Goal: Information Seeking & Learning: Learn about a topic

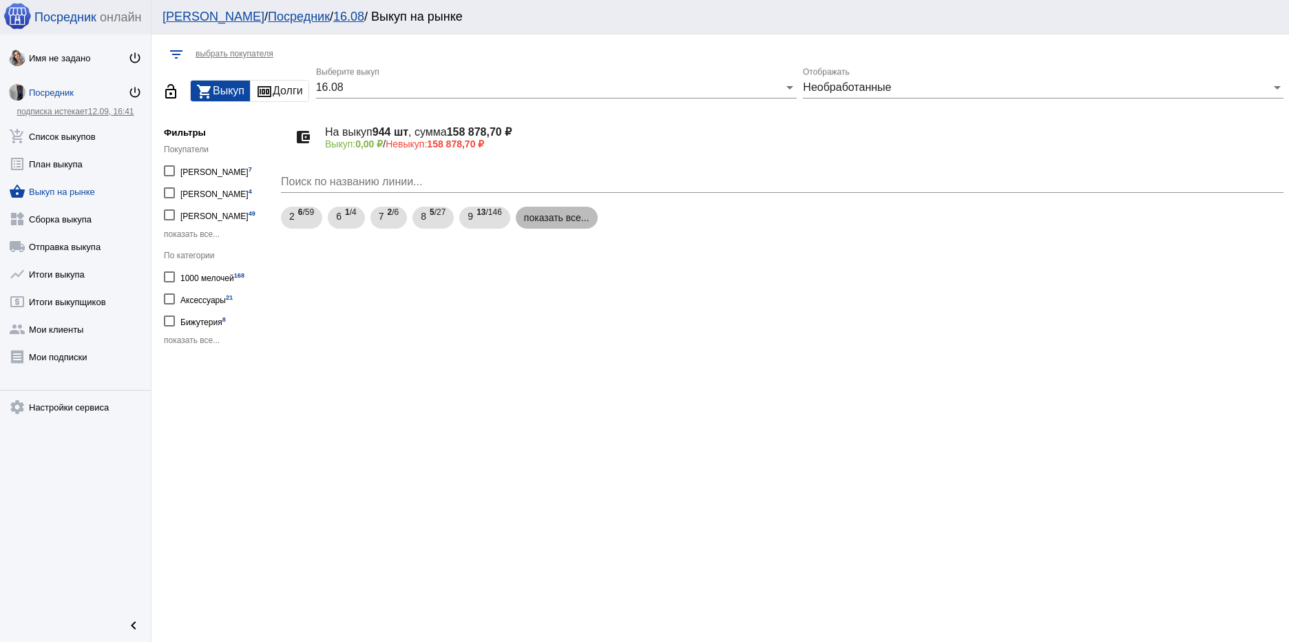
click at [554, 218] on mat-chip "показать все..." at bounding box center [557, 218] width 82 height 22
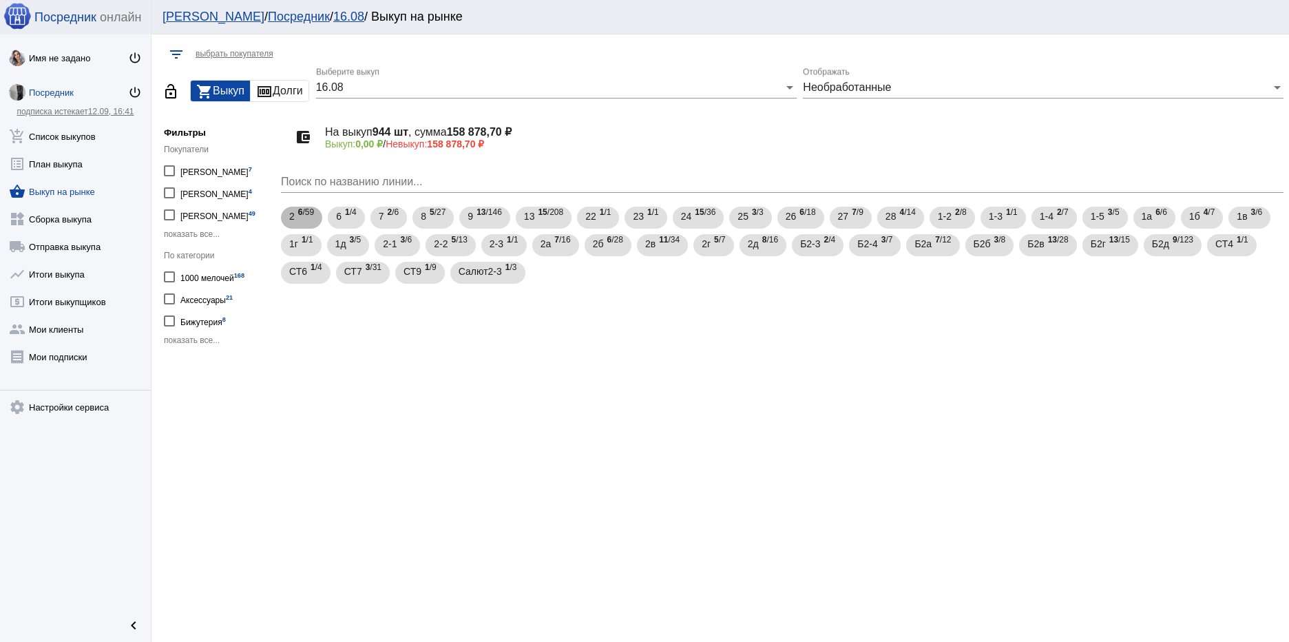
click at [308, 223] on span "6 /59" at bounding box center [306, 218] width 16 height 28
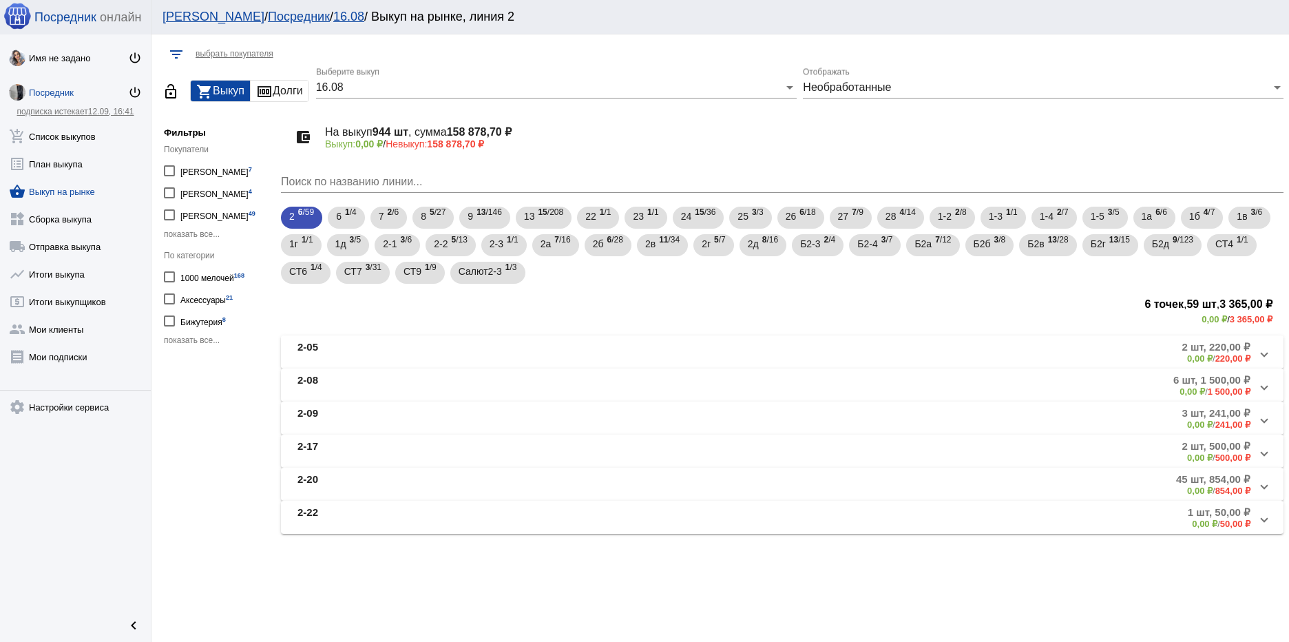
click at [436, 348] on mat-panel-title "2-05" at bounding box center [449, 352] width 305 height 23
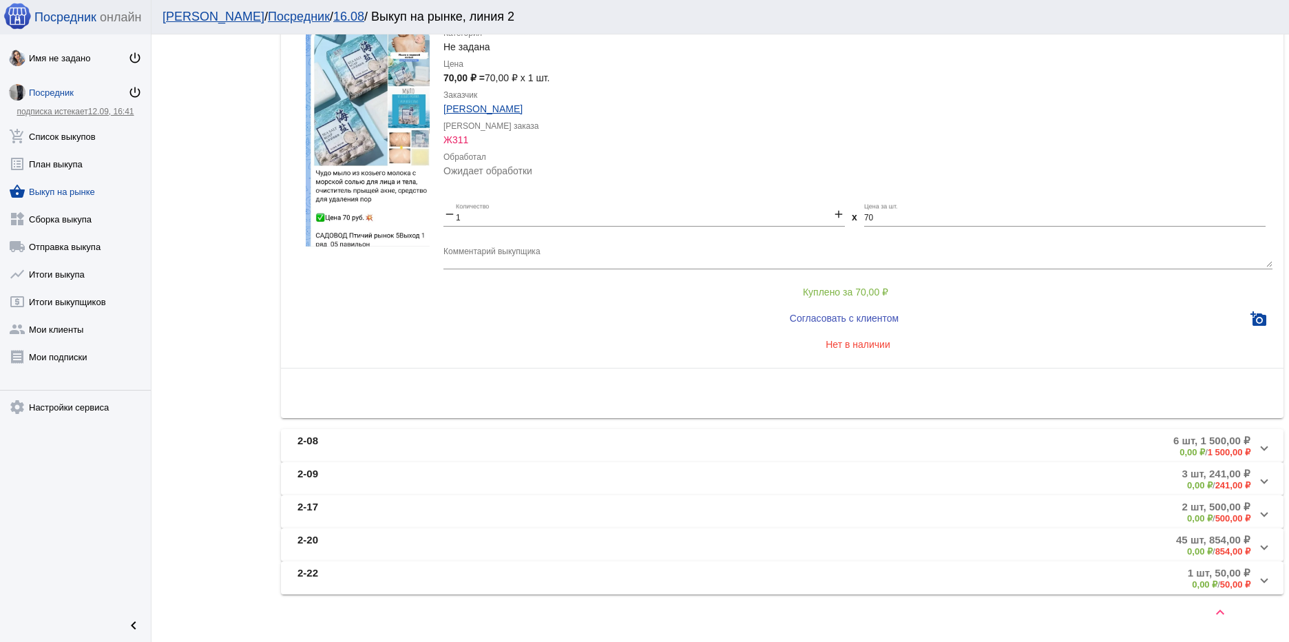
scroll to position [796, 0]
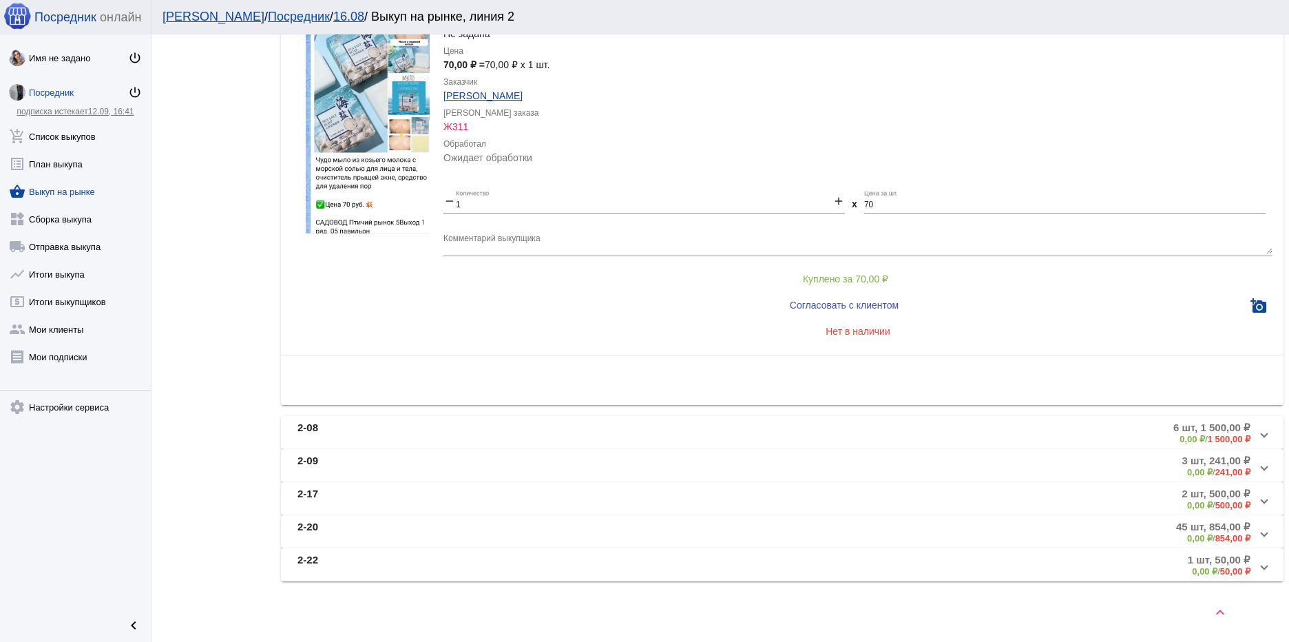
click at [425, 417] on mat-expansion-panel-header "2-08 6 шт, 1 500,00 ₽ 0,00 ₽ / 1 500,00 ₽" at bounding box center [782, 432] width 1003 height 33
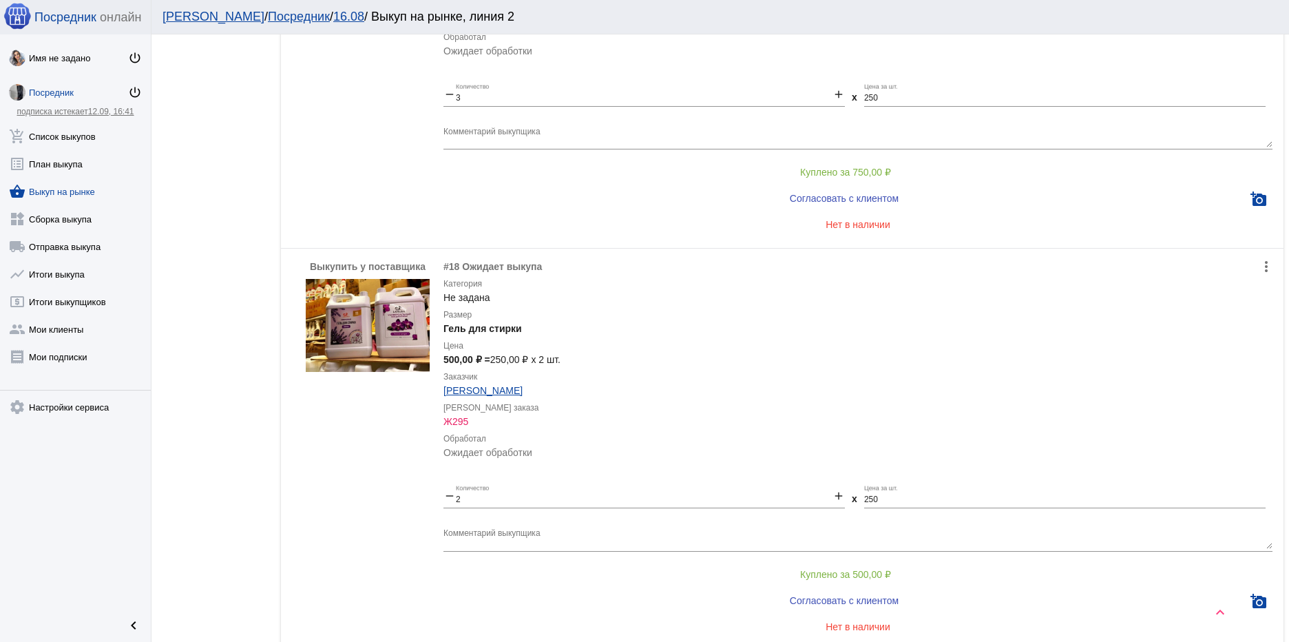
scroll to position [1364, 0]
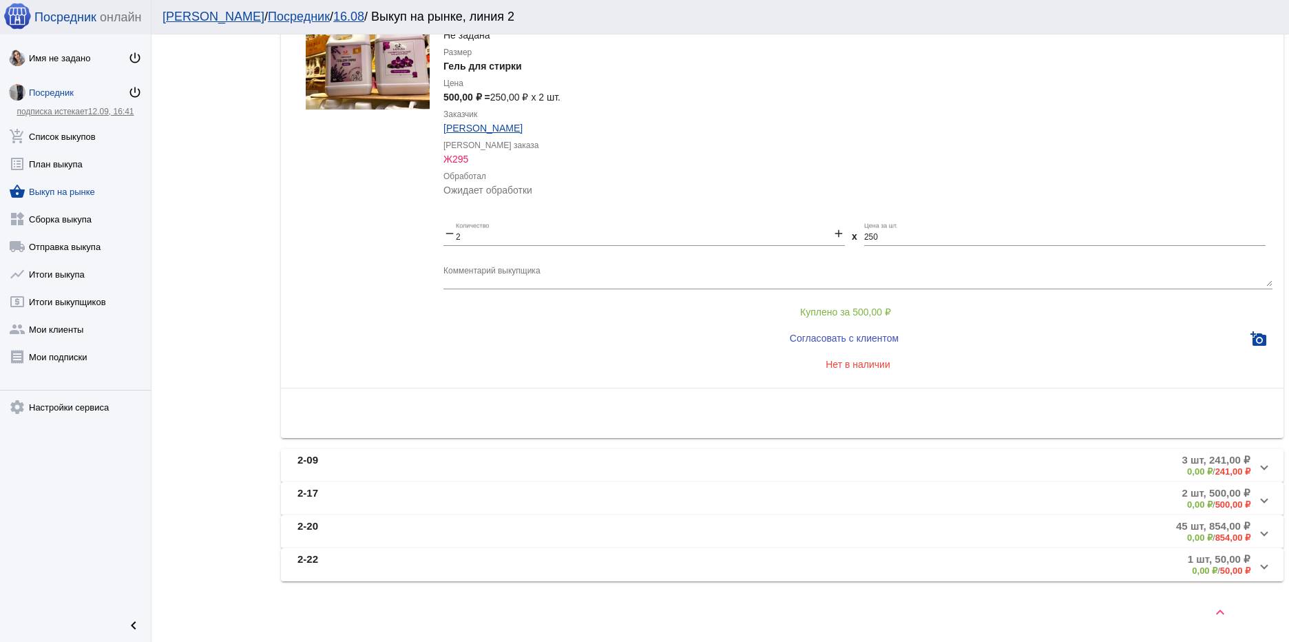
click at [600, 462] on span "2-09 3 шт, 241,00 ₽ 0,00 ₽ / 241,00 ₽" at bounding box center [779, 465] width 964 height 23
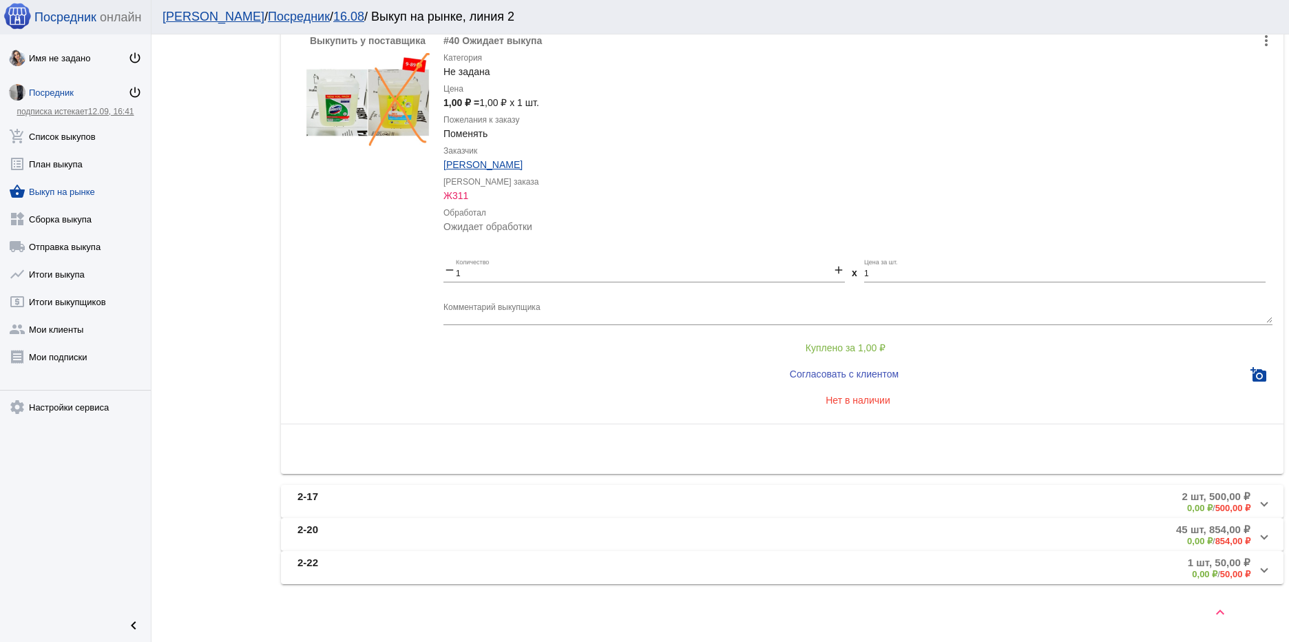
scroll to position [838, 0]
click at [563, 494] on mat-panel-title "2-17" at bounding box center [449, 499] width 305 height 23
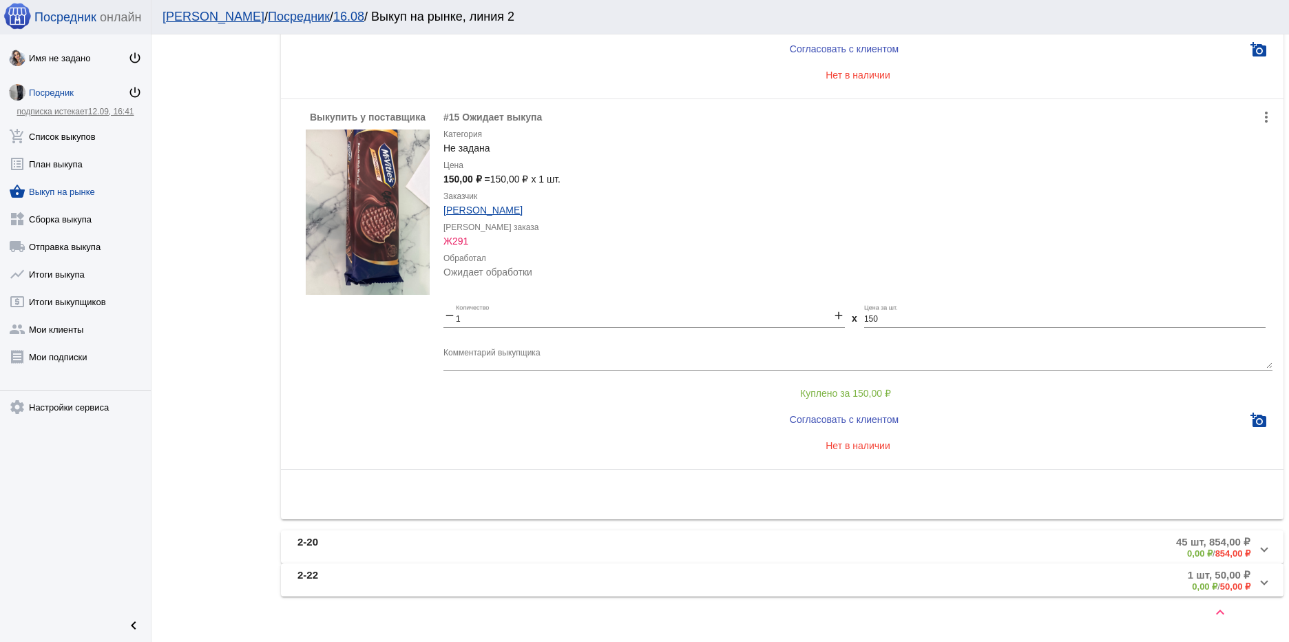
scroll to position [807, 0]
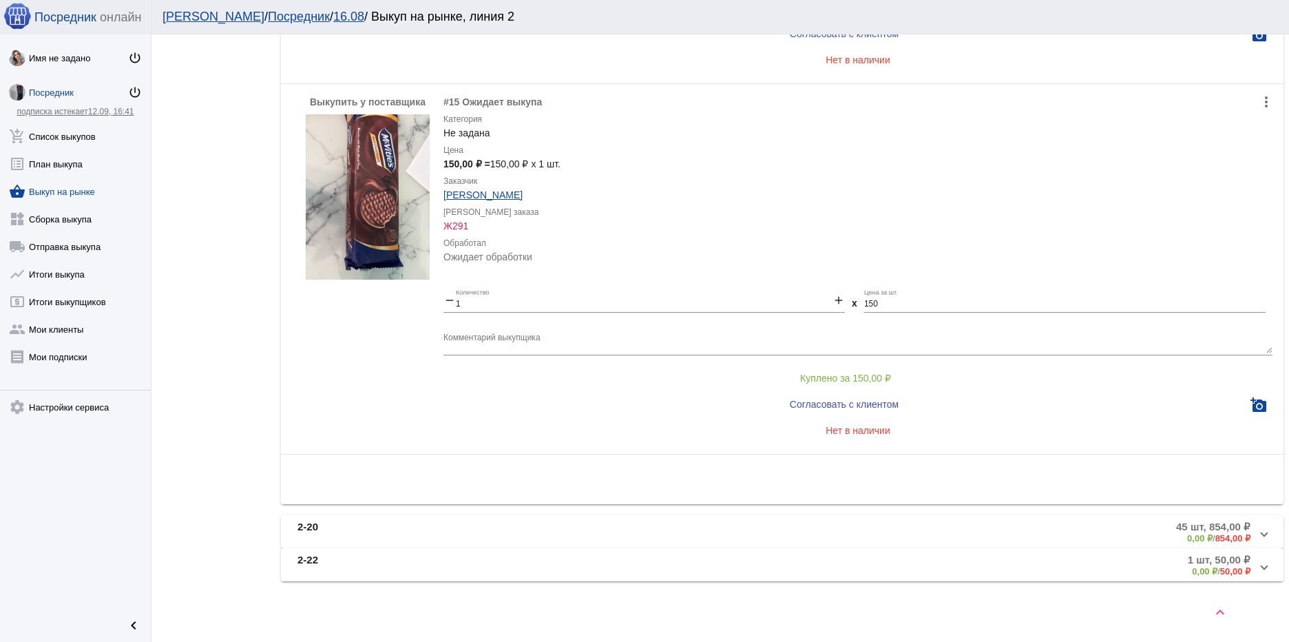
click at [518, 528] on mat-panel-title "2-20" at bounding box center [448, 532] width 303 height 23
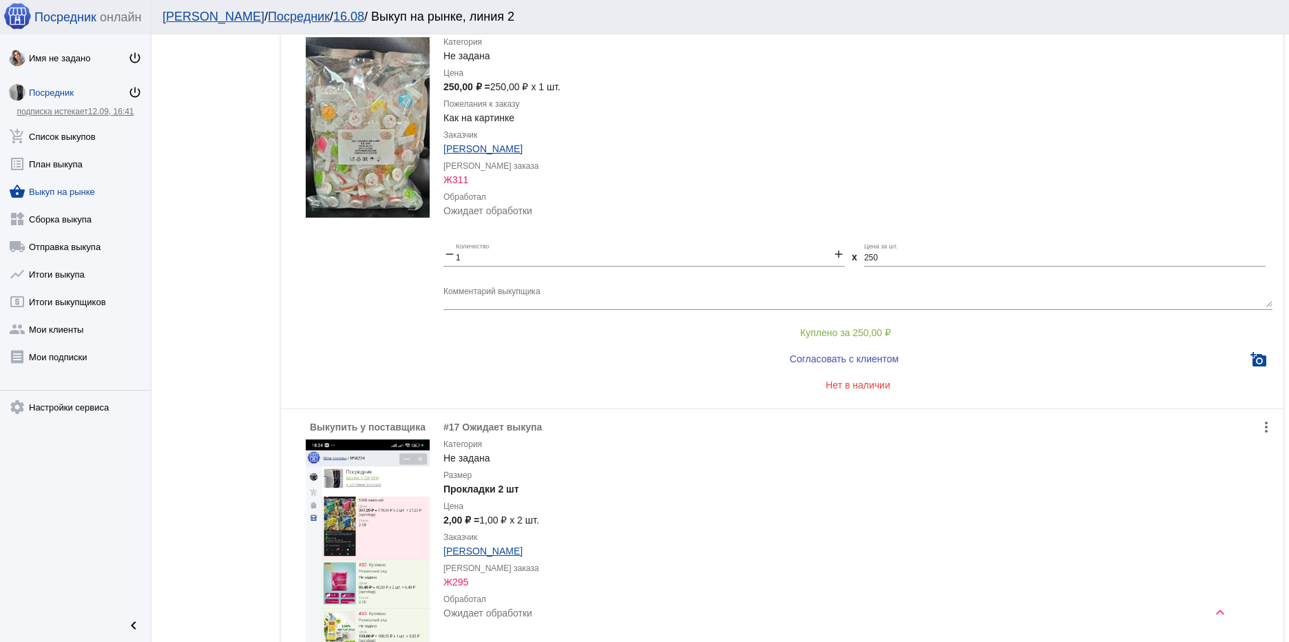
scroll to position [551, 0]
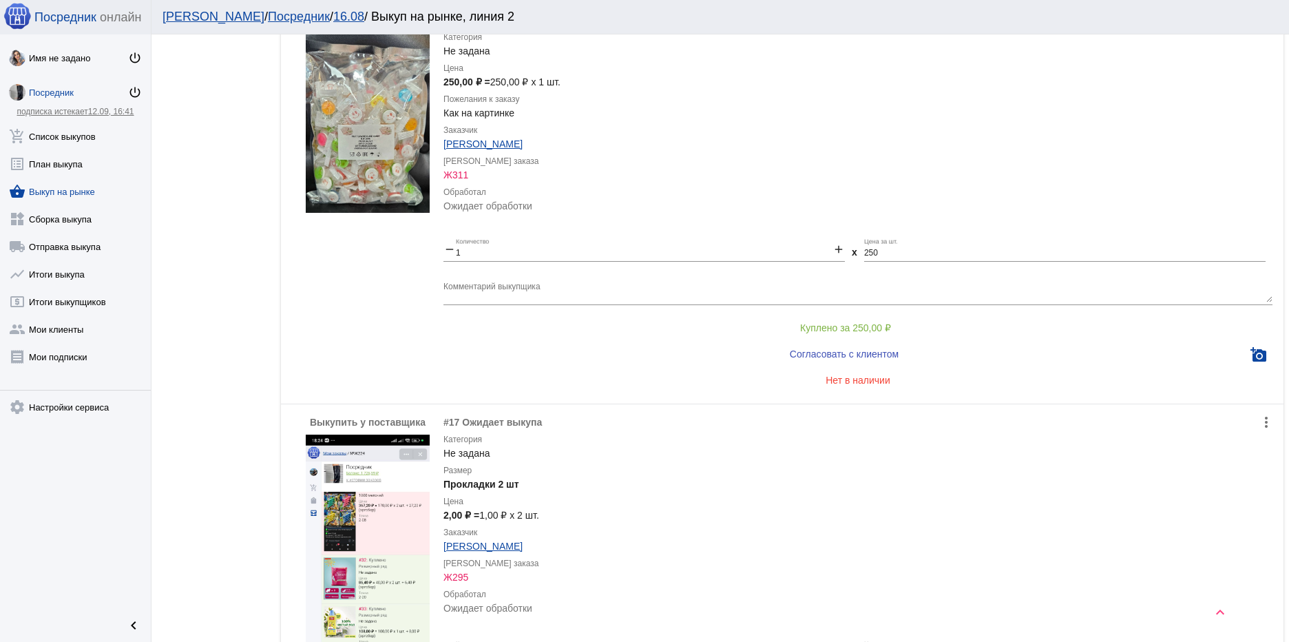
click at [371, 165] on img at bounding box center [368, 122] width 124 height 180
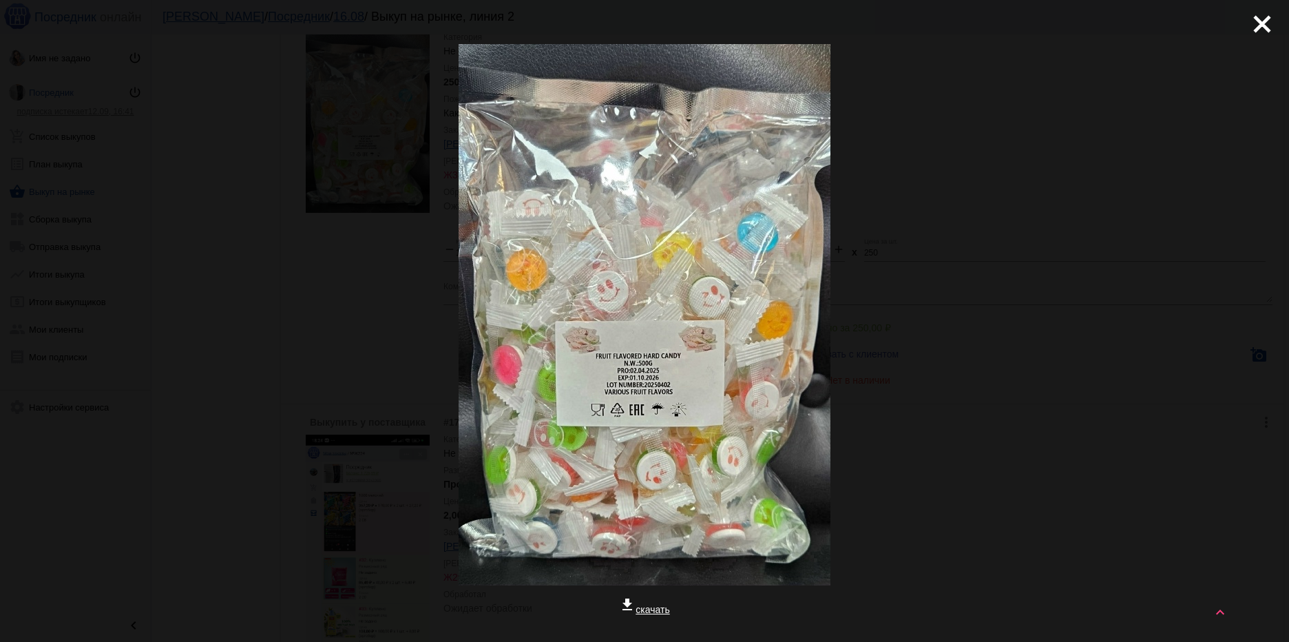
click at [1024, 363] on div "close get_app скачать" at bounding box center [644, 399] width 1289 height 798
click at [1257, 25] on mat-icon "close" at bounding box center [1256, 18] width 17 height 17
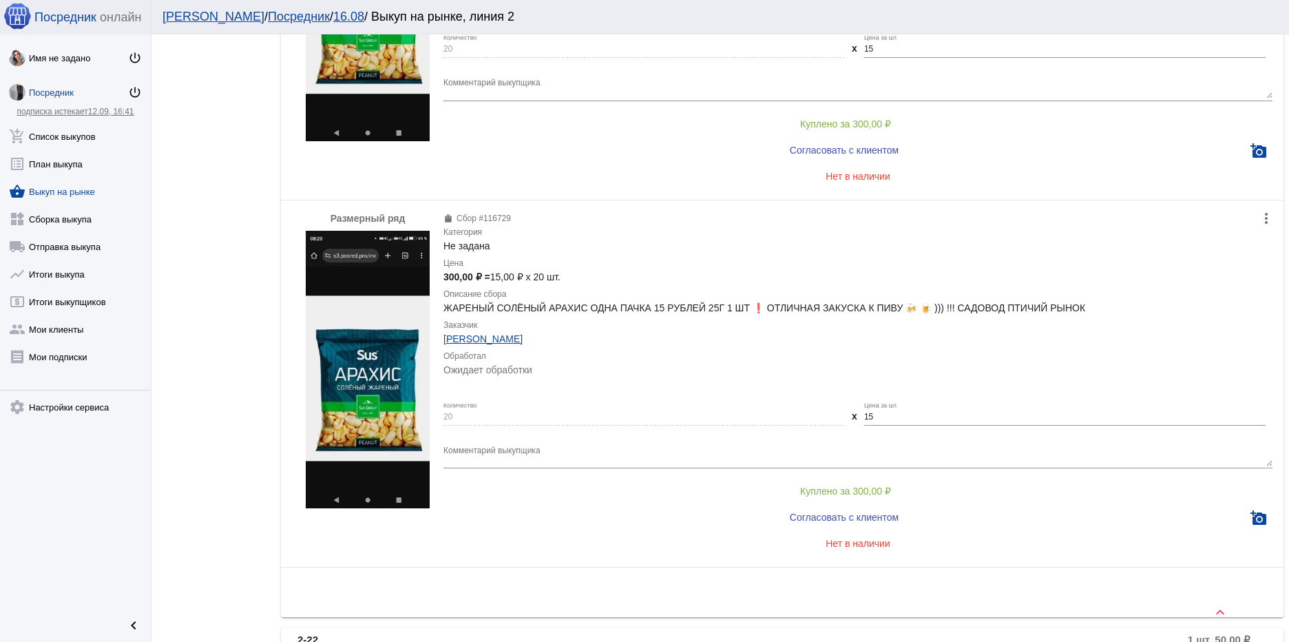
scroll to position [2325, 0]
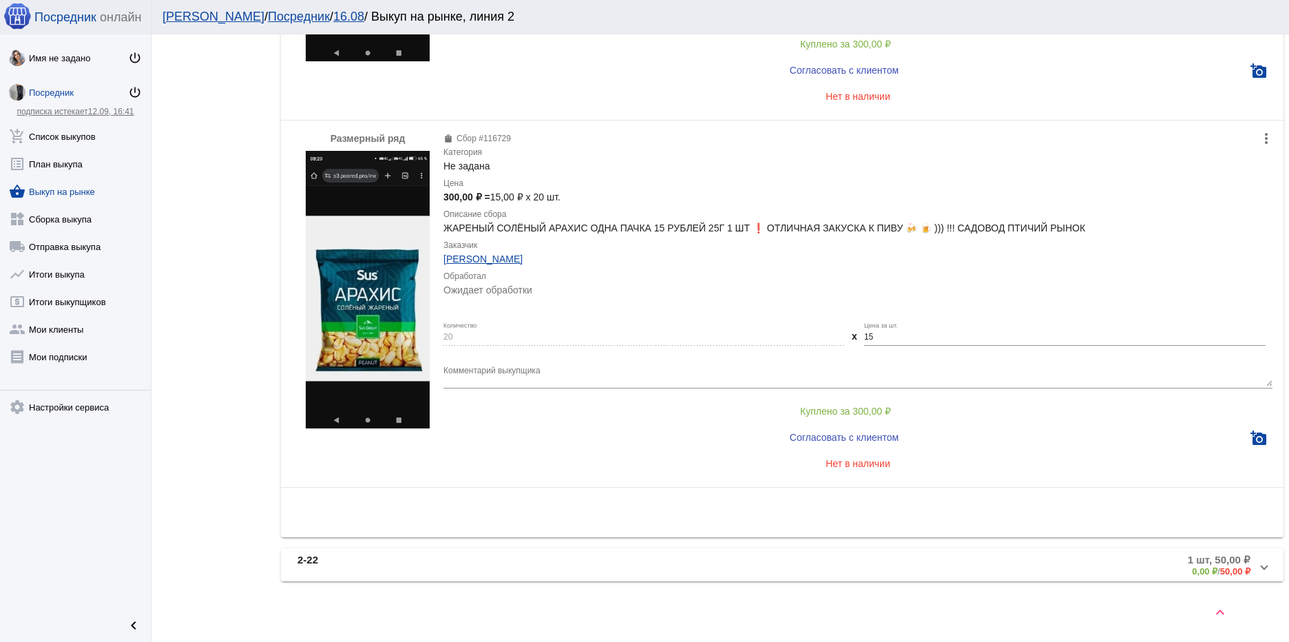
click at [636, 553] on mat-expansion-panel-header "2-22 1 шт, 50,00 ₽ 0,00 ₽ / 50,00 ₽" at bounding box center [782, 564] width 1003 height 33
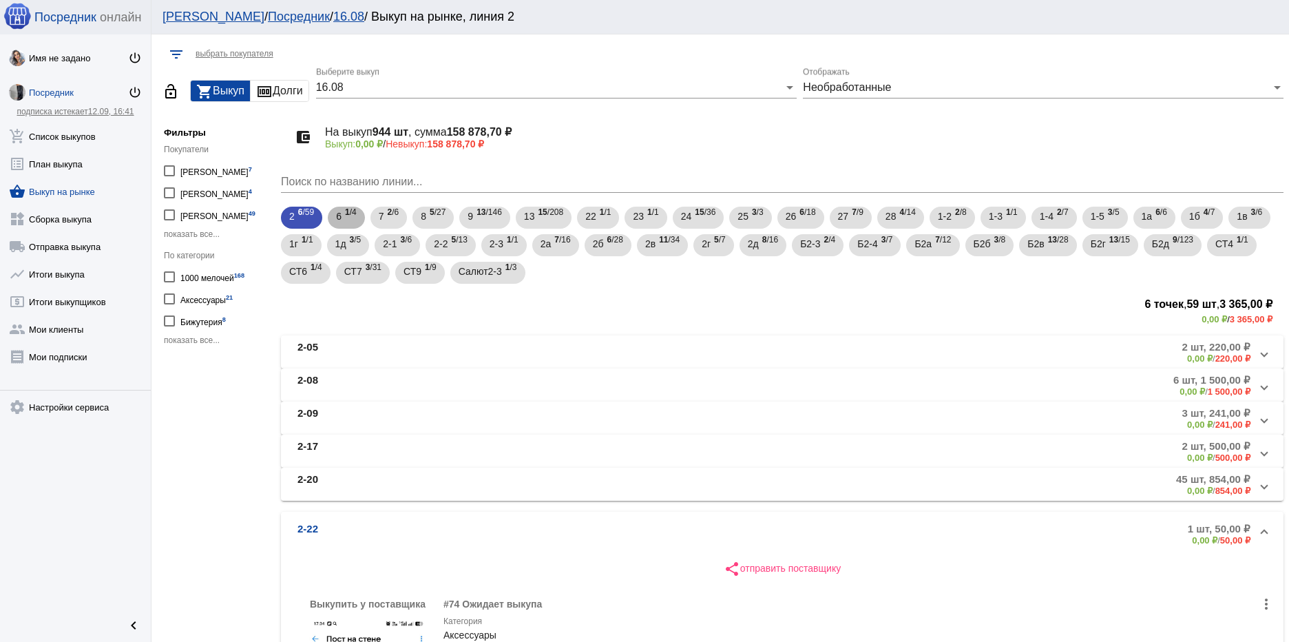
click at [344, 212] on div "6 1 /4" at bounding box center [346, 218] width 21 height 28
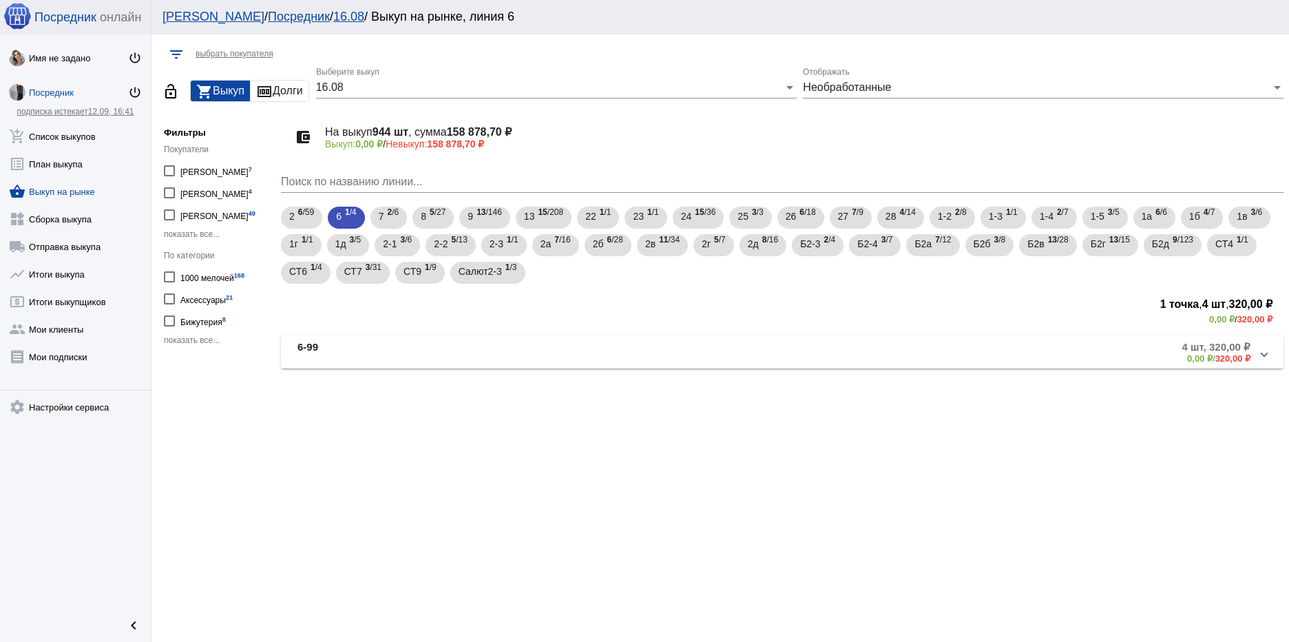
click at [497, 350] on mat-panel-title "6-99" at bounding box center [449, 352] width 305 height 23
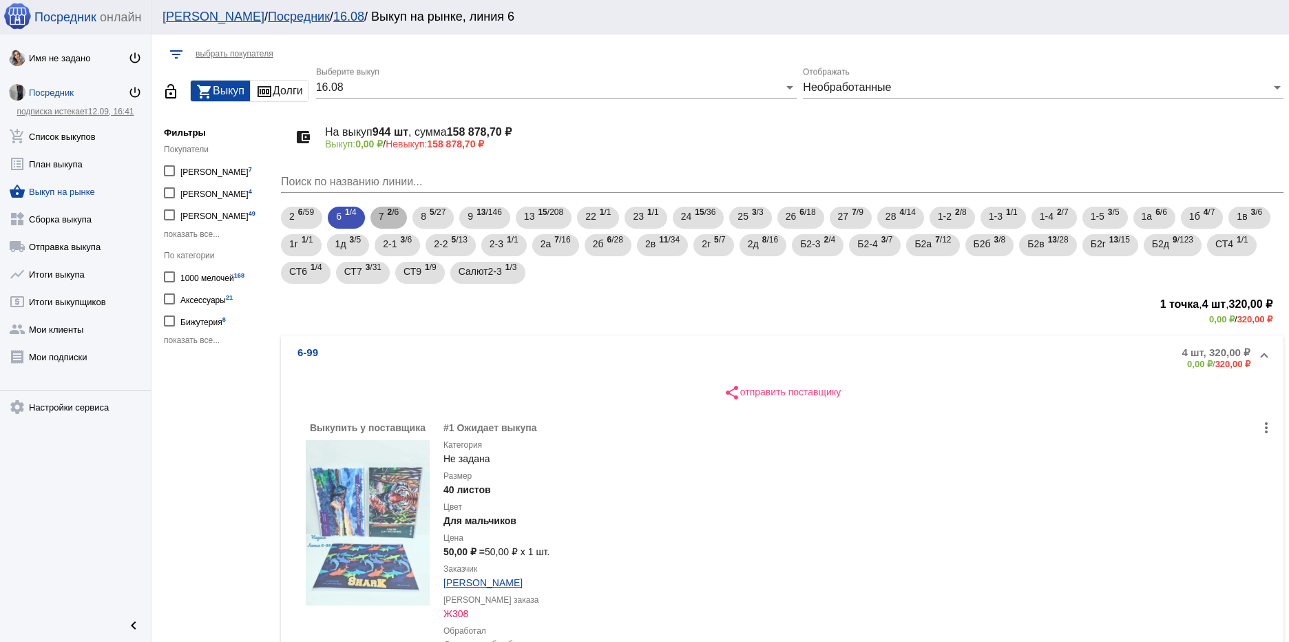
click at [394, 216] on span "2 /6" at bounding box center [393, 218] width 12 height 28
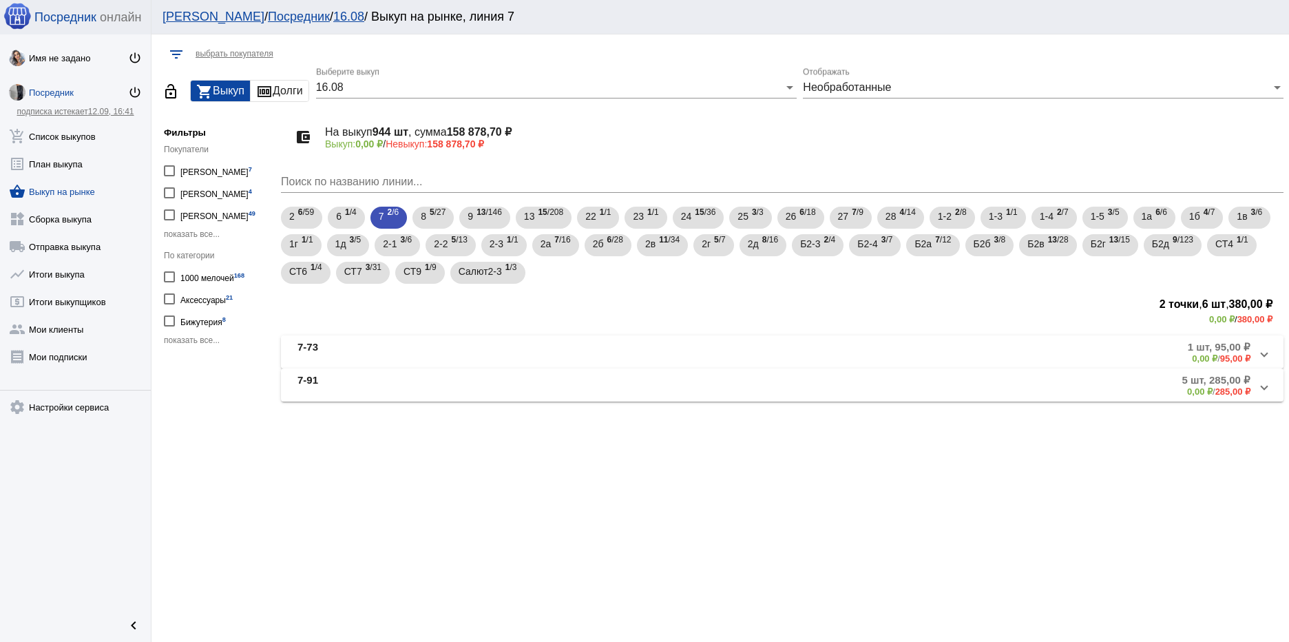
click at [416, 353] on mat-panel-title "7-73" at bounding box center [450, 352] width 307 height 23
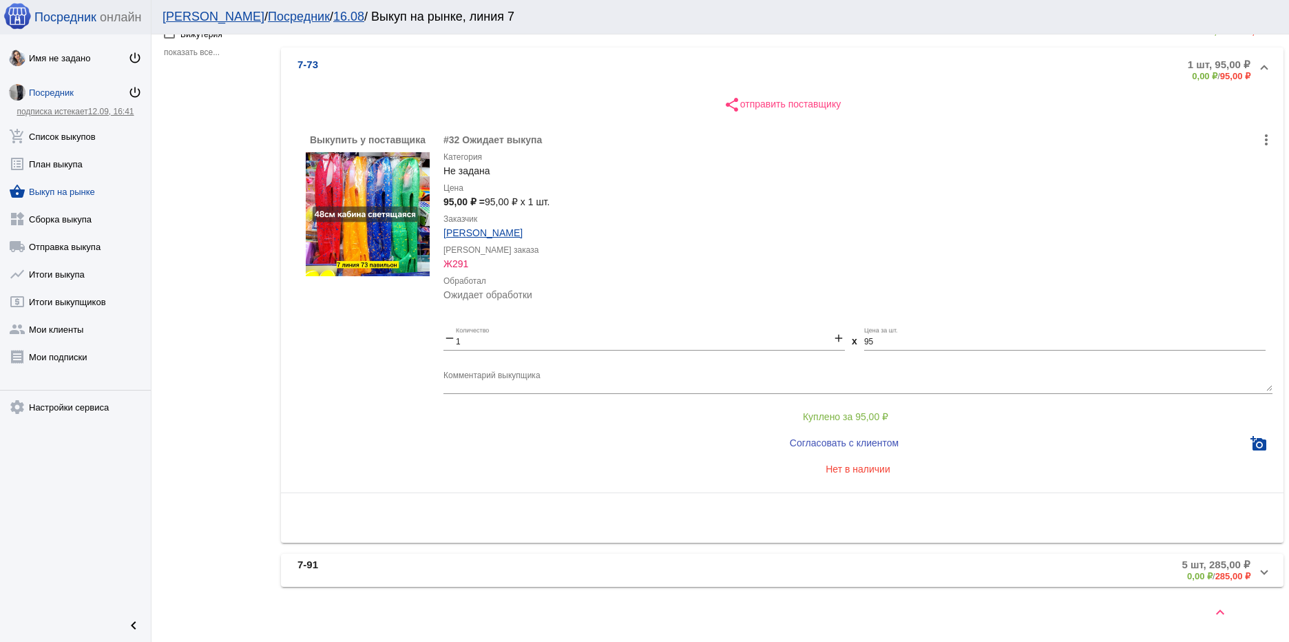
scroll to position [293, 0]
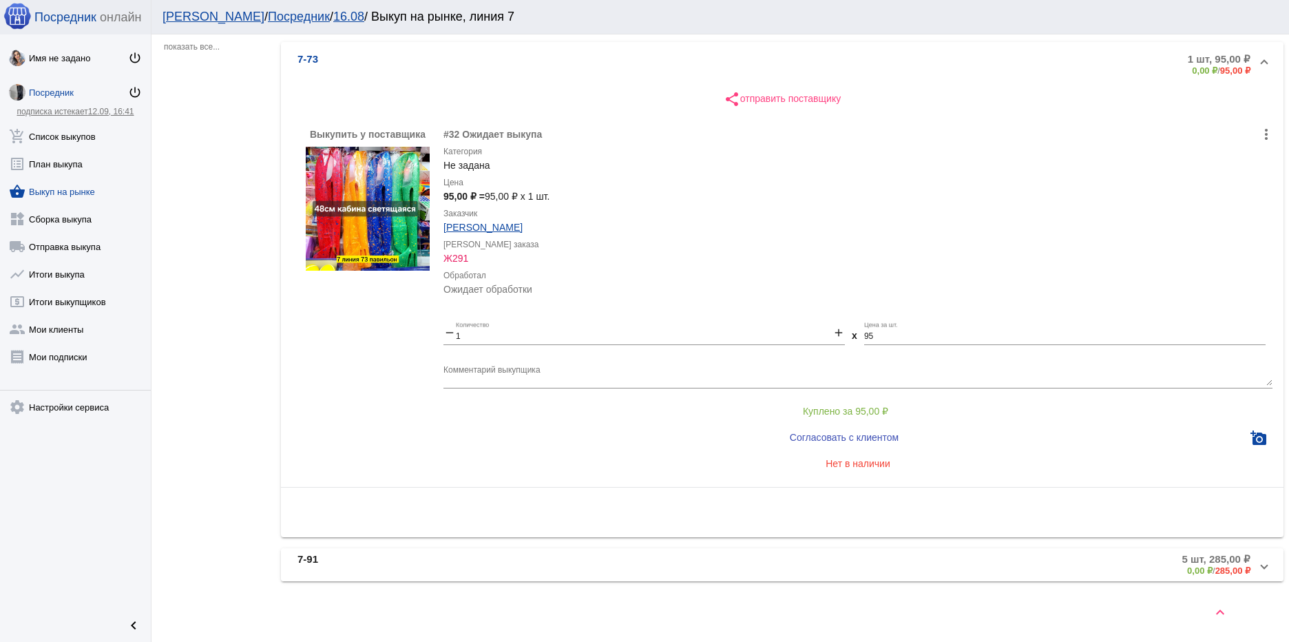
click at [483, 558] on mat-panel-title "7-91" at bounding box center [449, 564] width 305 height 23
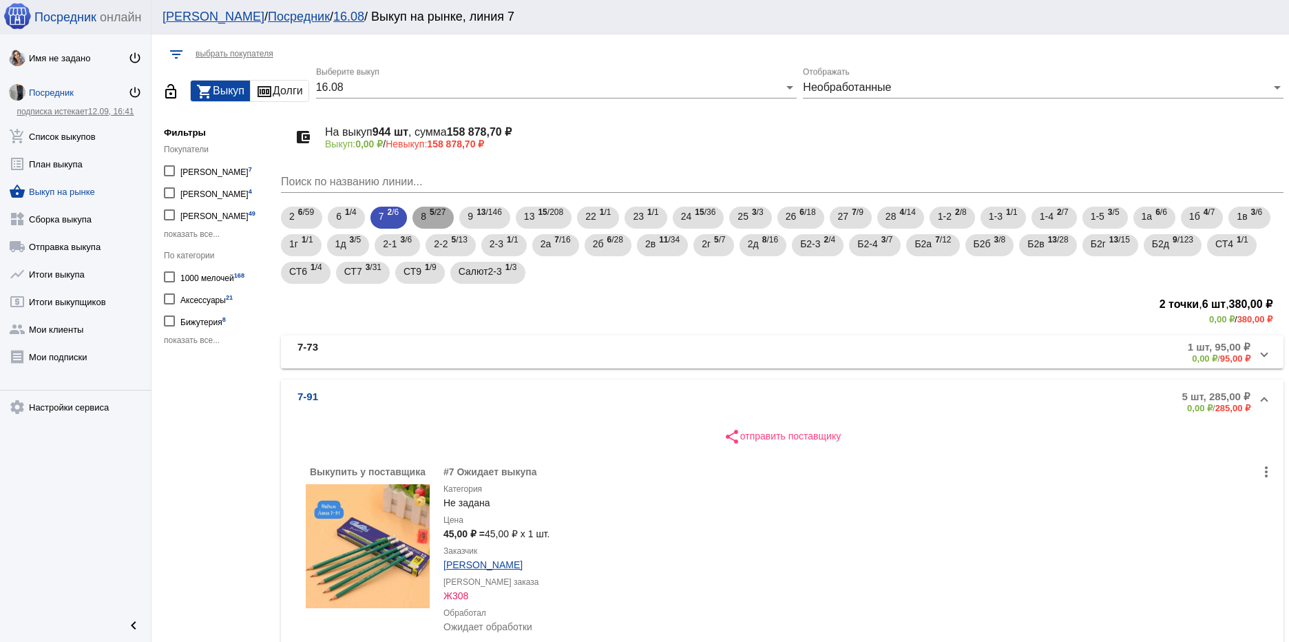
click at [428, 210] on div "8 5 /27" at bounding box center [433, 218] width 25 height 28
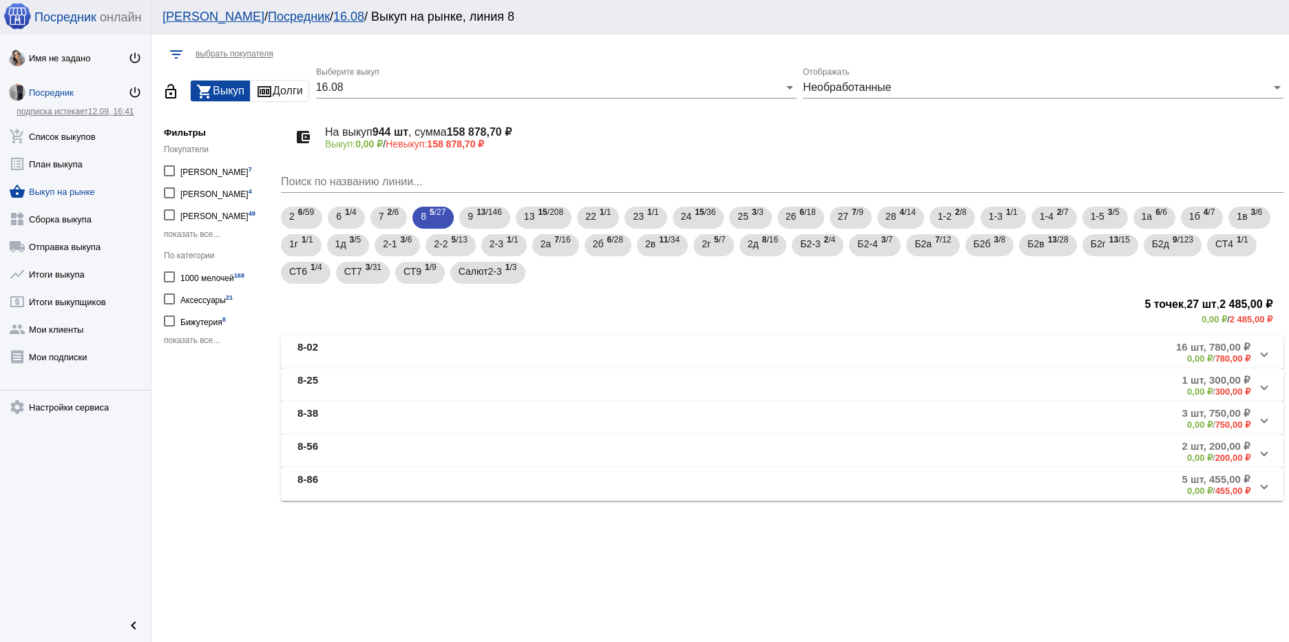
click at [463, 355] on mat-panel-title "8-02" at bounding box center [448, 352] width 303 height 23
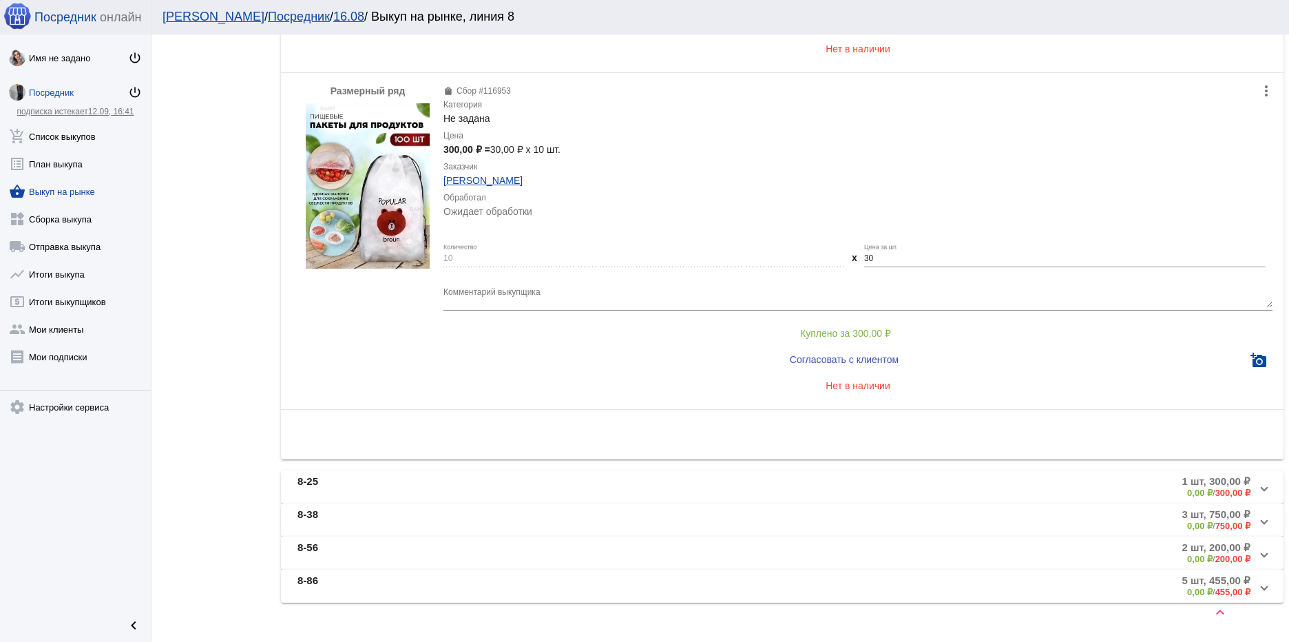
scroll to position [1162, 0]
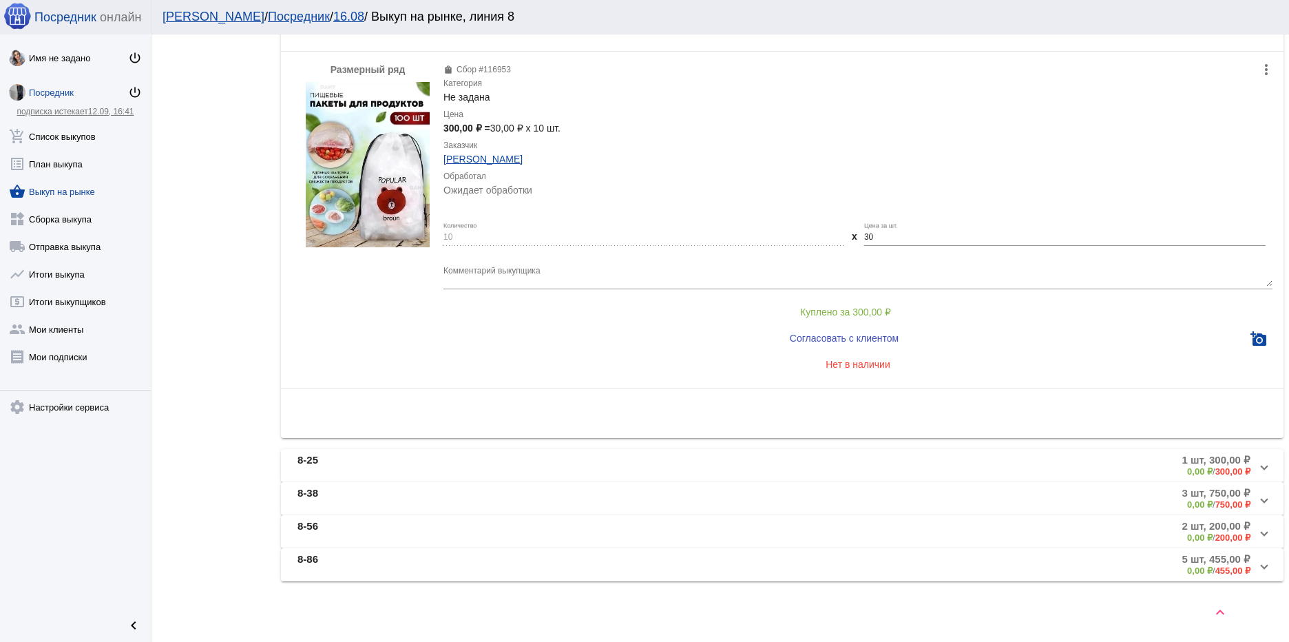
click at [429, 466] on mat-panel-title "8-25" at bounding box center [449, 465] width 305 height 23
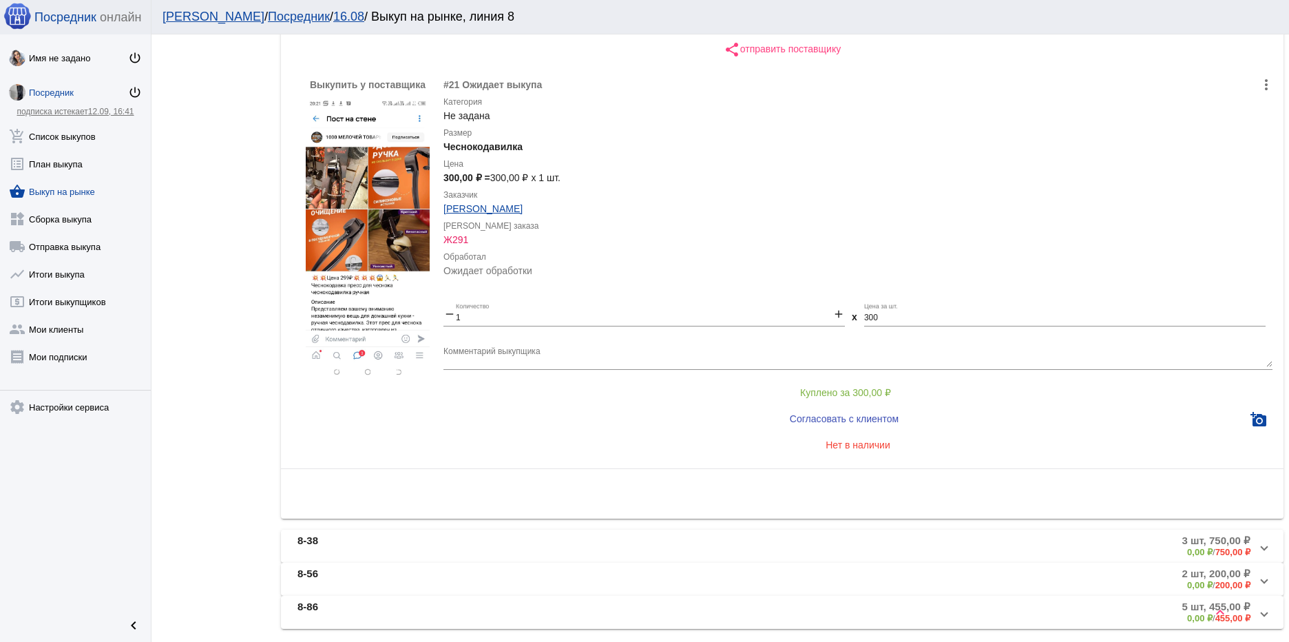
scroll to position [434, 0]
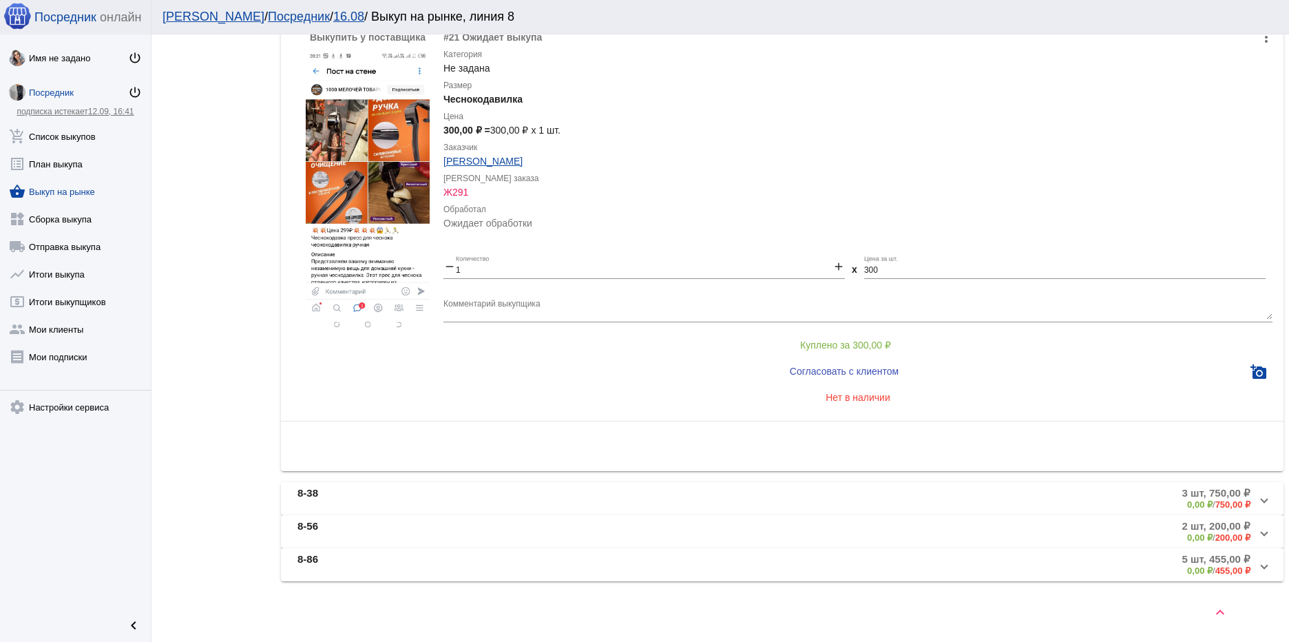
click at [514, 493] on mat-panel-title "8-38" at bounding box center [449, 498] width 305 height 23
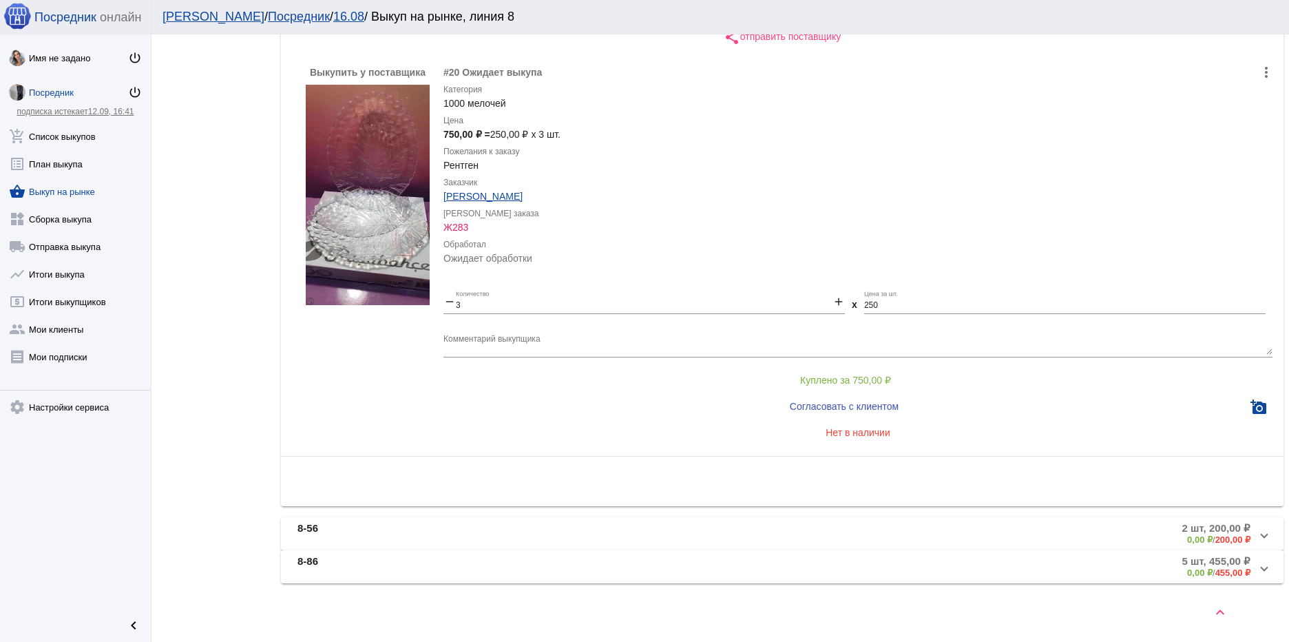
scroll to position [434, 0]
click at [499, 527] on mat-panel-title "8-56" at bounding box center [449, 531] width 305 height 23
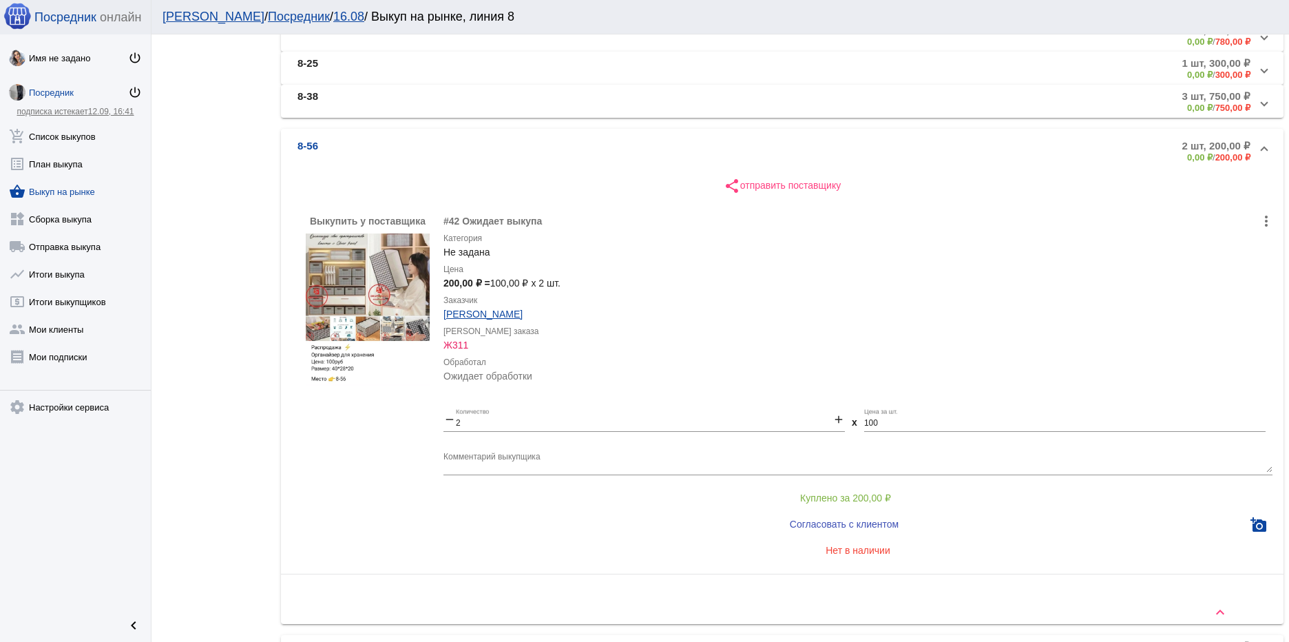
scroll to position [404, 0]
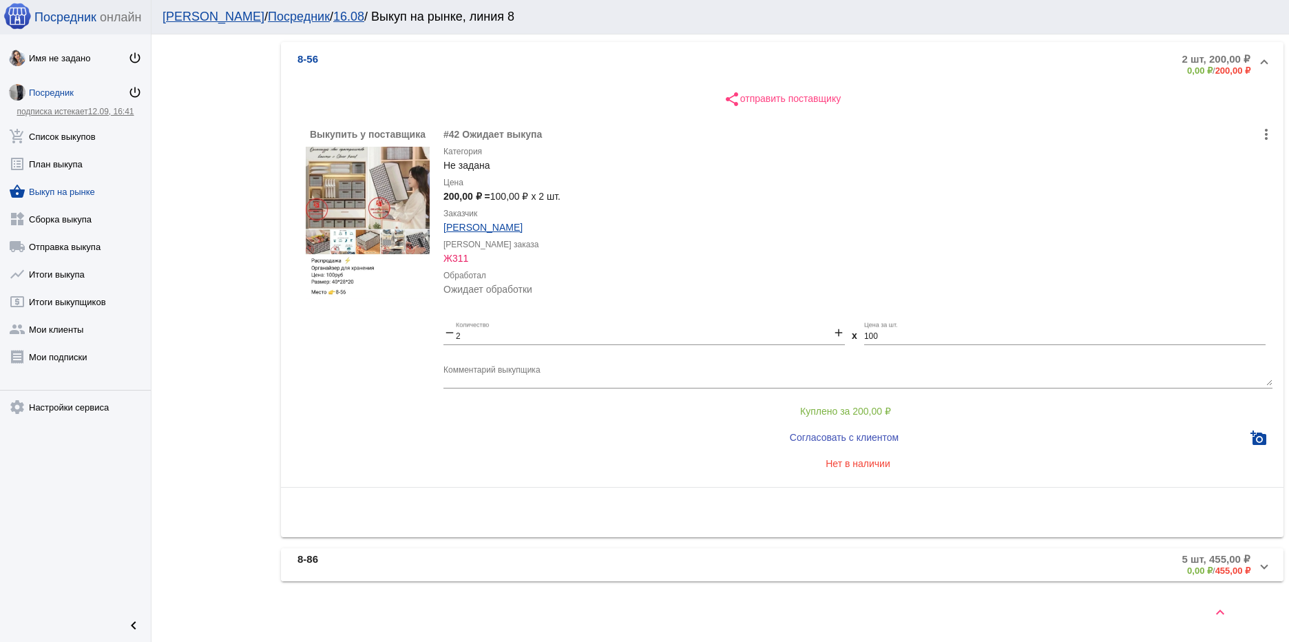
click at [473, 562] on mat-panel-title "8-86" at bounding box center [449, 564] width 305 height 23
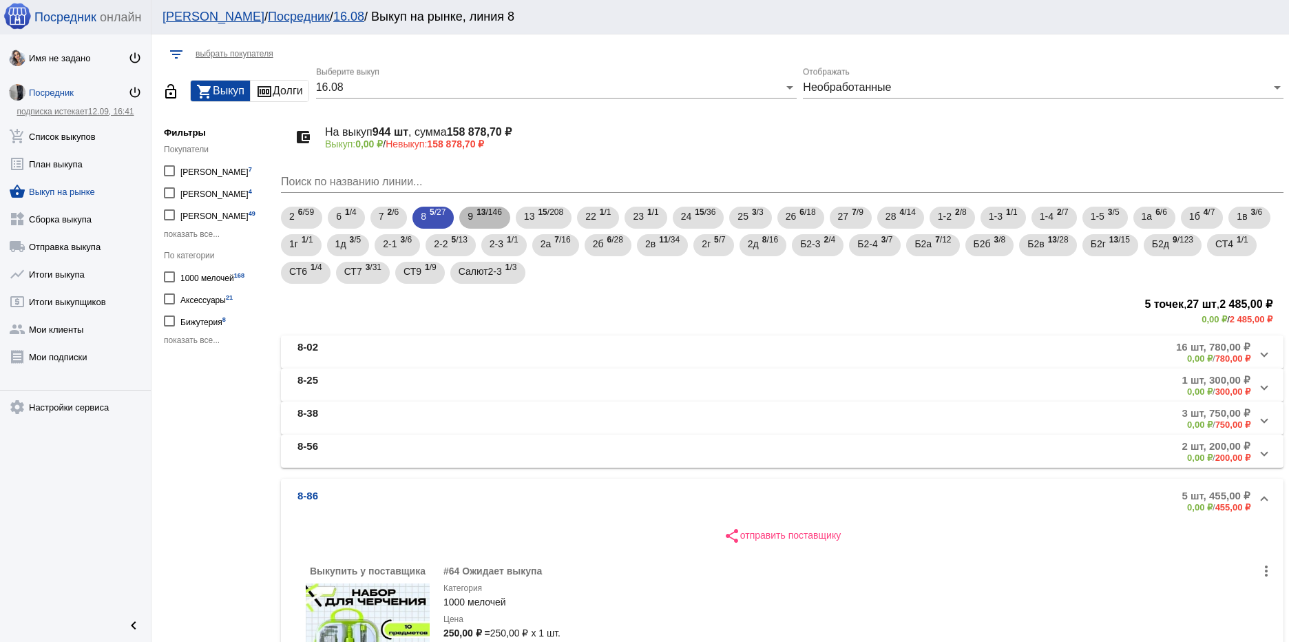
click at [488, 211] on span "13 /146" at bounding box center [489, 218] width 25 height 28
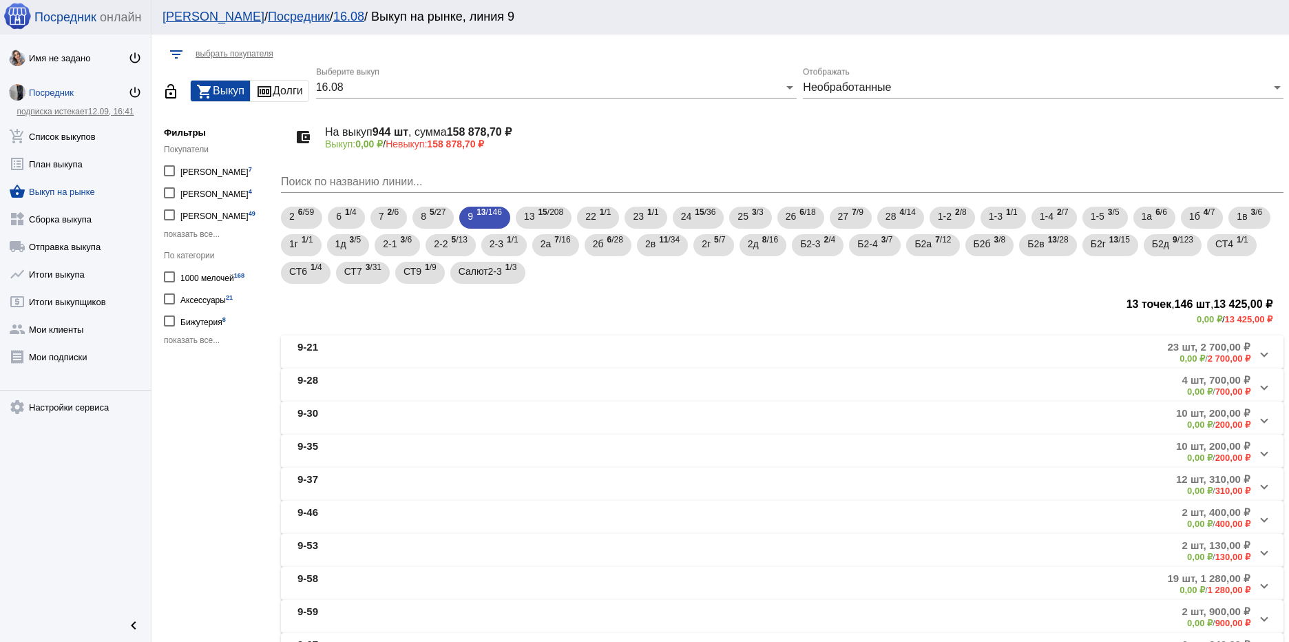
click at [426, 331] on div "account_balance_wallet На выкуп 944 шт , сумма 158 878,70 ₽ Выкуп: 0,00 ₽ / Нев…" at bounding box center [782, 438] width 1003 height 653
click at [427, 342] on mat-panel-title "9-21" at bounding box center [447, 352] width 300 height 23
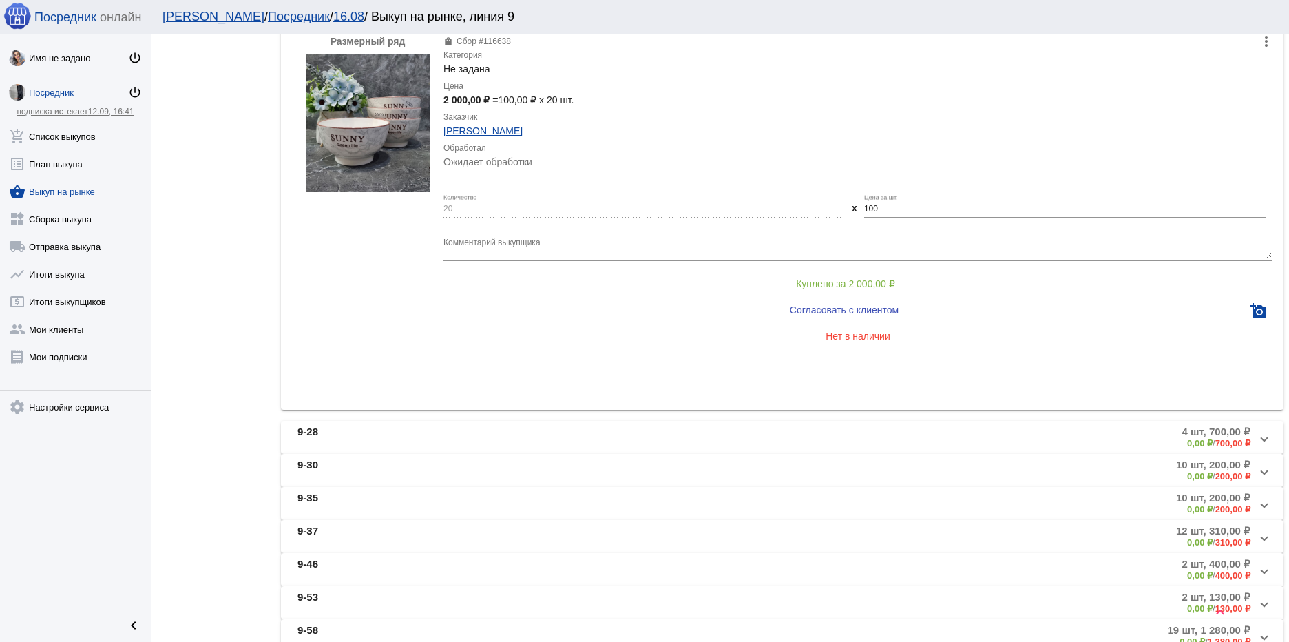
scroll to position [1308, 0]
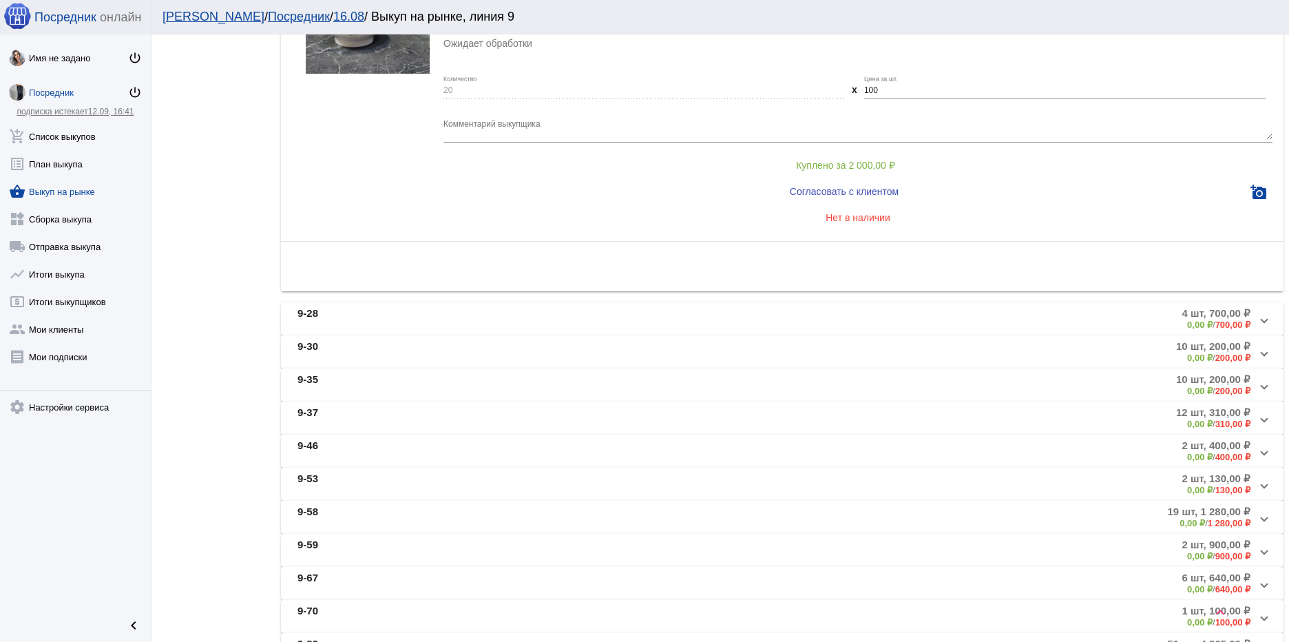
click at [400, 317] on mat-panel-title "9-28" at bounding box center [449, 318] width 305 height 23
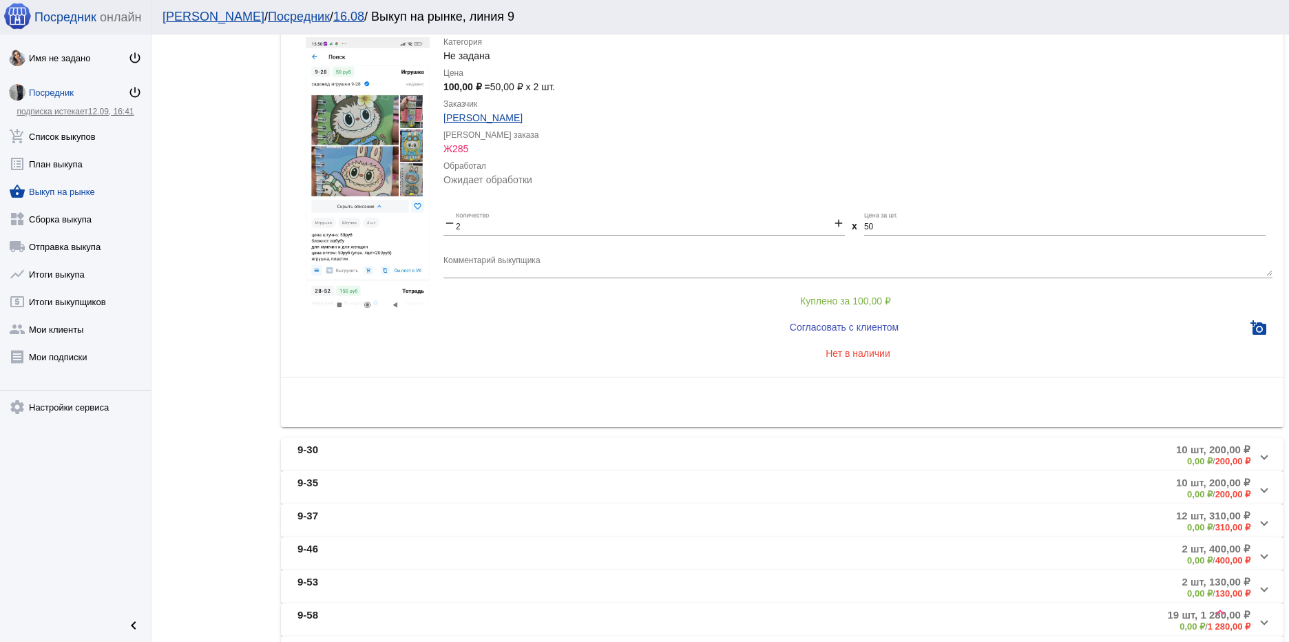
scroll to position [1171, 0]
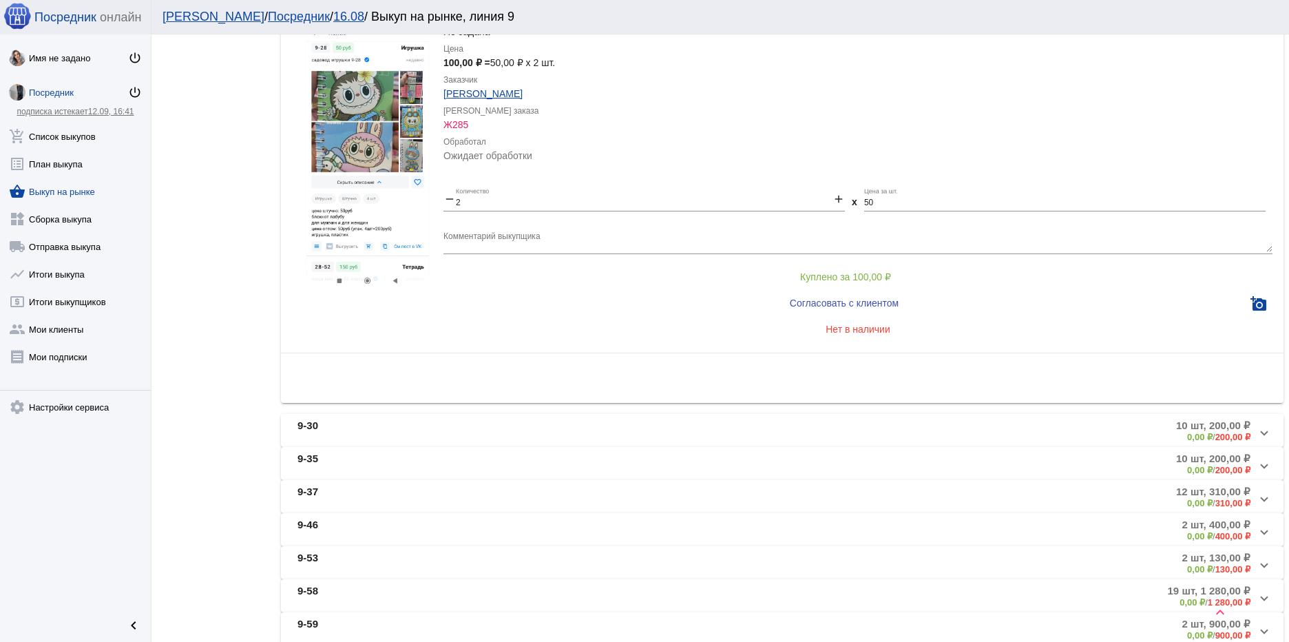
click at [468, 434] on mat-panel-title "9-30" at bounding box center [448, 430] width 303 height 23
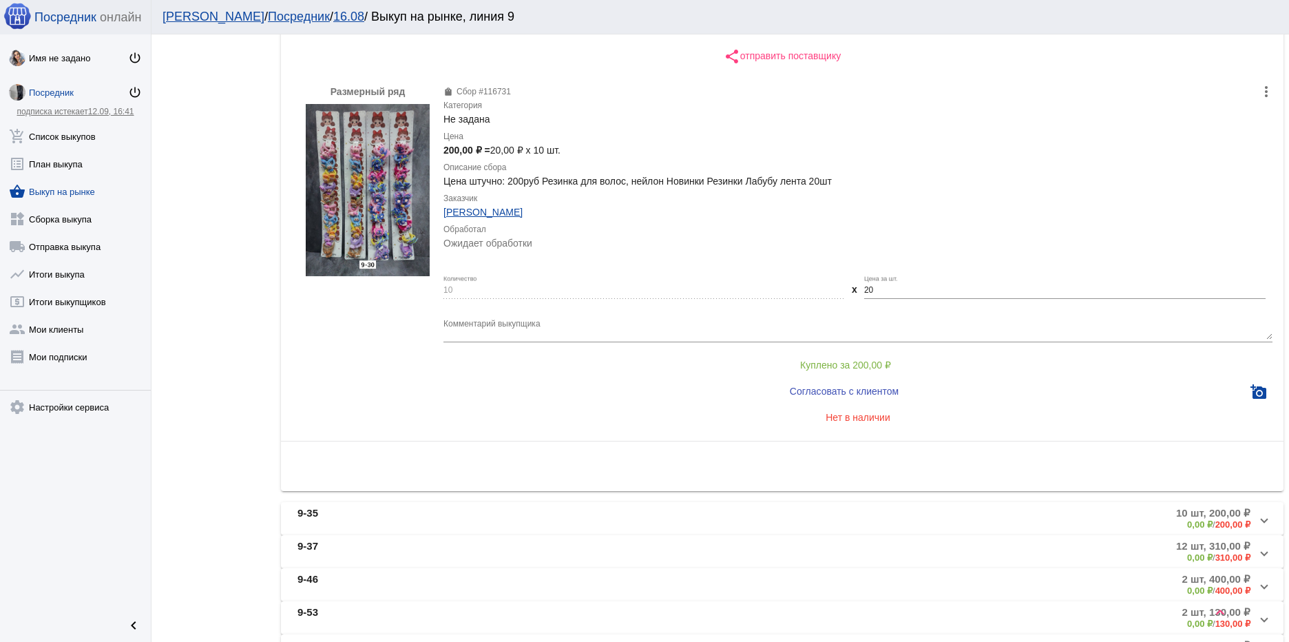
scroll to position [664, 0]
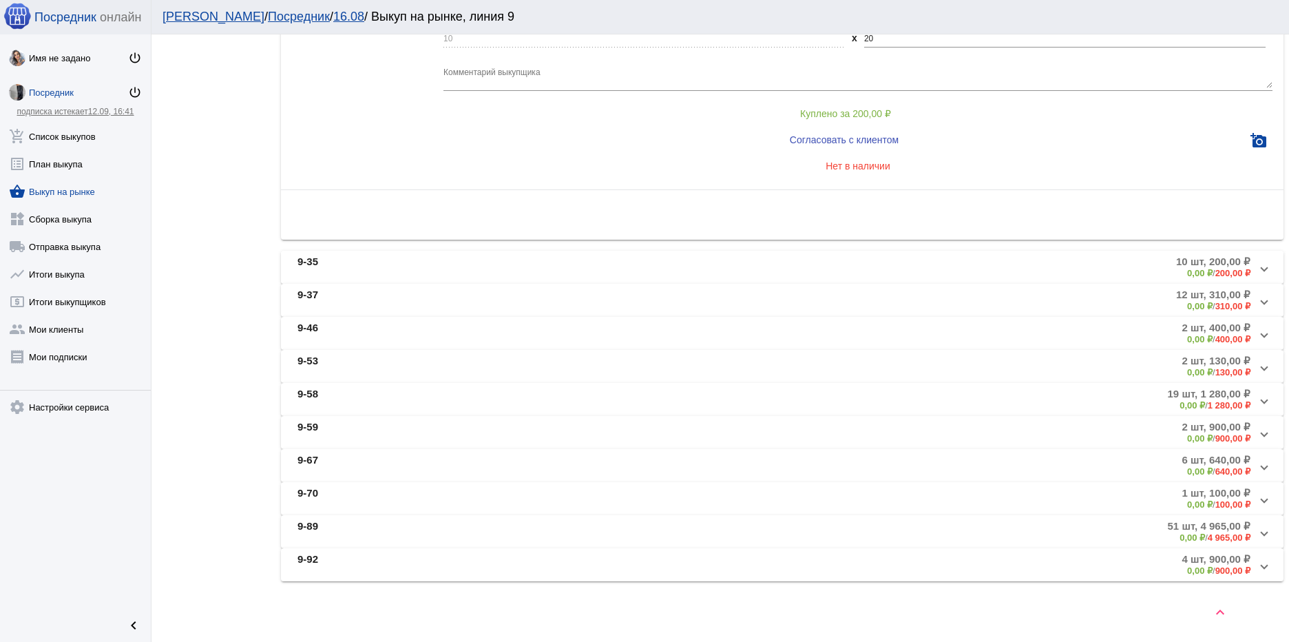
click at [421, 256] on mat-panel-title "9-35" at bounding box center [448, 266] width 303 height 23
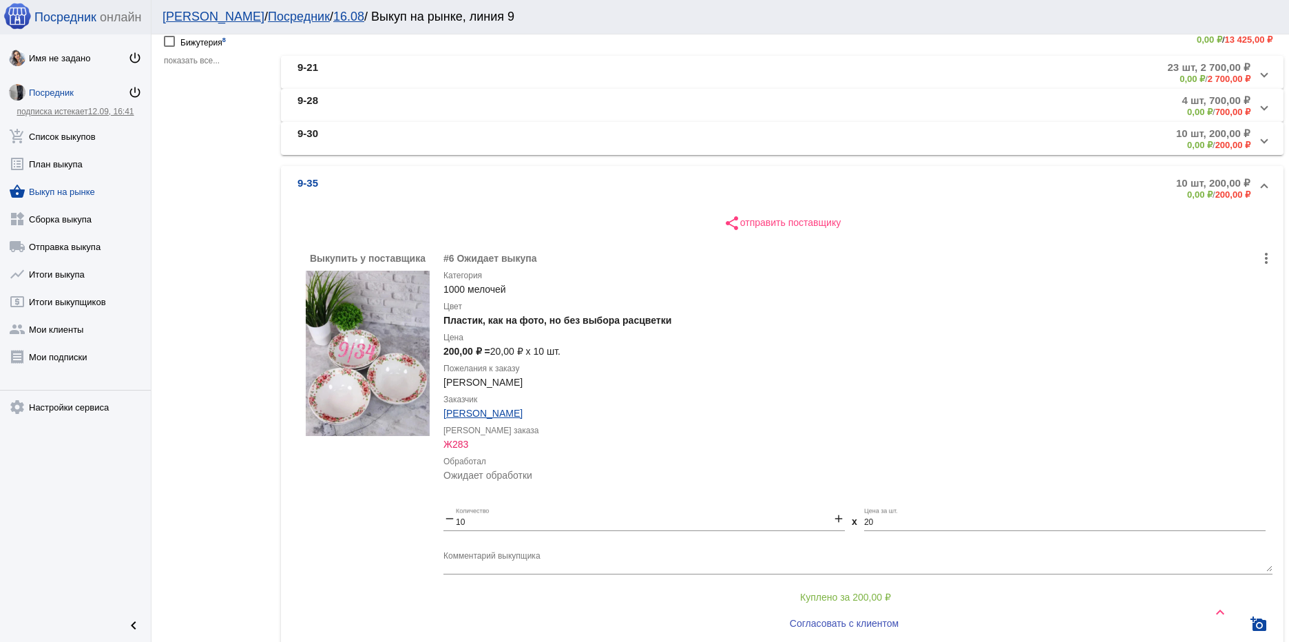
scroll to position [251, 0]
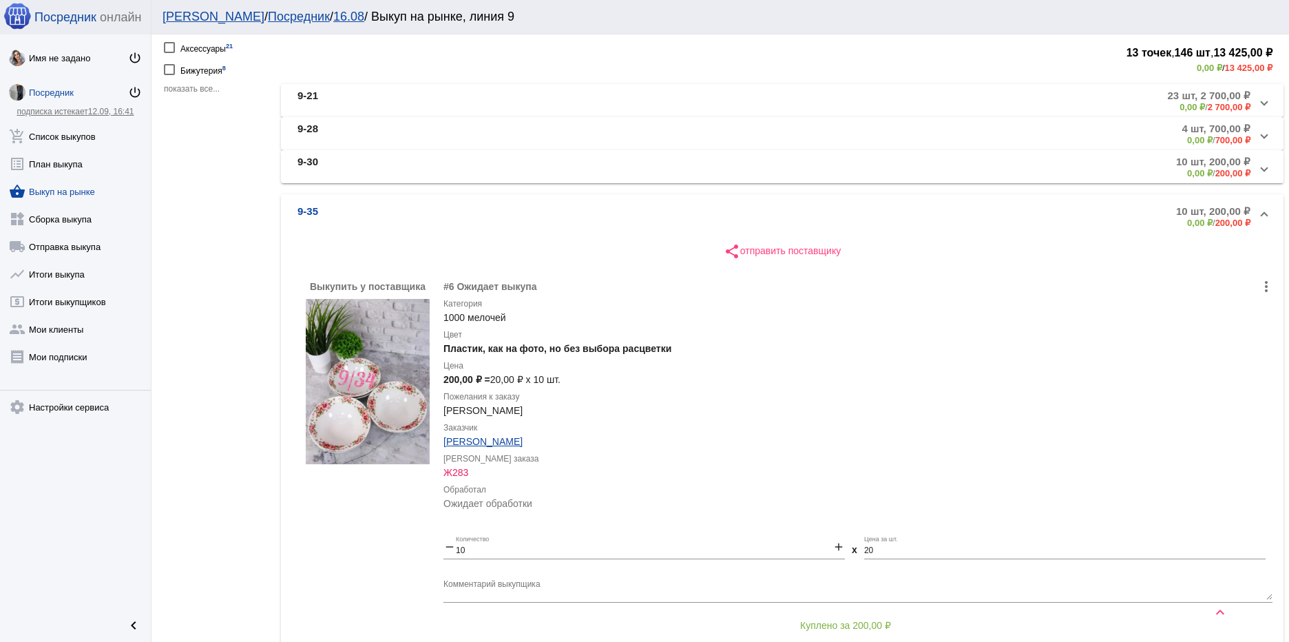
click at [352, 397] on img at bounding box center [368, 381] width 124 height 165
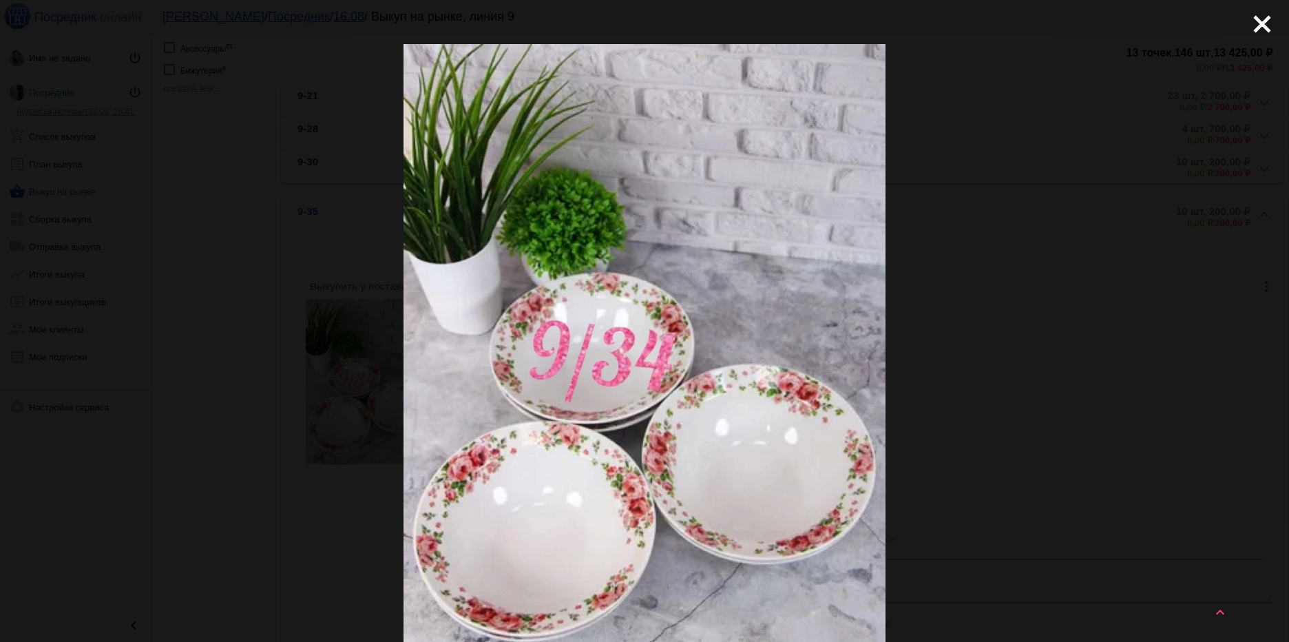
click at [1147, 346] on div "close get_app скачать" at bounding box center [644, 449] width 1289 height 899
click at [1250, 27] on mat-icon "close" at bounding box center [1256, 18] width 17 height 17
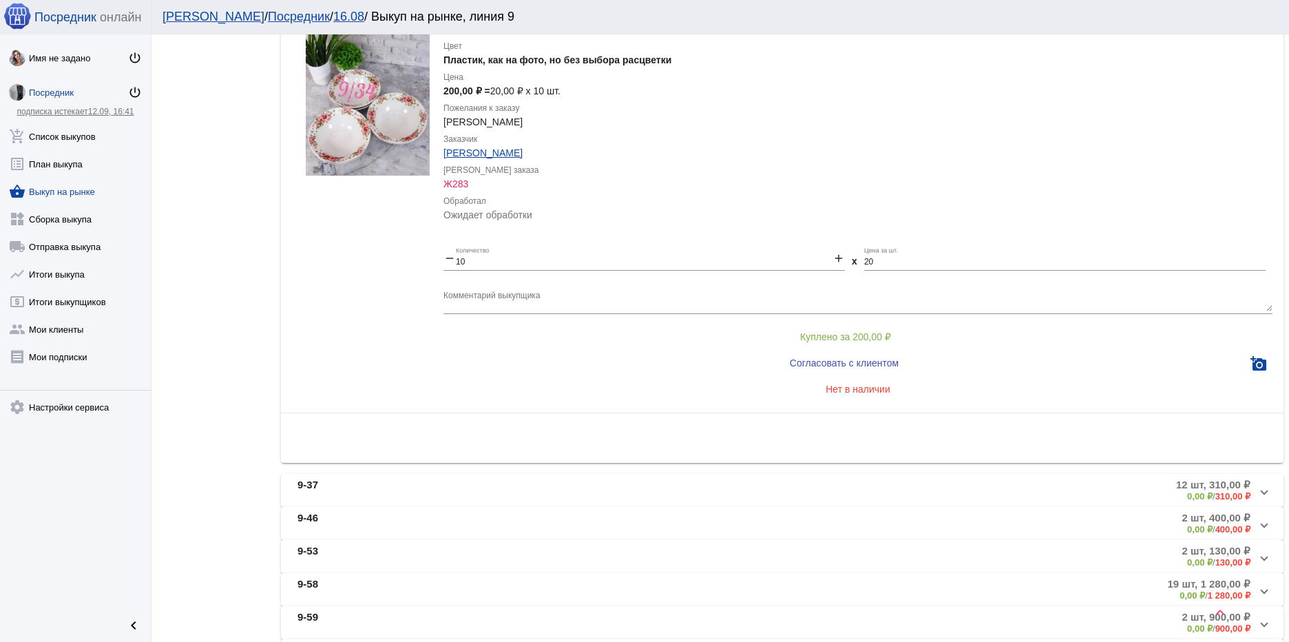
scroll to position [596, 0]
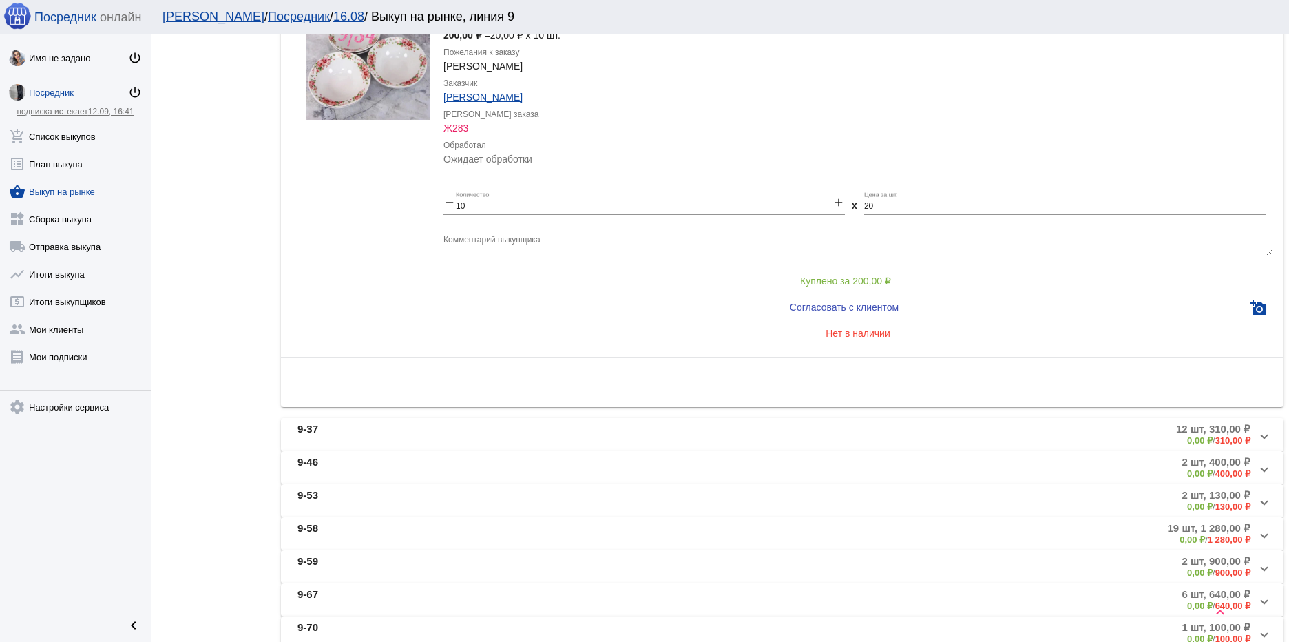
click at [567, 433] on mat-panel-title "9-37" at bounding box center [448, 434] width 303 height 23
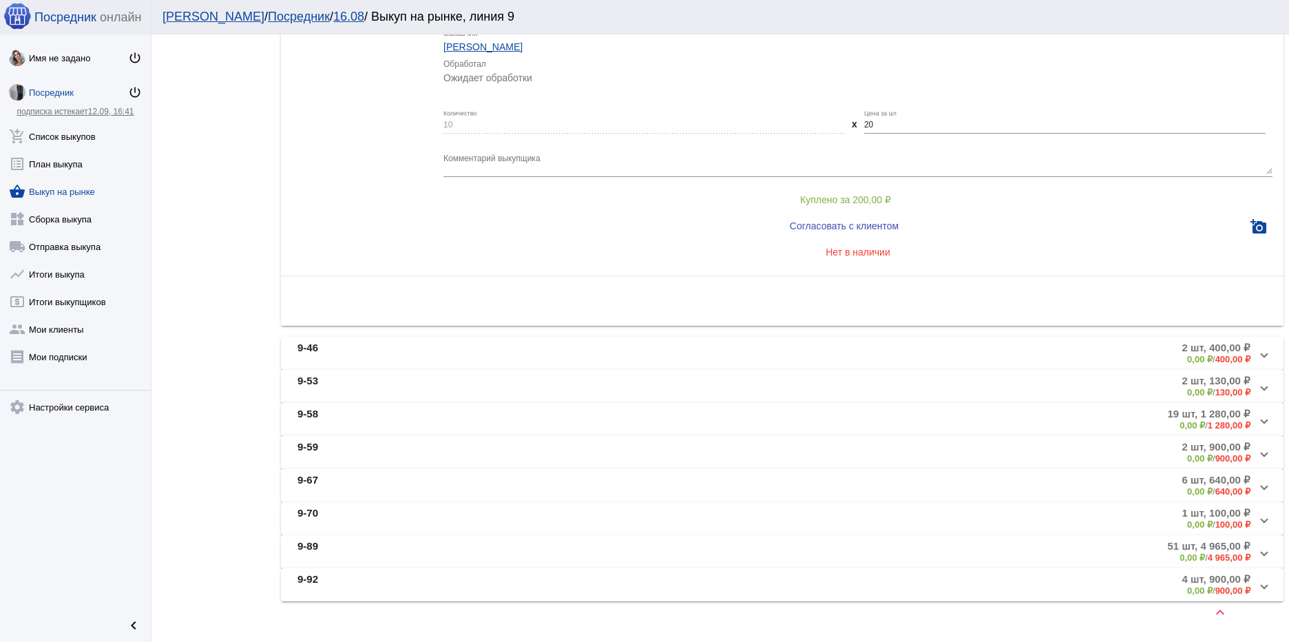
scroll to position [1491, 0]
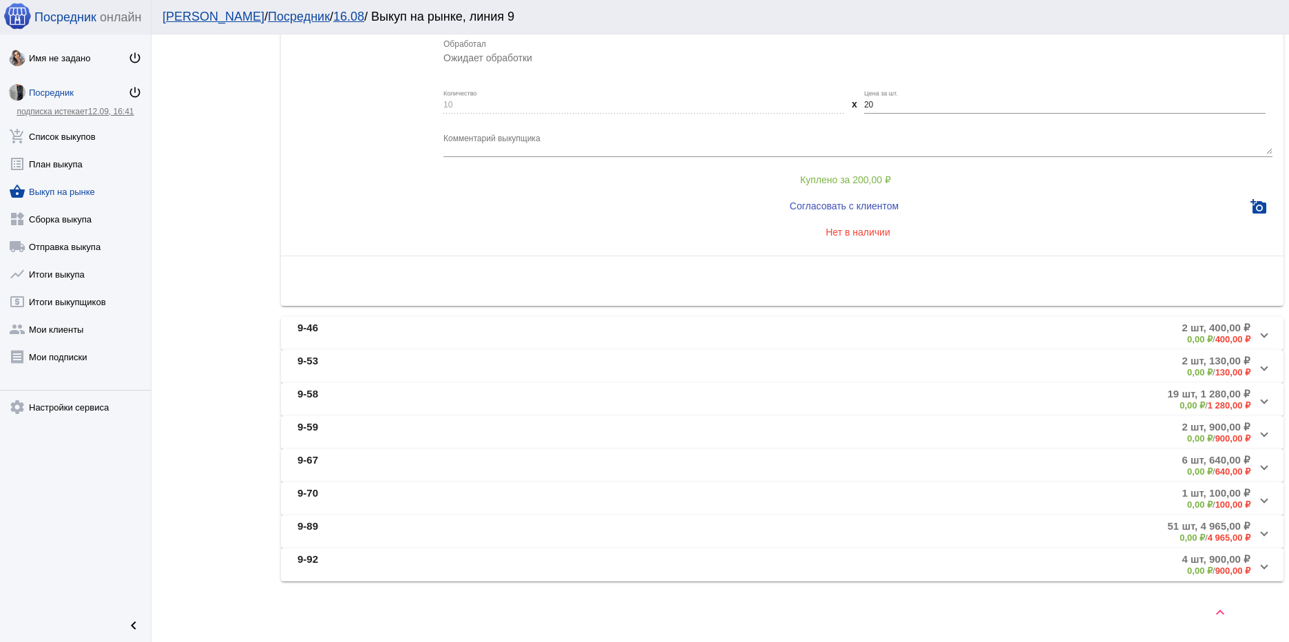
click at [505, 322] on mat-panel-title "9-46" at bounding box center [449, 333] width 305 height 23
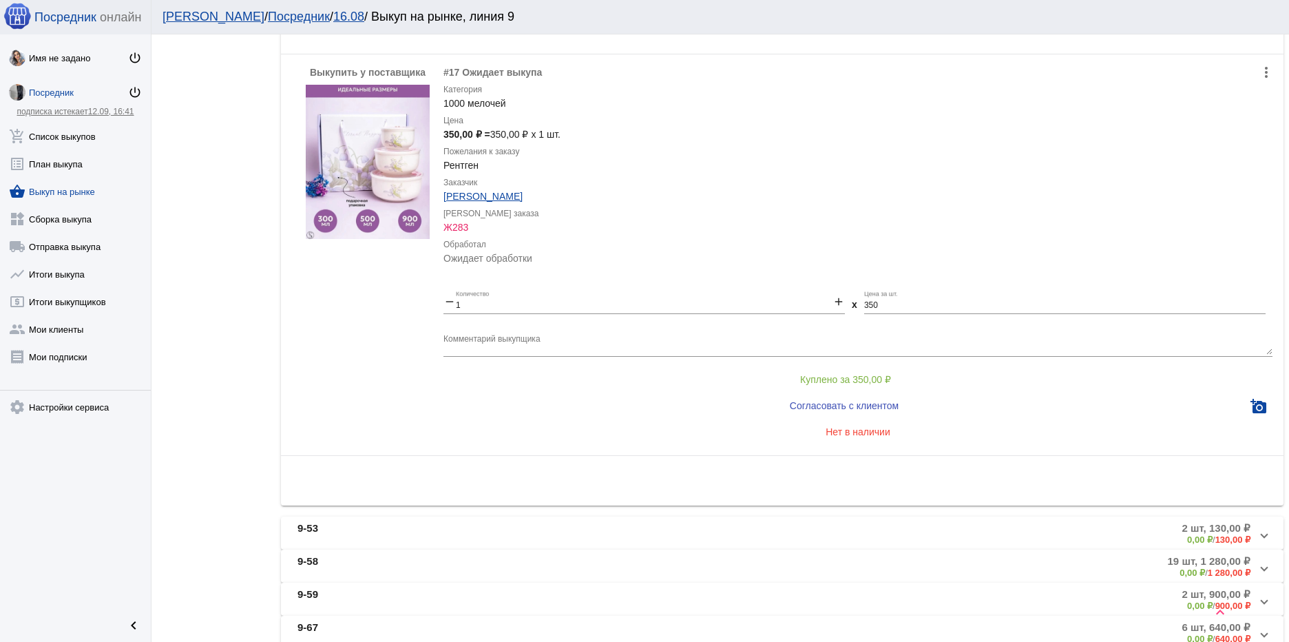
scroll to position [1100, 0]
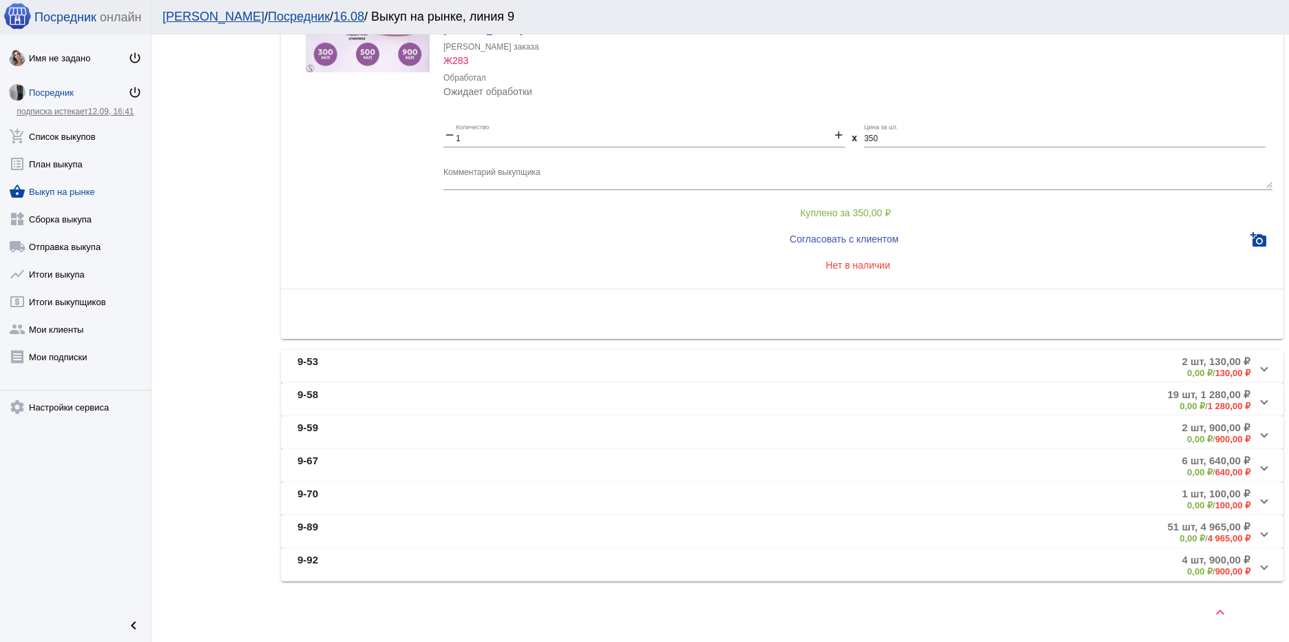
click at [527, 373] on mat-panel-title "9-53" at bounding box center [449, 366] width 305 height 23
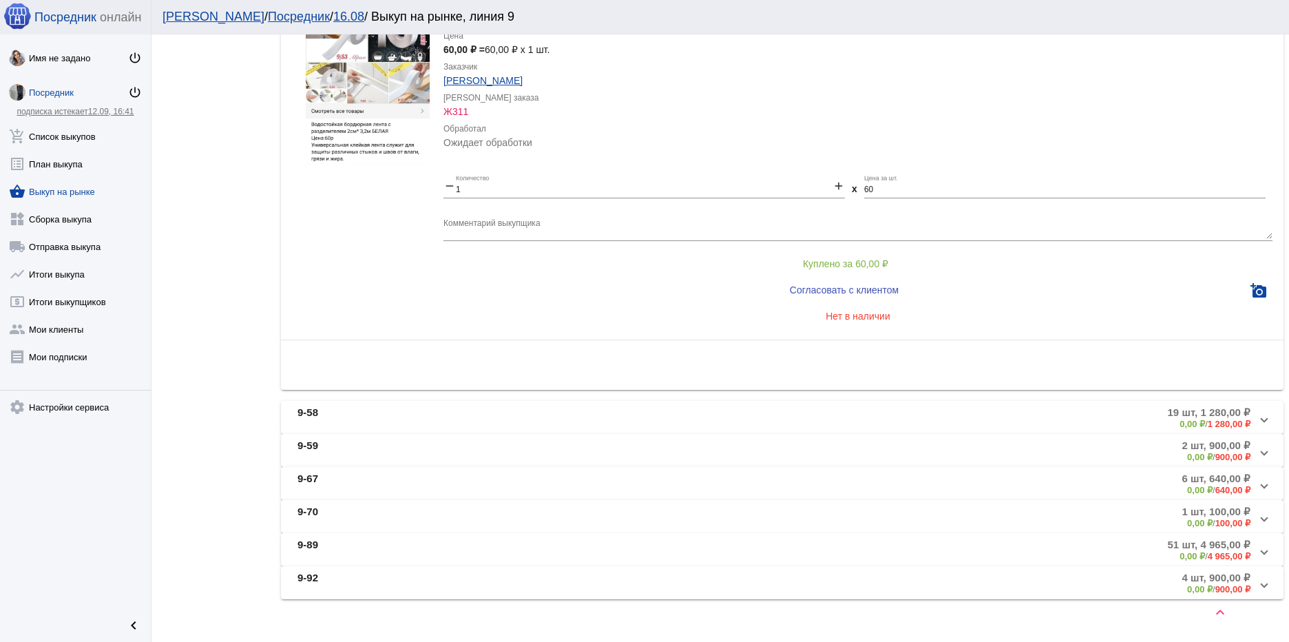
scroll to position [1038, 0]
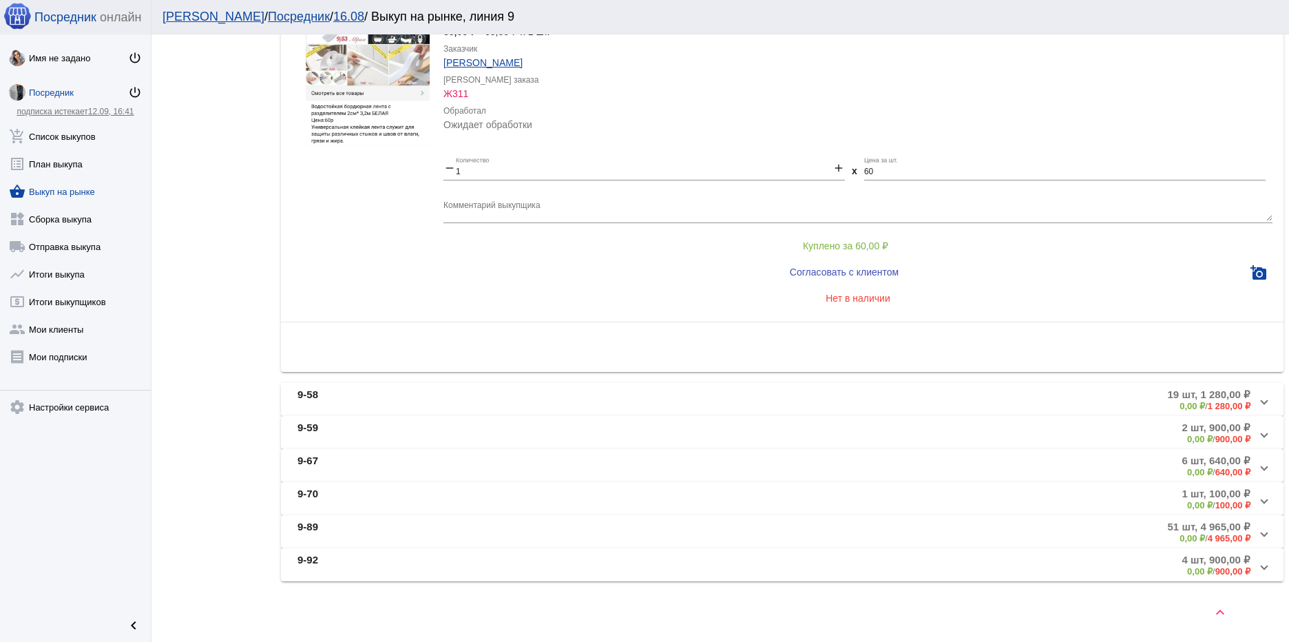
click at [619, 392] on mat-panel-description "19 шт, 1 280,00 ₽ 0,00 ₽ / 1 280,00 ₽" at bounding box center [930, 399] width 642 height 23
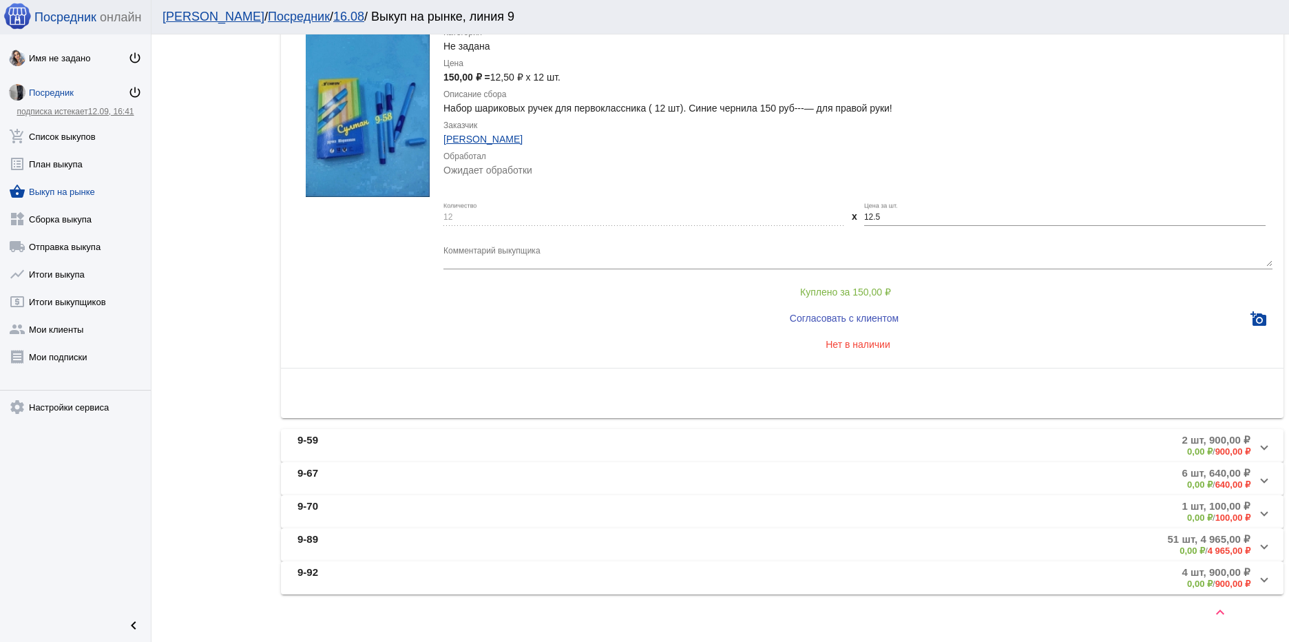
scroll to position [2889, 0]
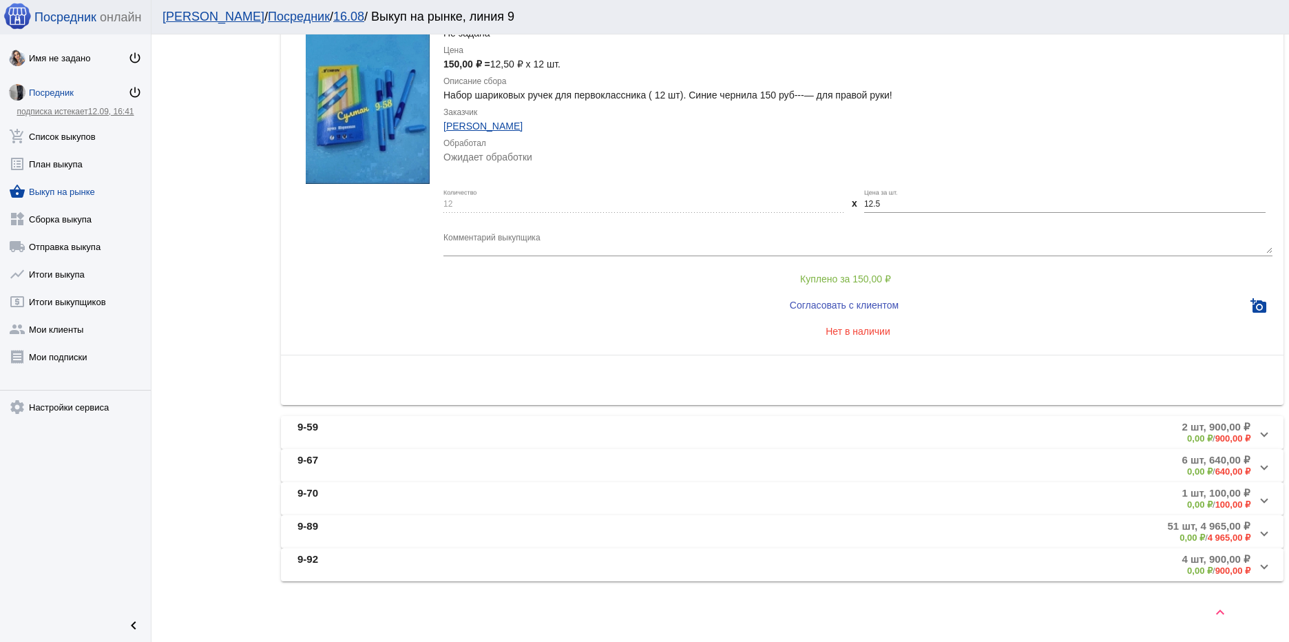
click at [583, 428] on mat-panel-title "9-59" at bounding box center [449, 432] width 305 height 23
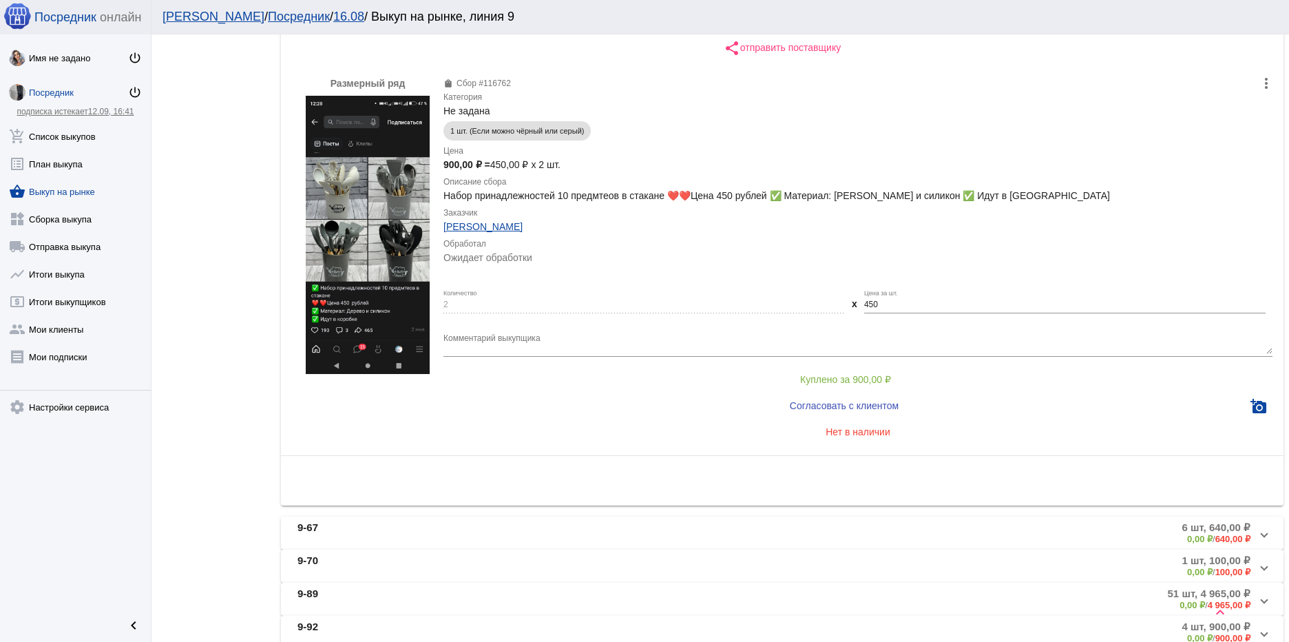
scroll to position [687, 0]
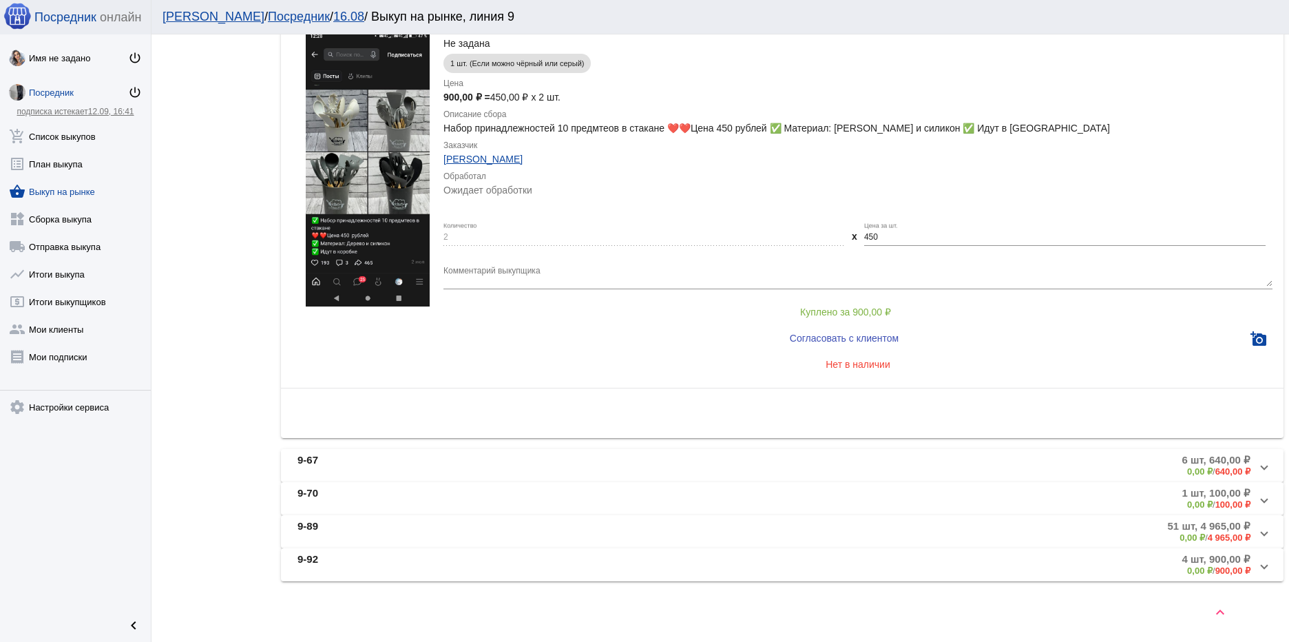
click at [457, 469] on mat-panel-title "9-67" at bounding box center [449, 465] width 305 height 23
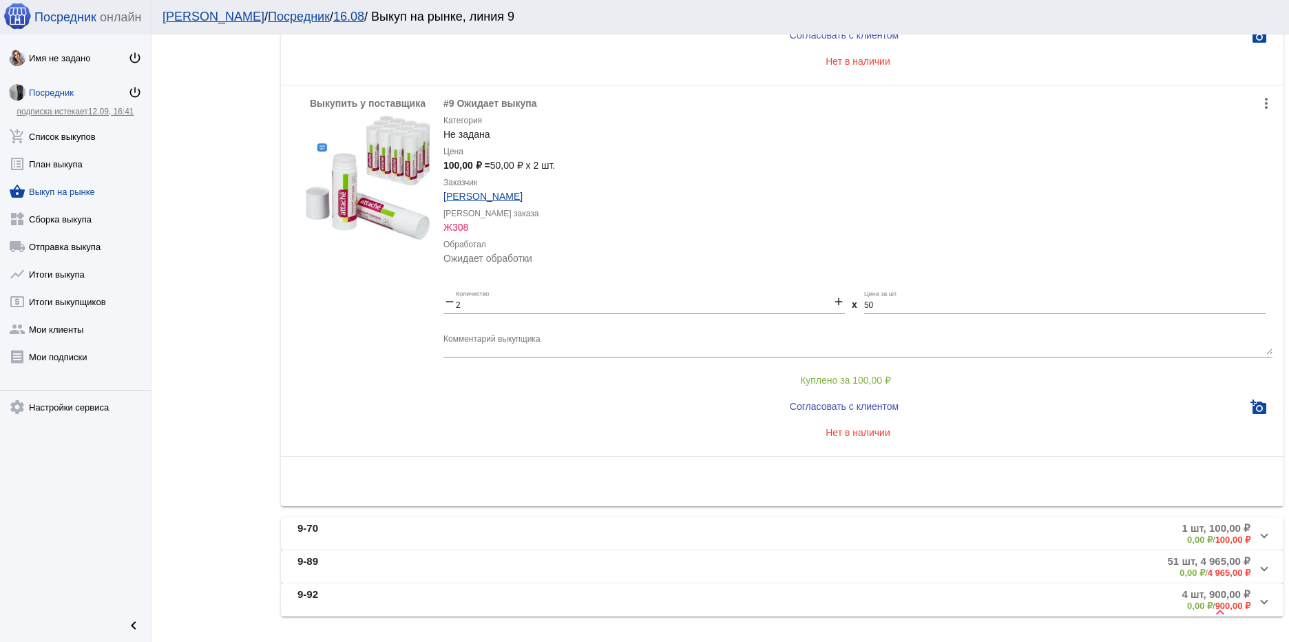
scroll to position [2306, 0]
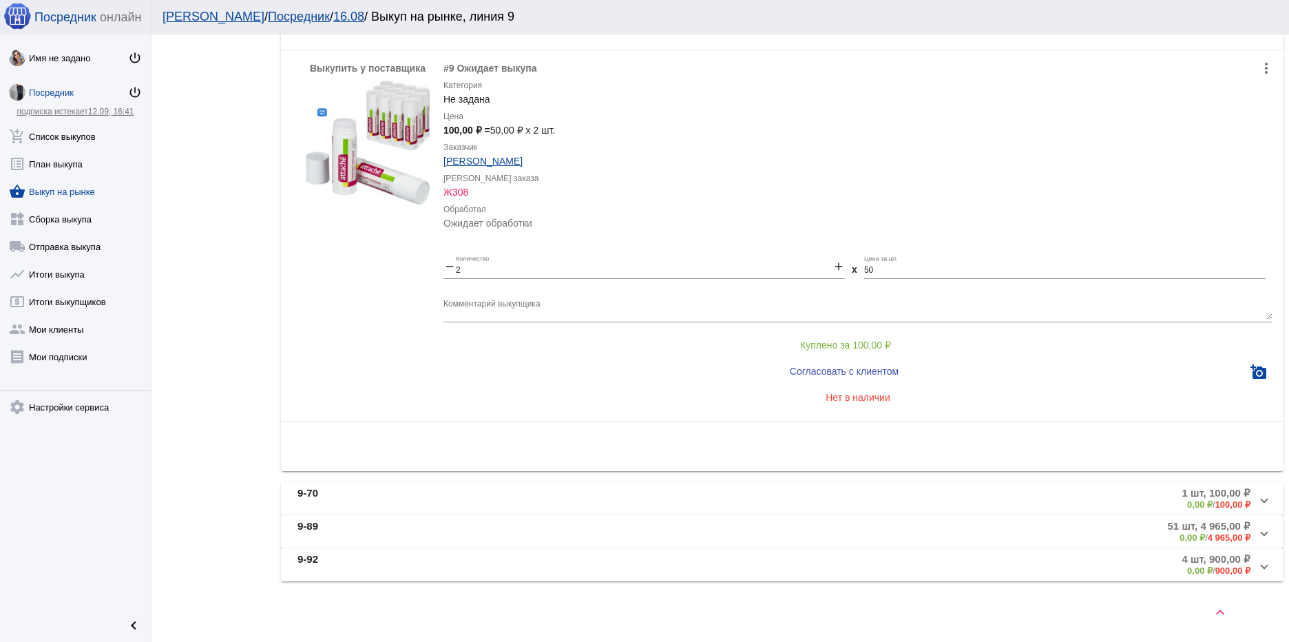
click at [570, 501] on mat-panel-title "9-70" at bounding box center [449, 498] width 305 height 23
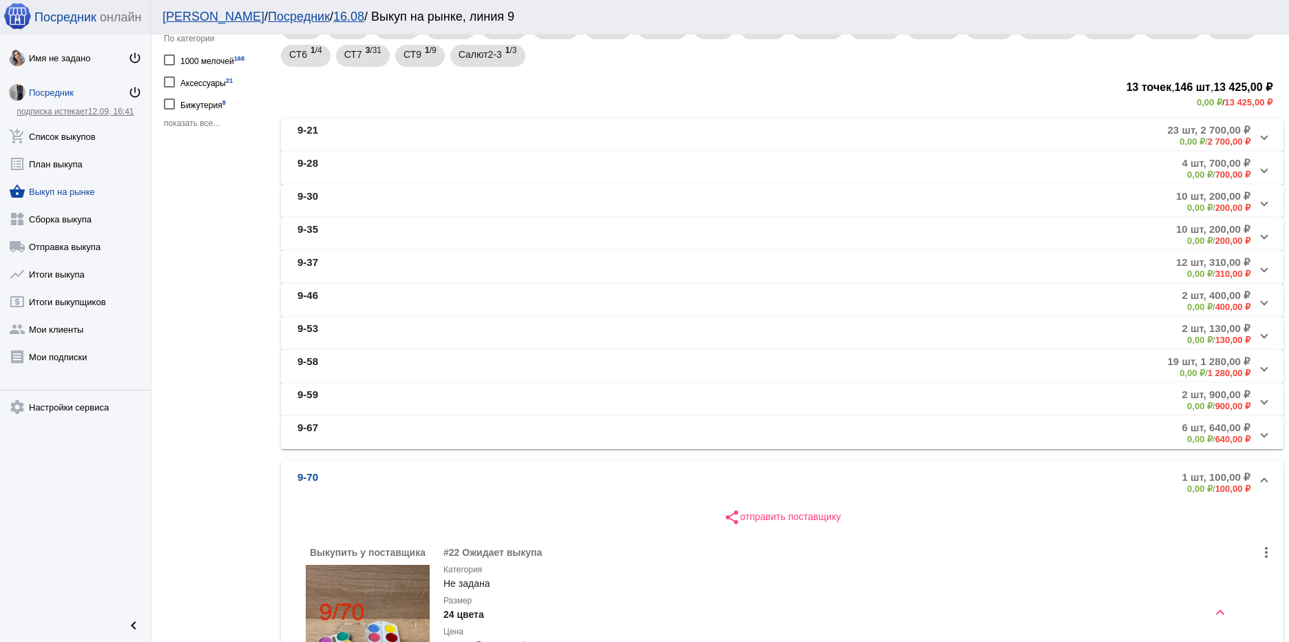
scroll to position [699, 0]
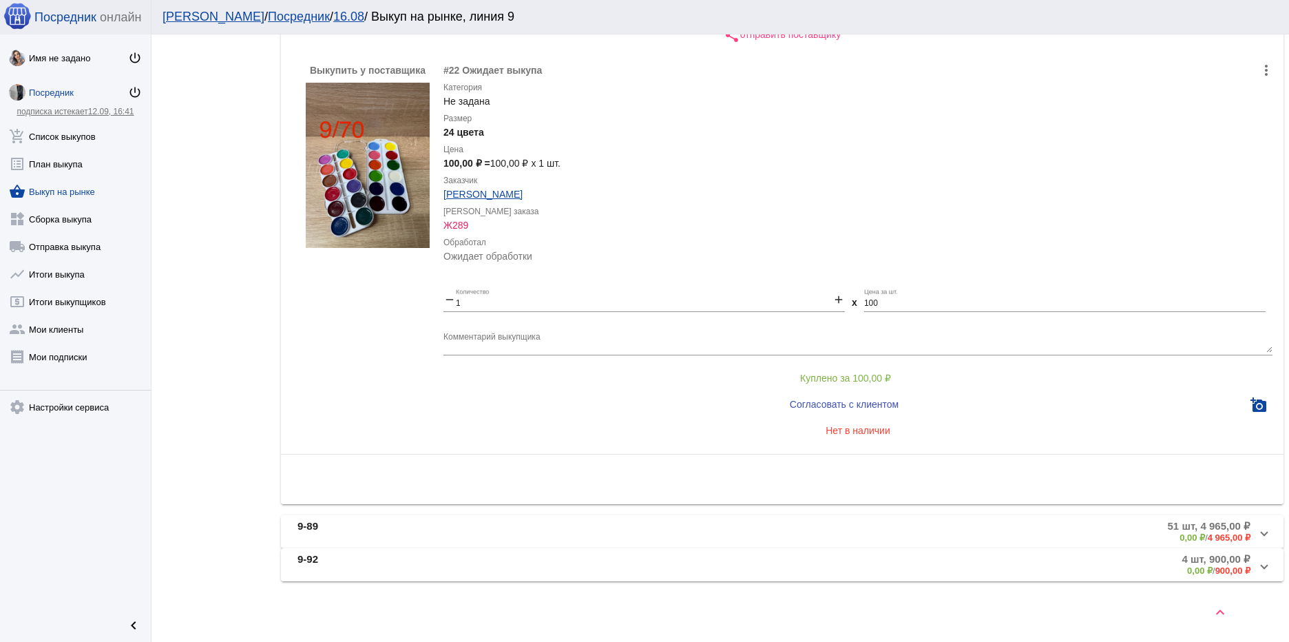
click at [514, 531] on mat-panel-title "9-89" at bounding box center [447, 531] width 300 height 23
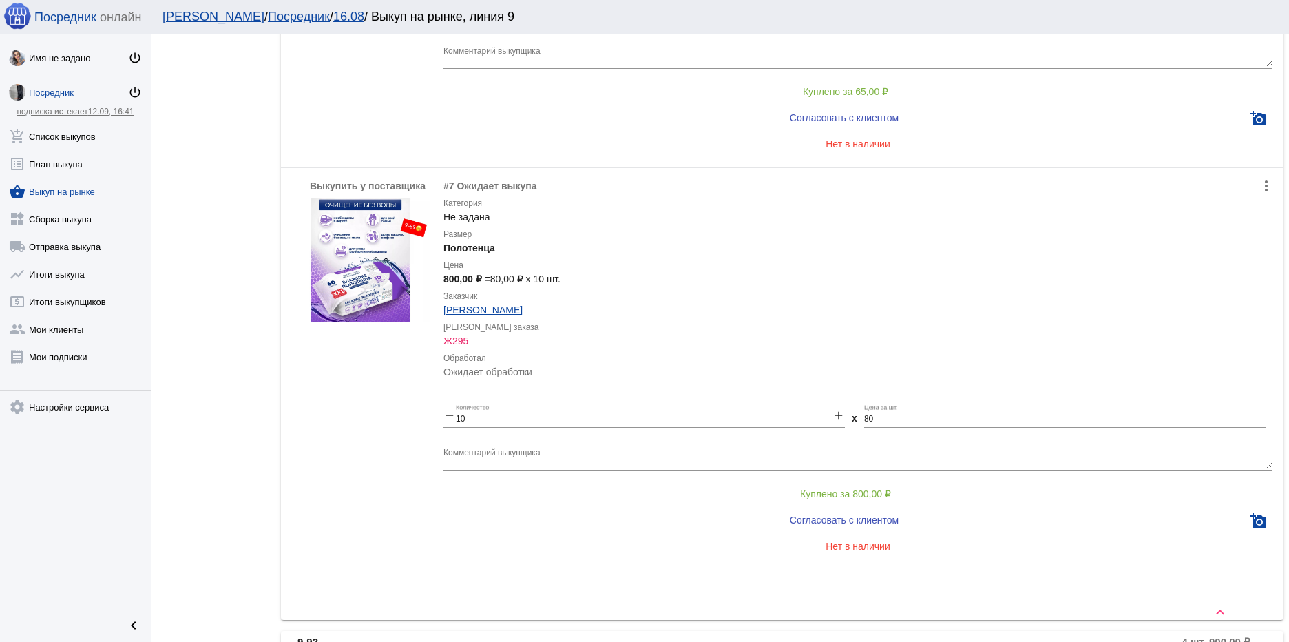
scroll to position [2195, 0]
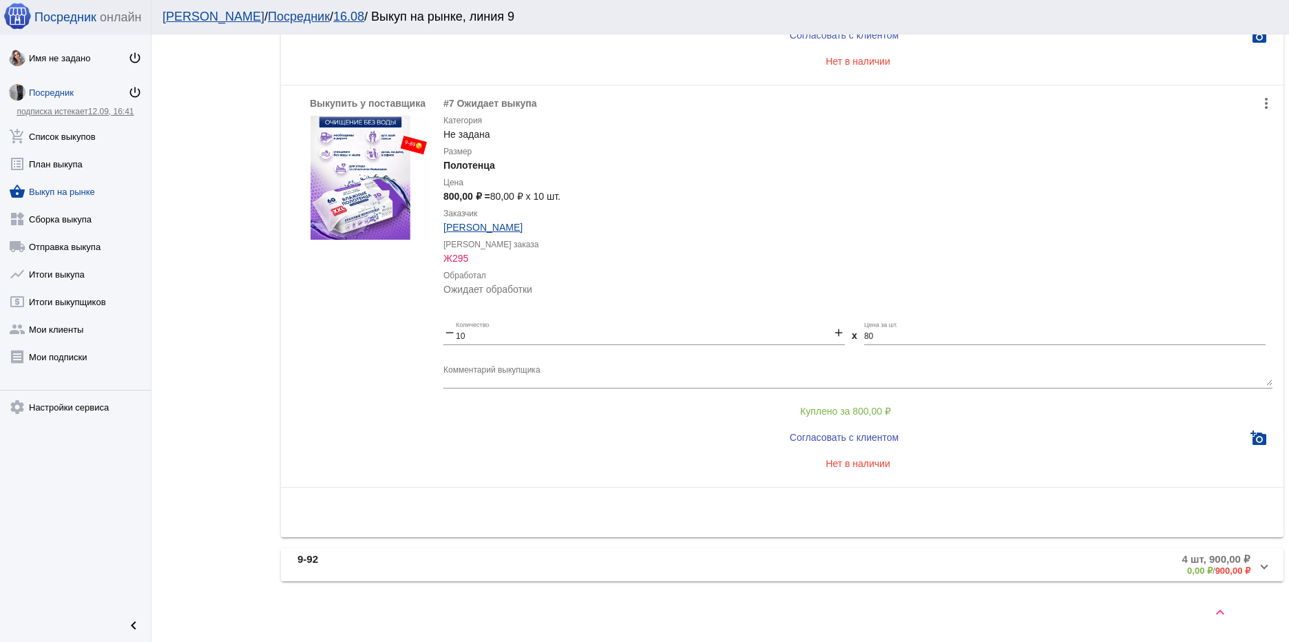
click at [534, 552] on mat-expansion-panel-header "9-92 4 шт, 900,00 ₽ 0,00 ₽ / 900,00 ₽" at bounding box center [782, 564] width 1003 height 33
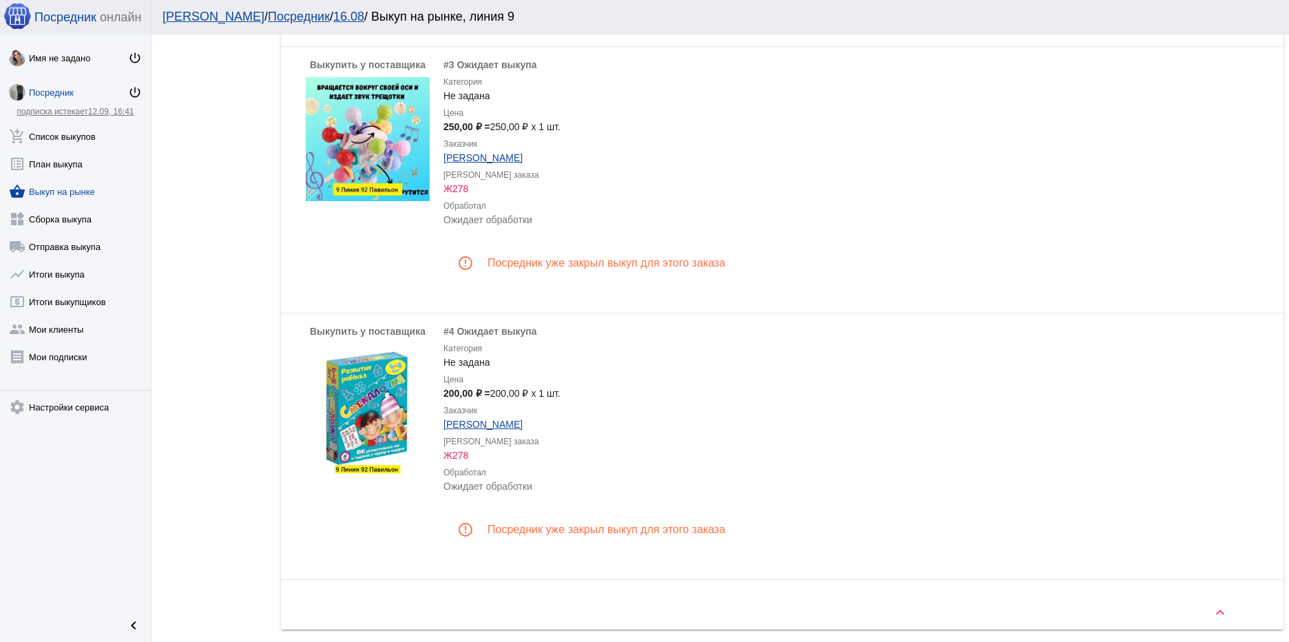
scroll to position [1560, 0]
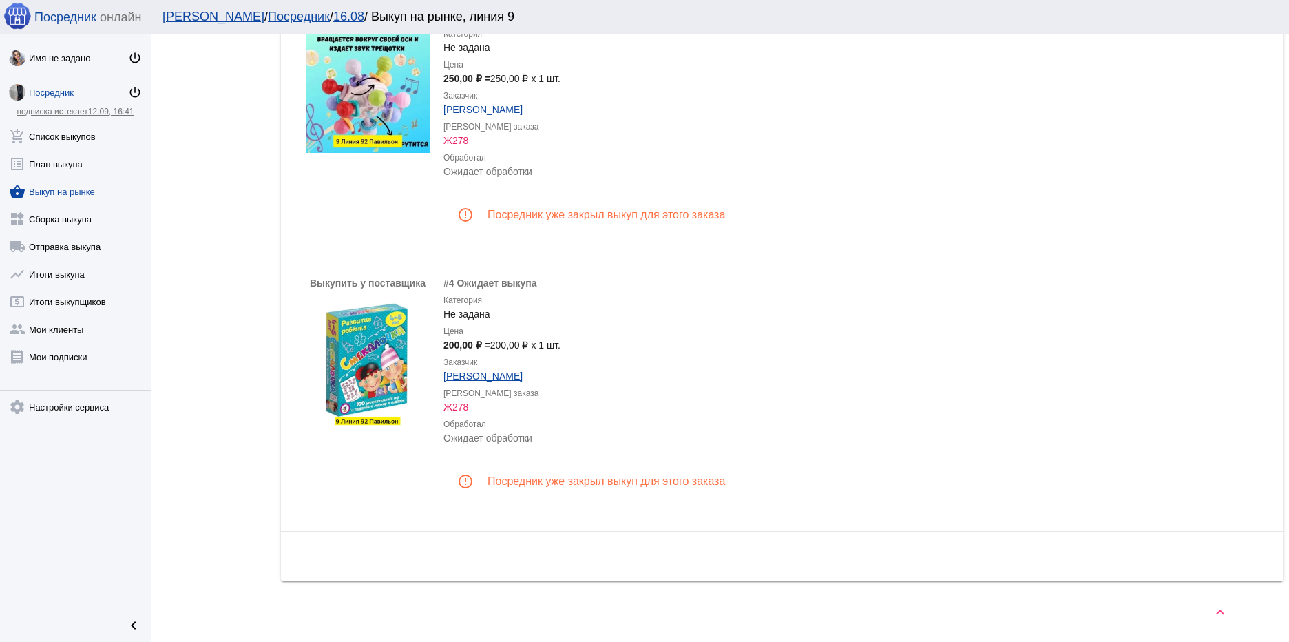
click at [673, 477] on p "Посредник уже закрыл выкуп для этого заказа" at bounding box center [875, 481] width 774 height 14
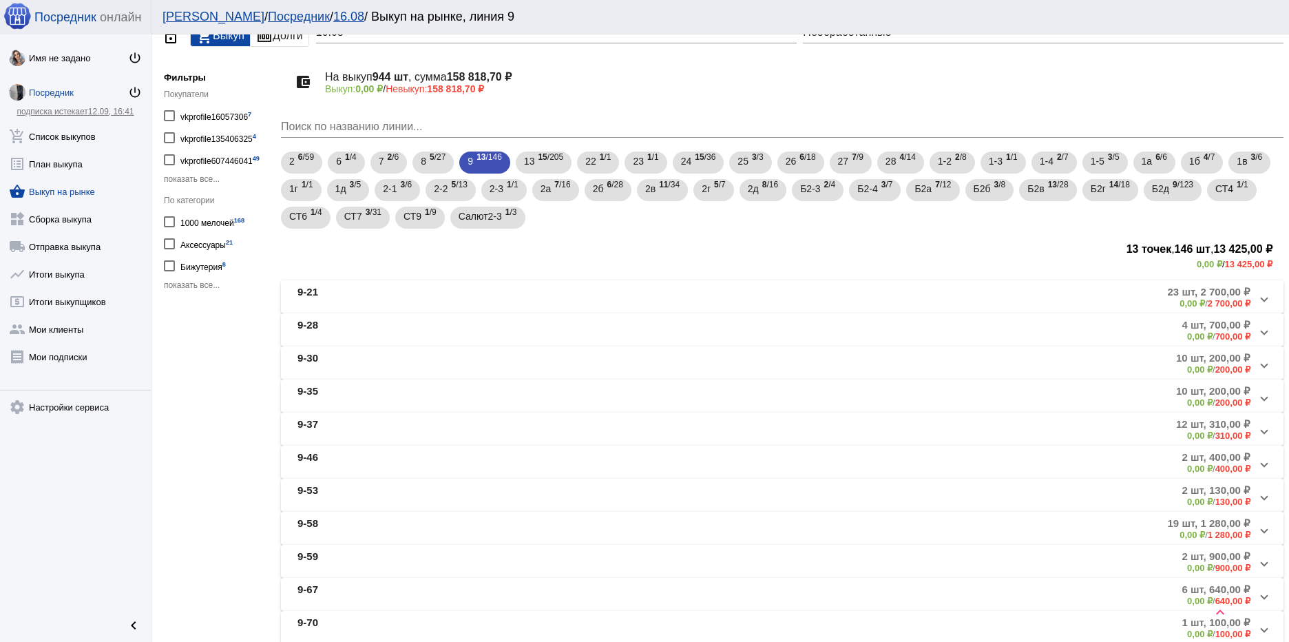
scroll to position [0, 0]
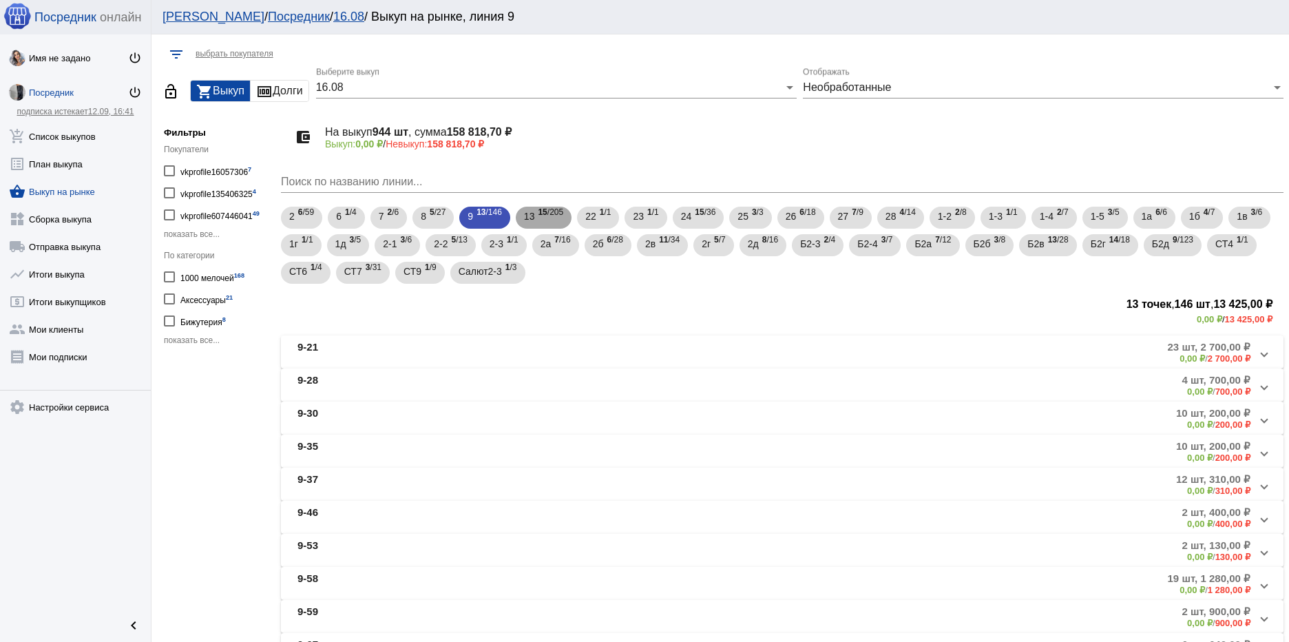
click at [552, 213] on span "15 /205" at bounding box center [550, 218] width 25 height 28
click at [503, 339] on mat-expansion-panel-header "13-15 19 шт, 1 790,00 ₽ 0,00 ₽ / 1 790,00 ₽" at bounding box center [782, 351] width 1003 height 33
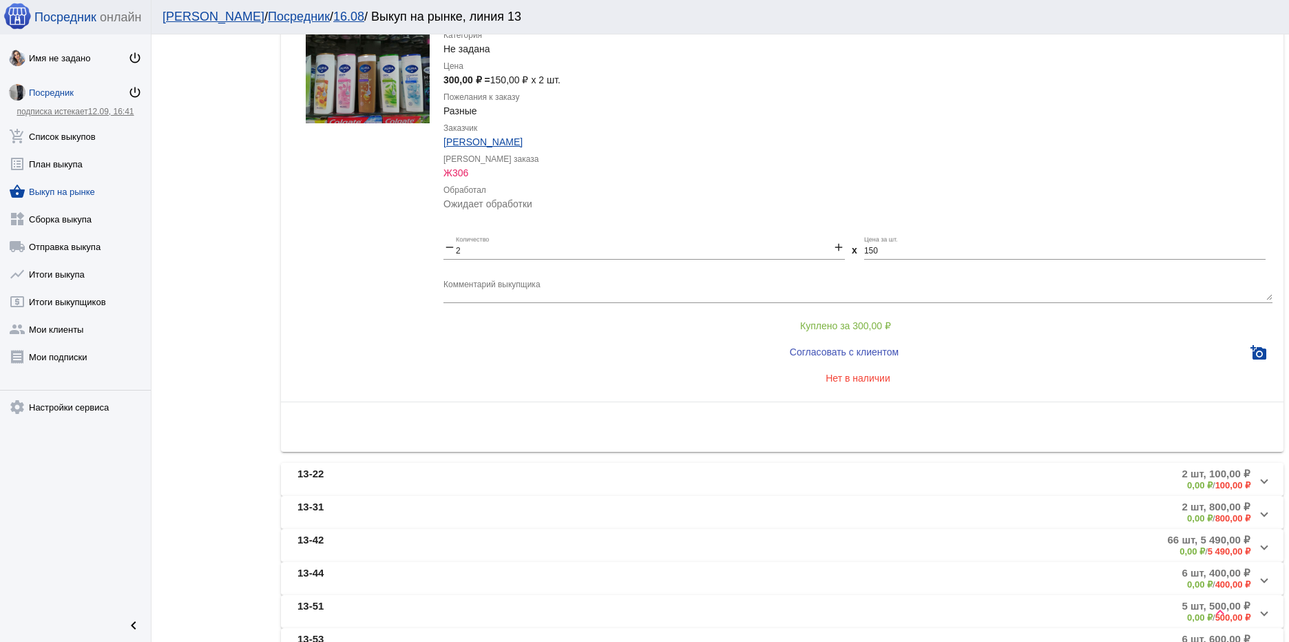
click at [436, 476] on mat-panel-title "13-22" at bounding box center [451, 479] width 308 height 23
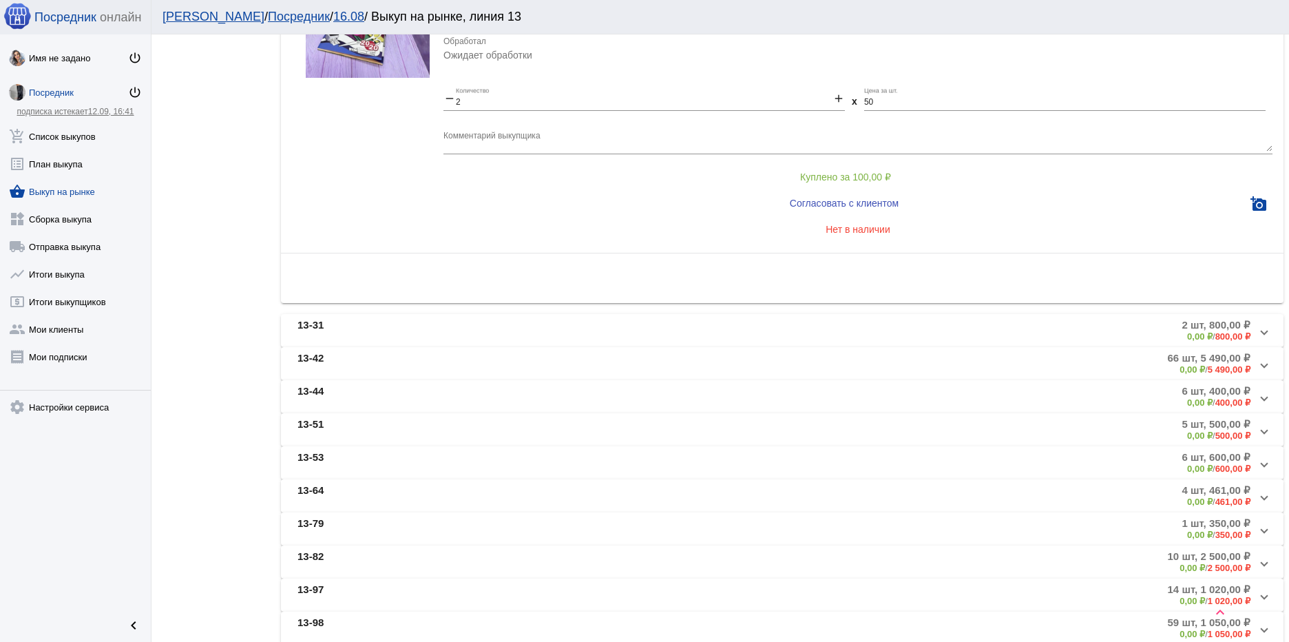
scroll to position [596, 0]
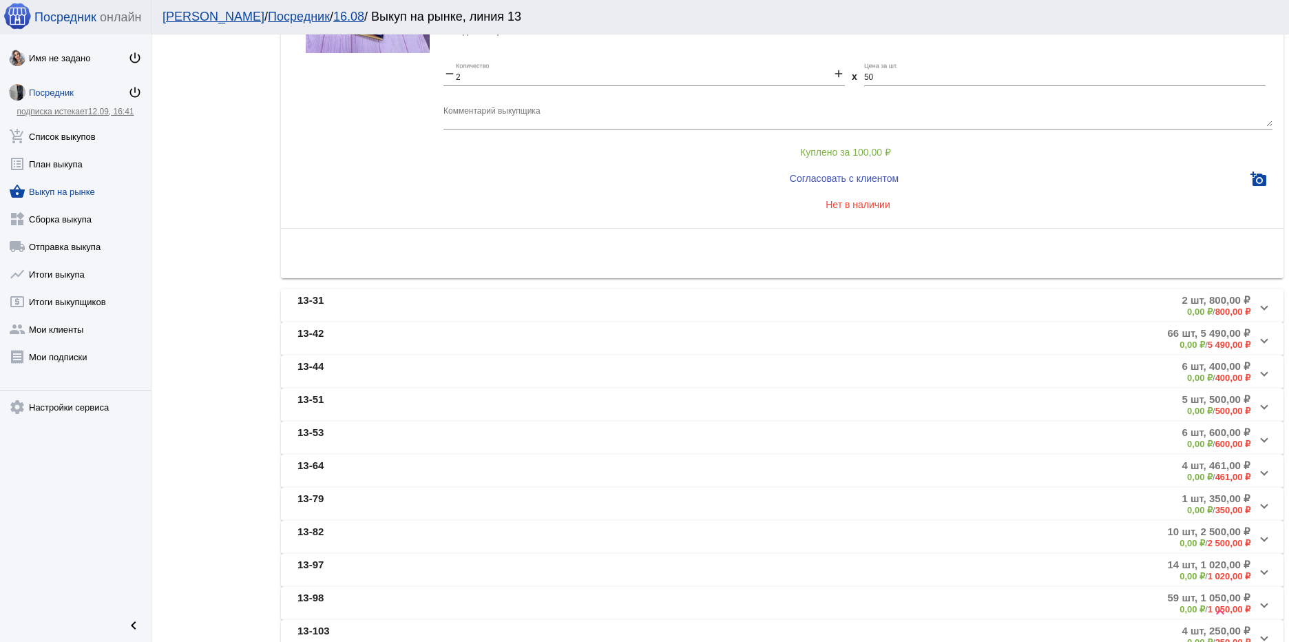
click at [422, 306] on mat-panel-title "13-31" at bounding box center [451, 305] width 308 height 23
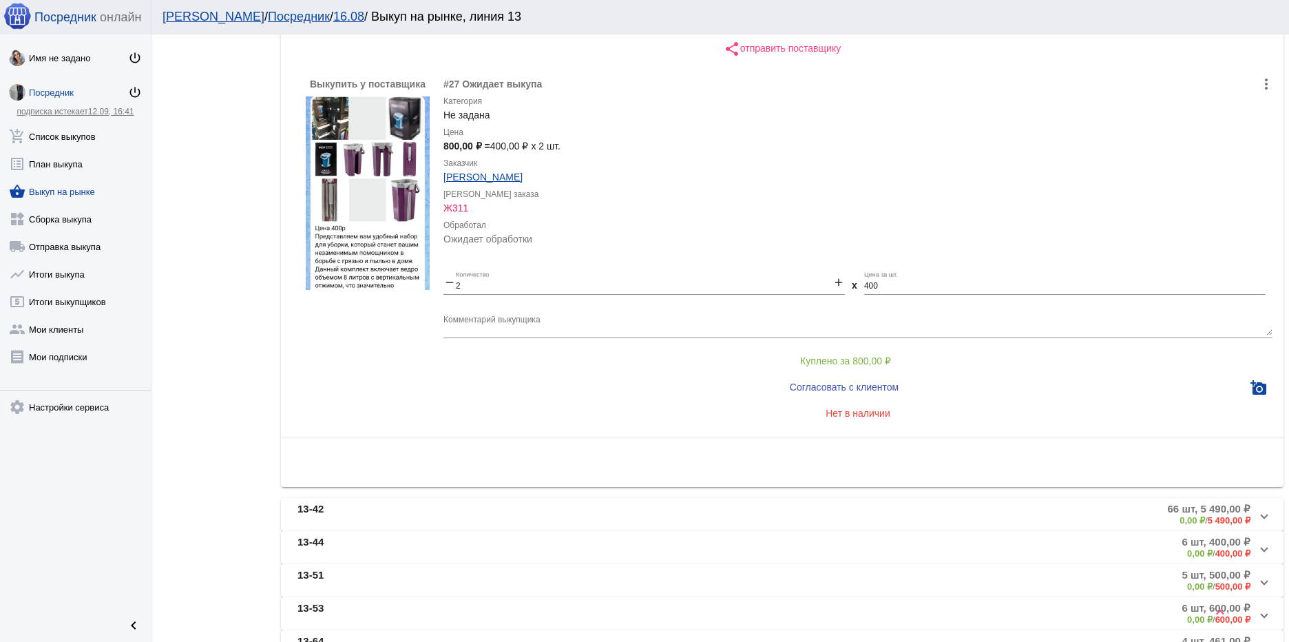
scroll to position [527, 0]
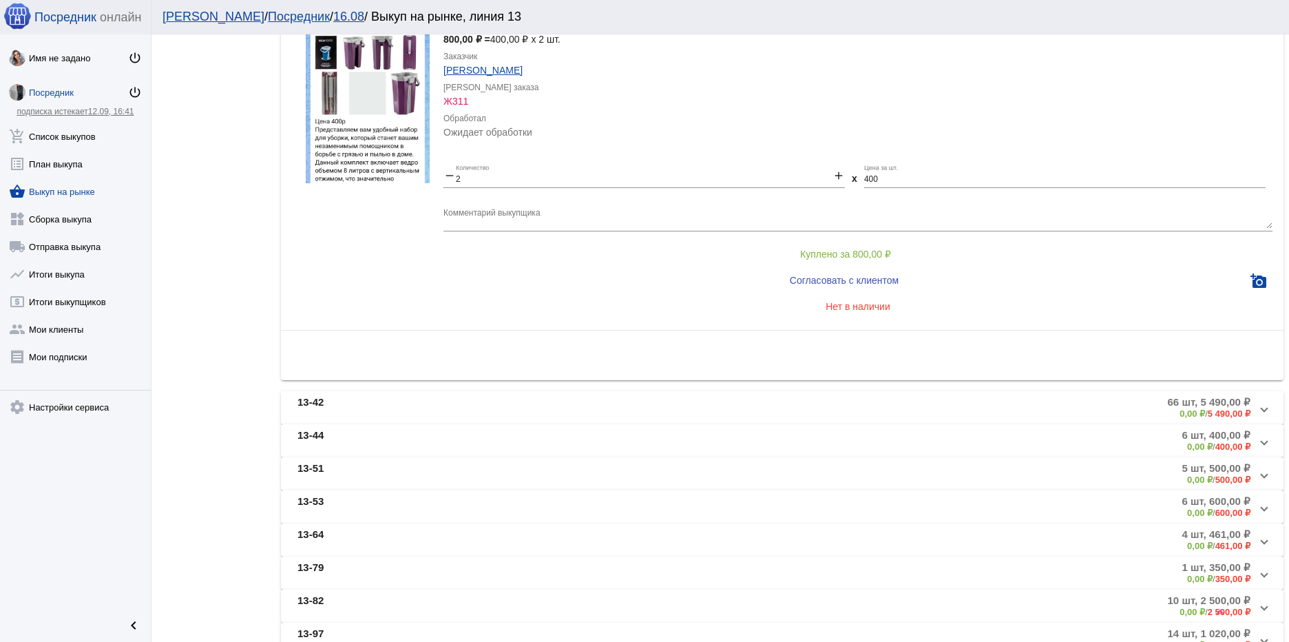
click at [460, 399] on mat-panel-title "13-42" at bounding box center [449, 407] width 304 height 23
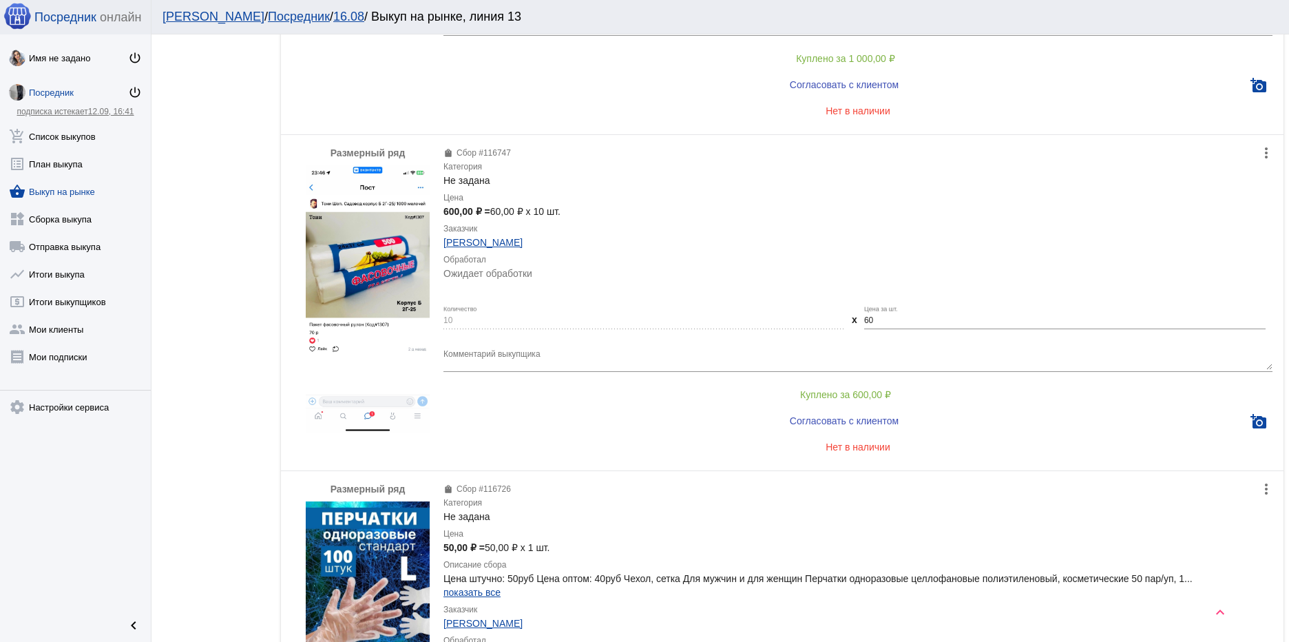
scroll to position [5554, 0]
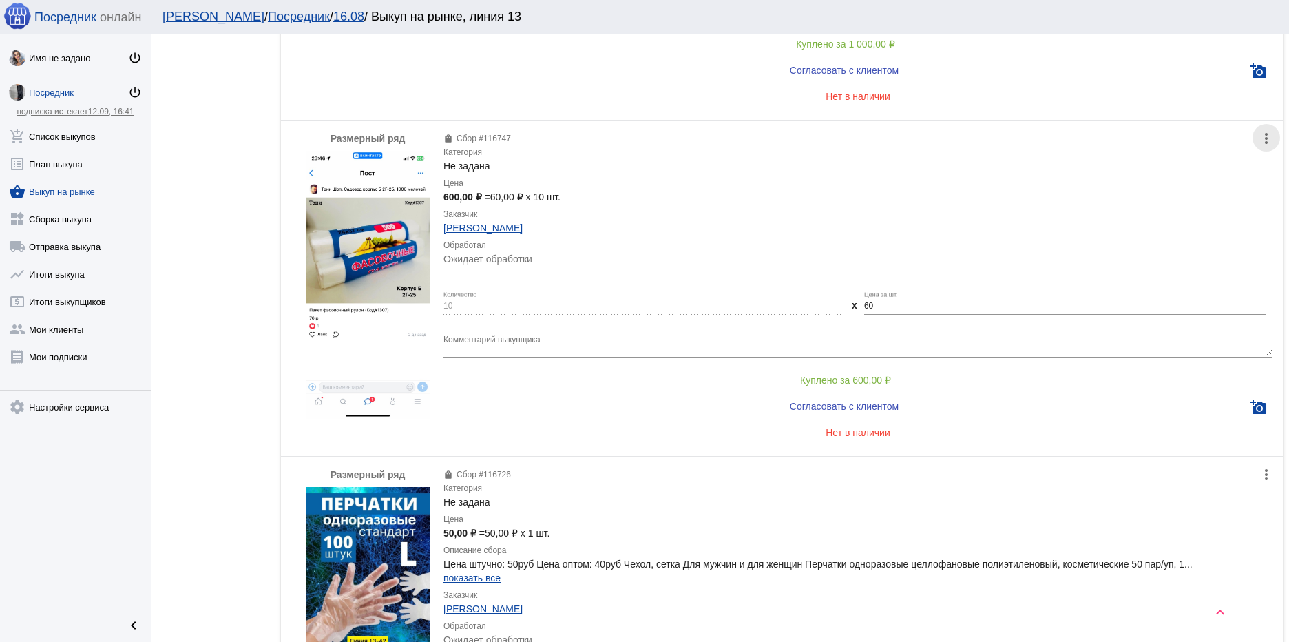
click at [1258, 139] on mat-icon "more_vert" at bounding box center [1266, 138] width 17 height 17
click at [851, 202] on div at bounding box center [644, 321] width 1289 height 642
click at [70, 408] on link "settings Настройки сервиса" at bounding box center [75, 404] width 151 height 28
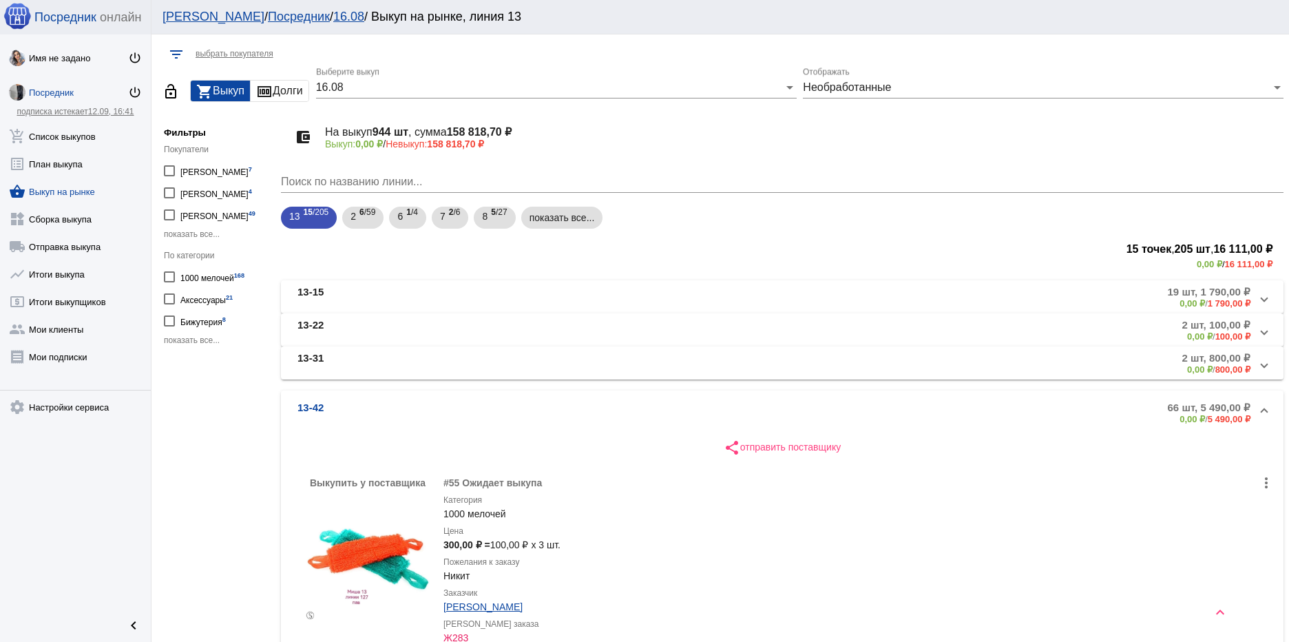
scroll to position [34, 0]
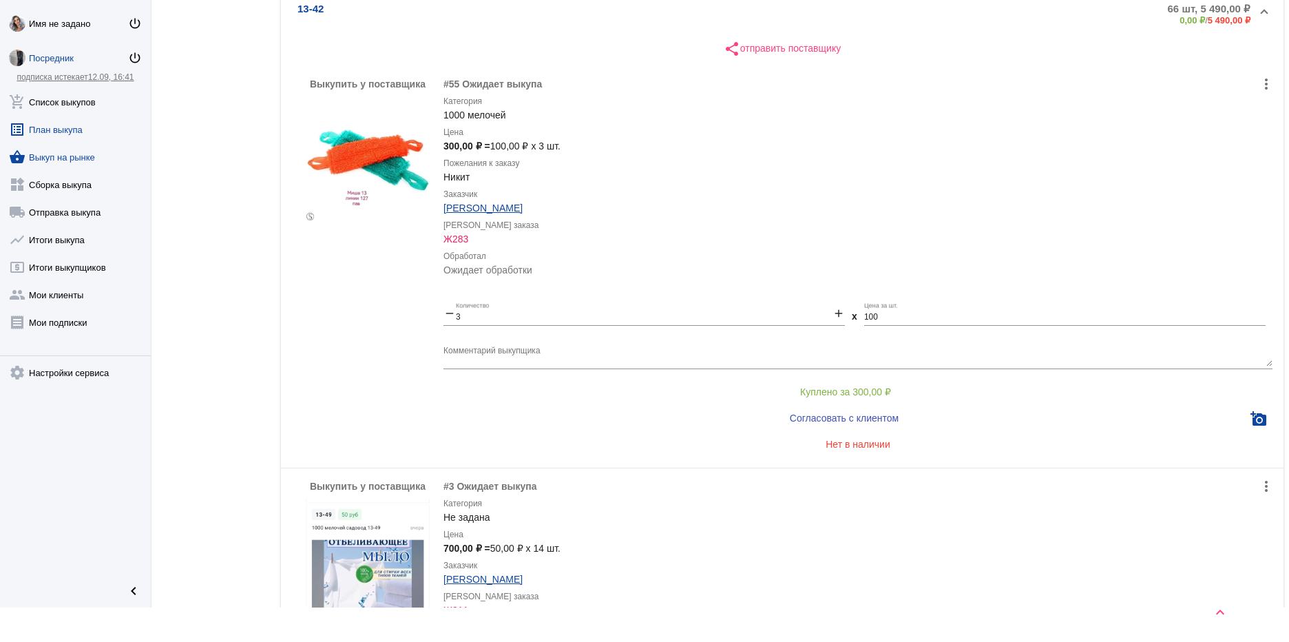
click at [70, 130] on link "list_alt План выкупа" at bounding box center [75, 127] width 151 height 28
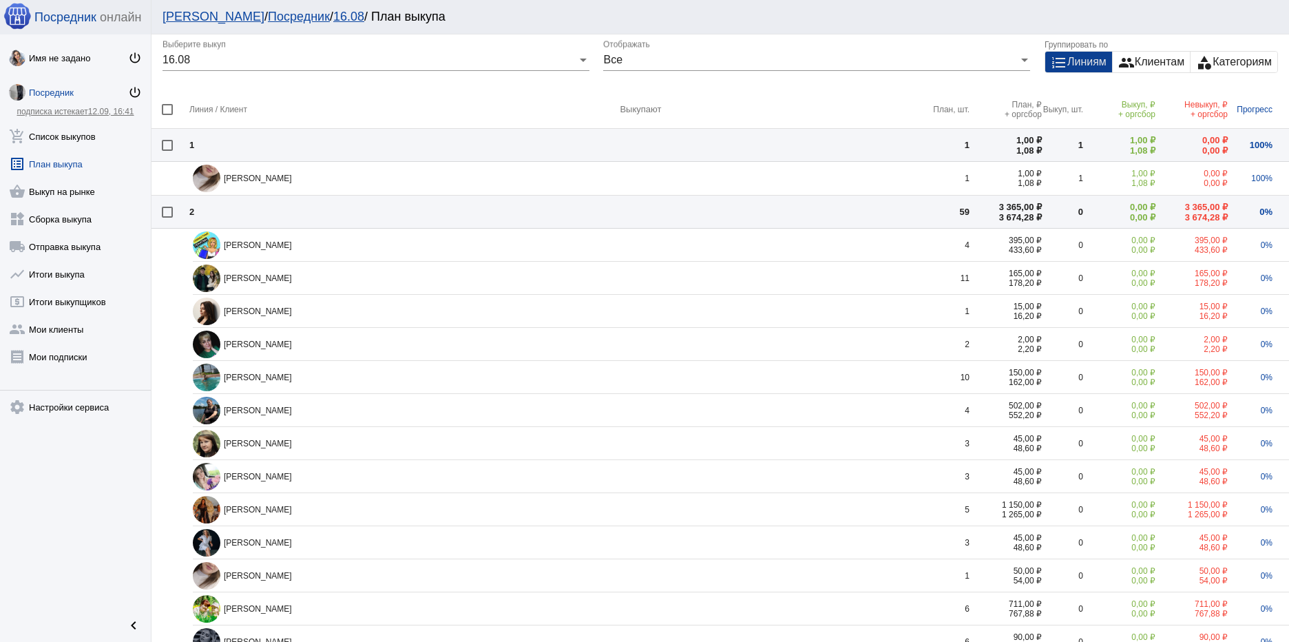
click at [1060, 62] on div "format_list_numbered Линиям" at bounding box center [1078, 62] width 67 height 21
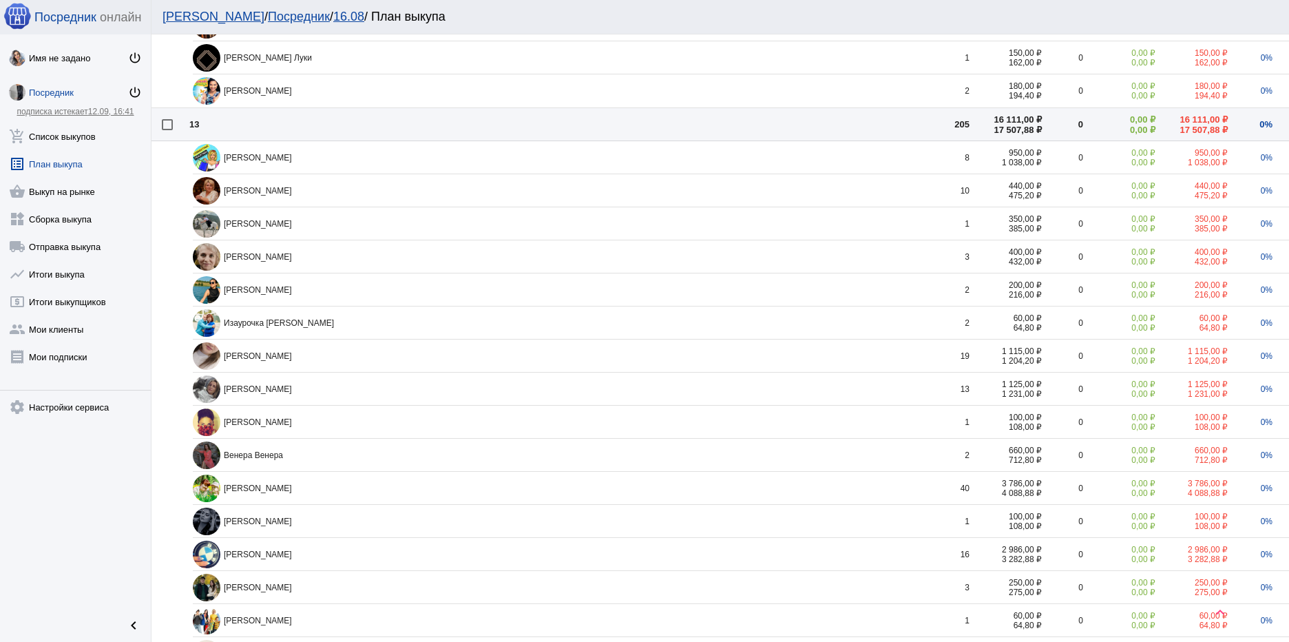
scroll to position [1859, 0]
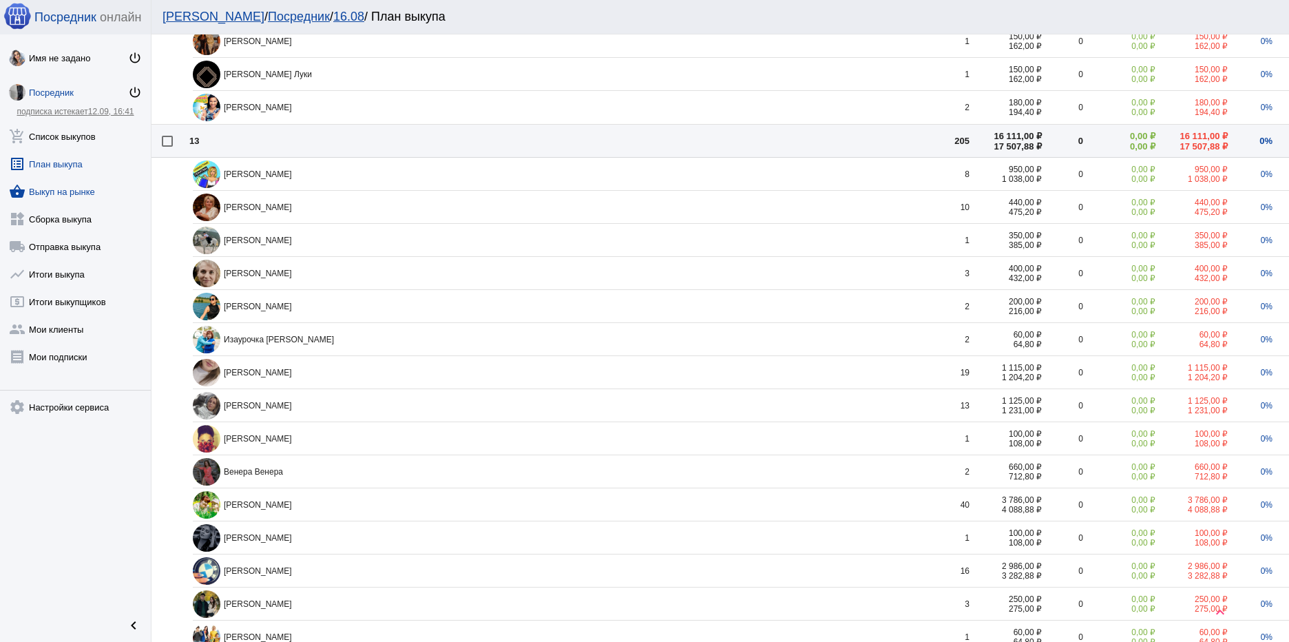
click at [54, 191] on link "shopping_basket Выкуп на рынке" at bounding box center [75, 189] width 151 height 28
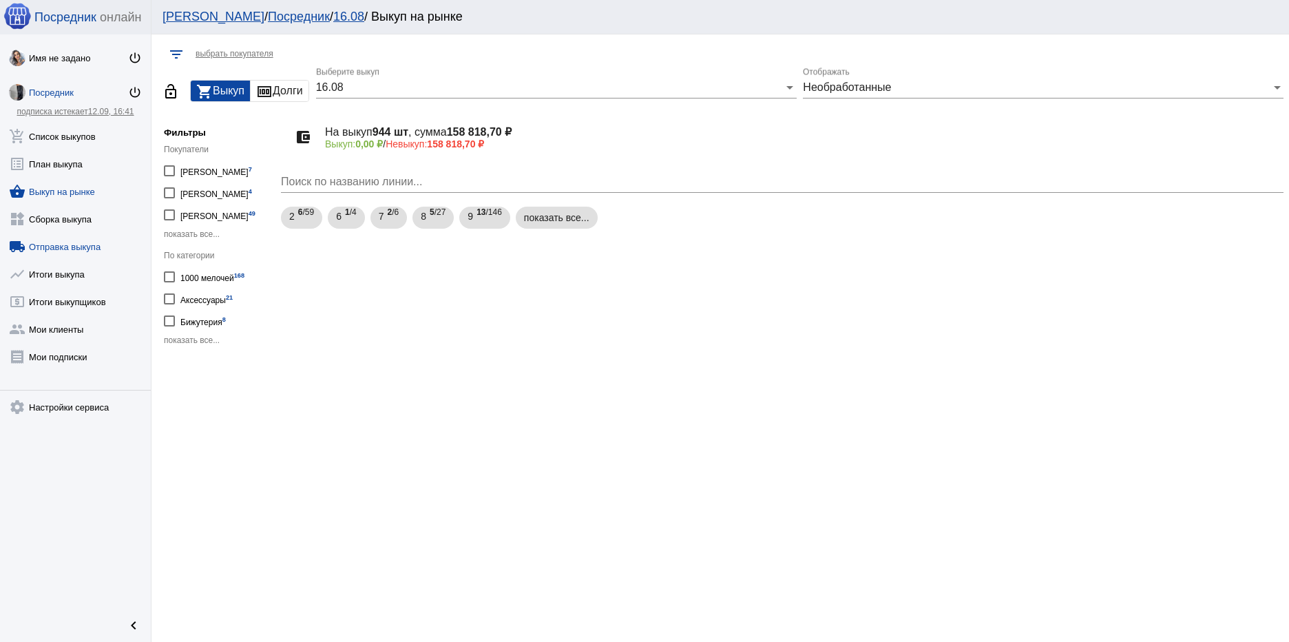
click at [97, 242] on link "local_shipping Отправка выкупа" at bounding box center [75, 244] width 151 height 28
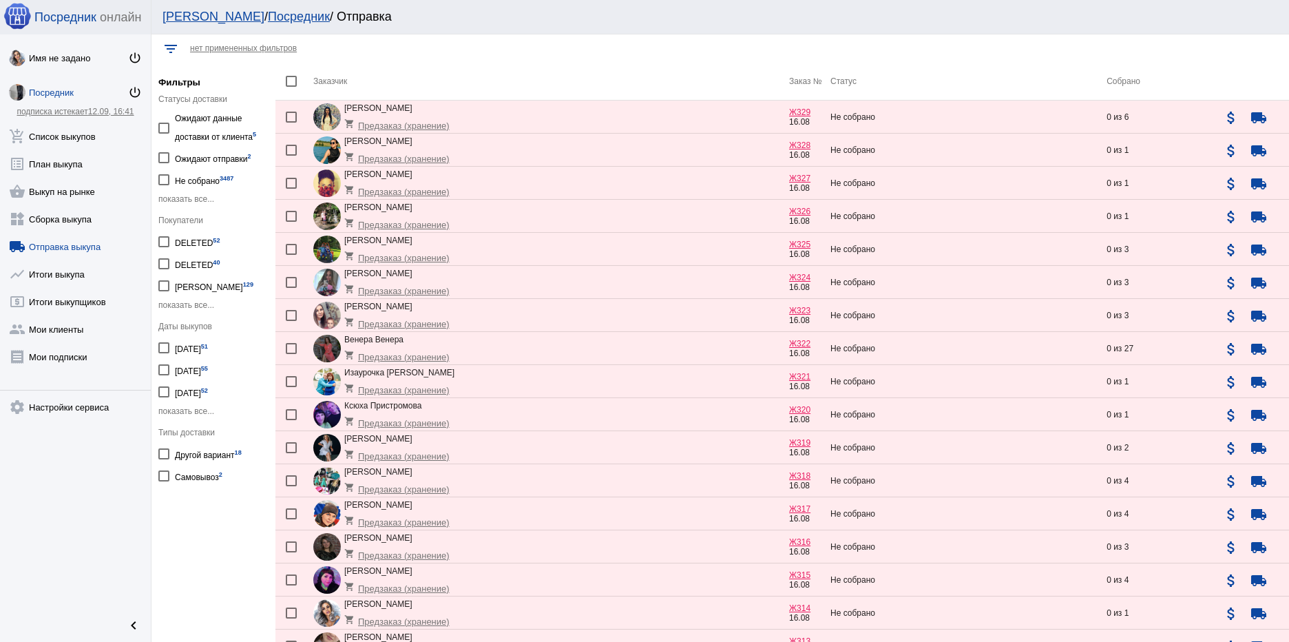
click at [218, 132] on div "Ожидают данные доставки от клиента 5" at bounding box center [222, 128] width 94 height 34
checkbox input "true"
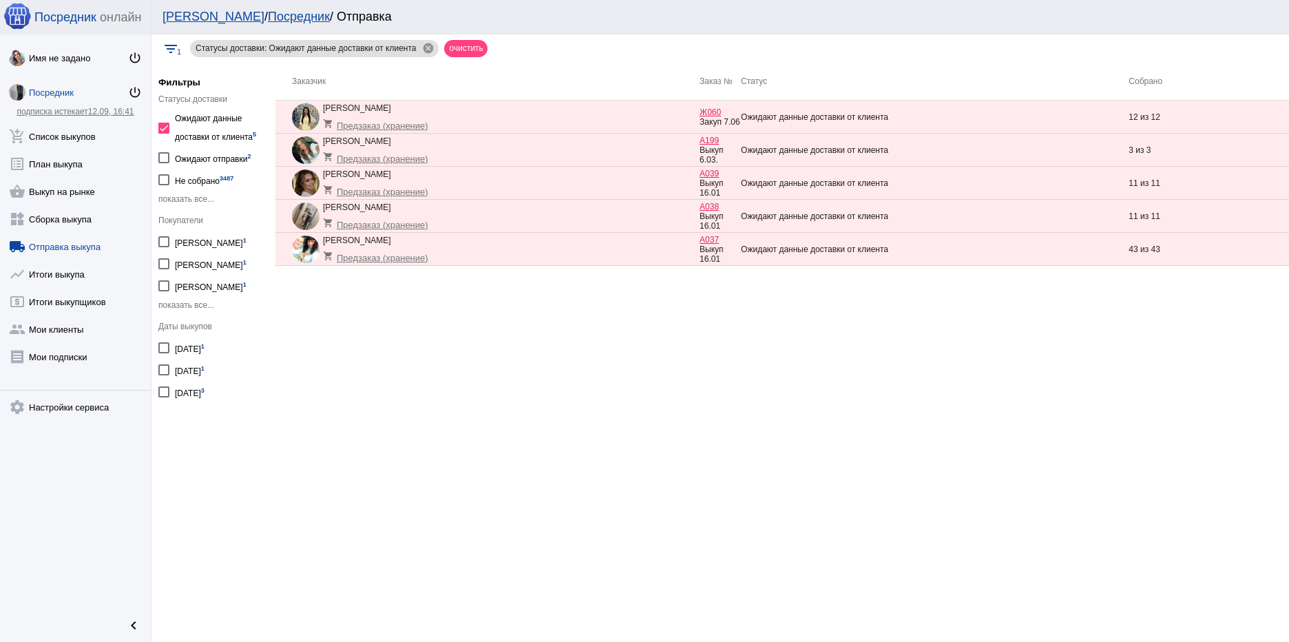
click at [160, 128] on div at bounding box center [163, 128] width 11 height 11
checkbox input "false"
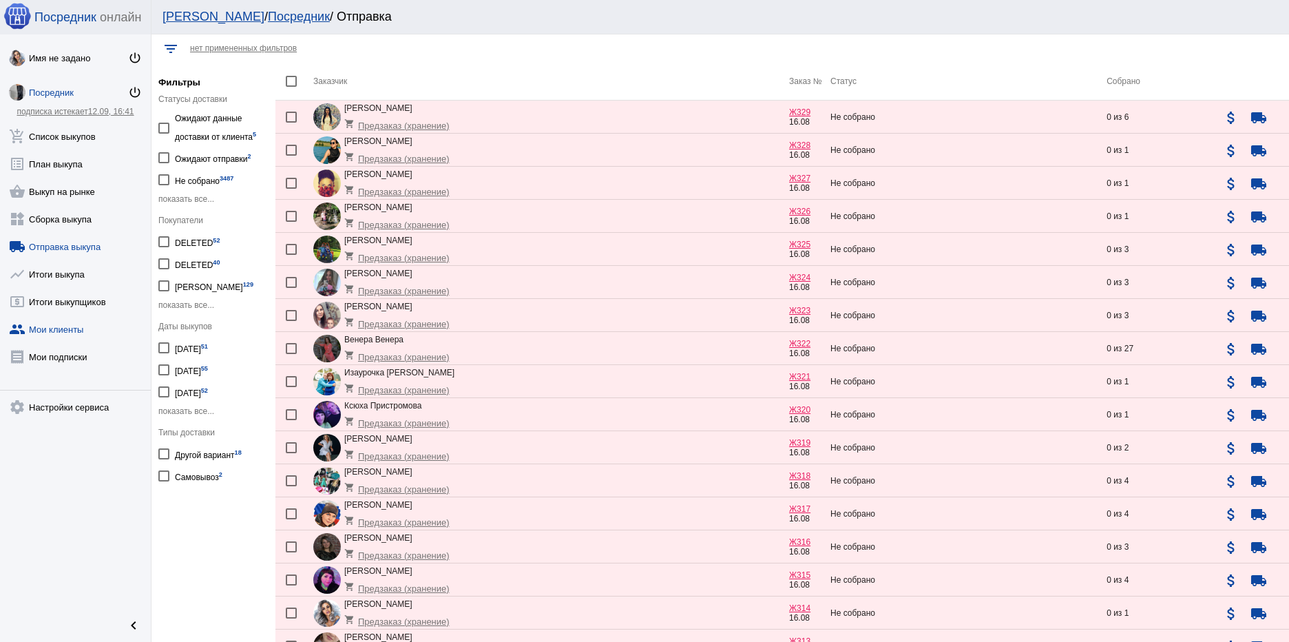
click at [50, 334] on link "group Мои клиенты" at bounding box center [75, 327] width 151 height 28
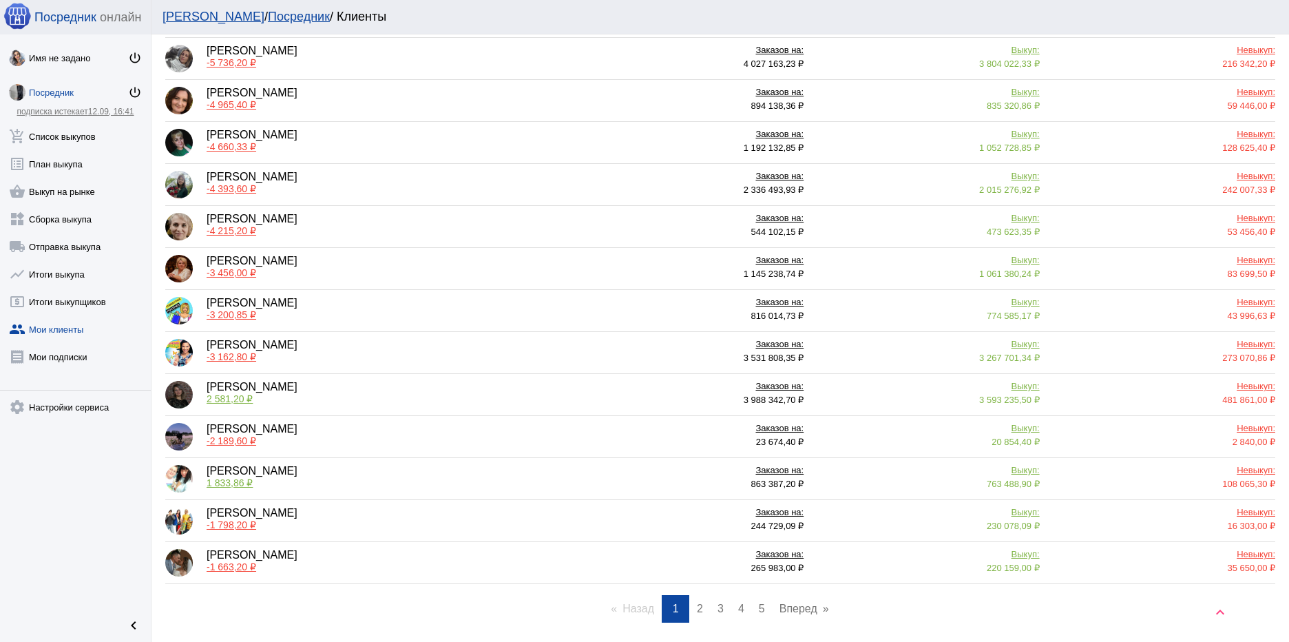
scroll to position [460, 0]
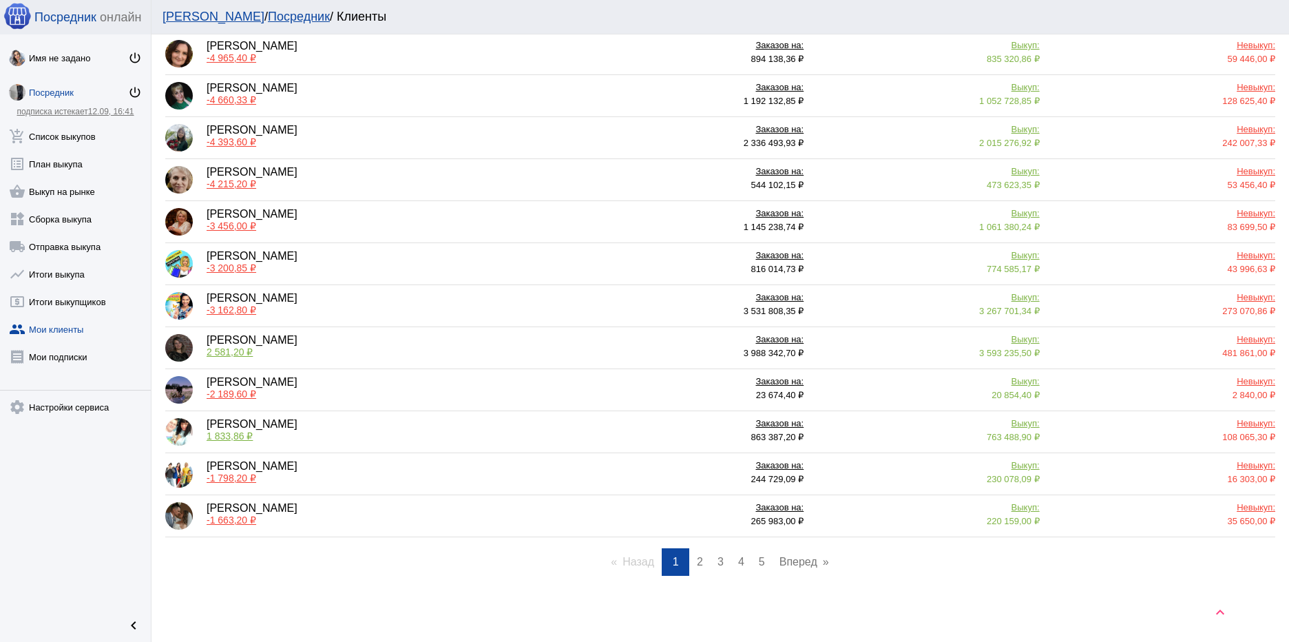
click at [697, 563] on span "2" at bounding box center [700, 562] width 6 height 12
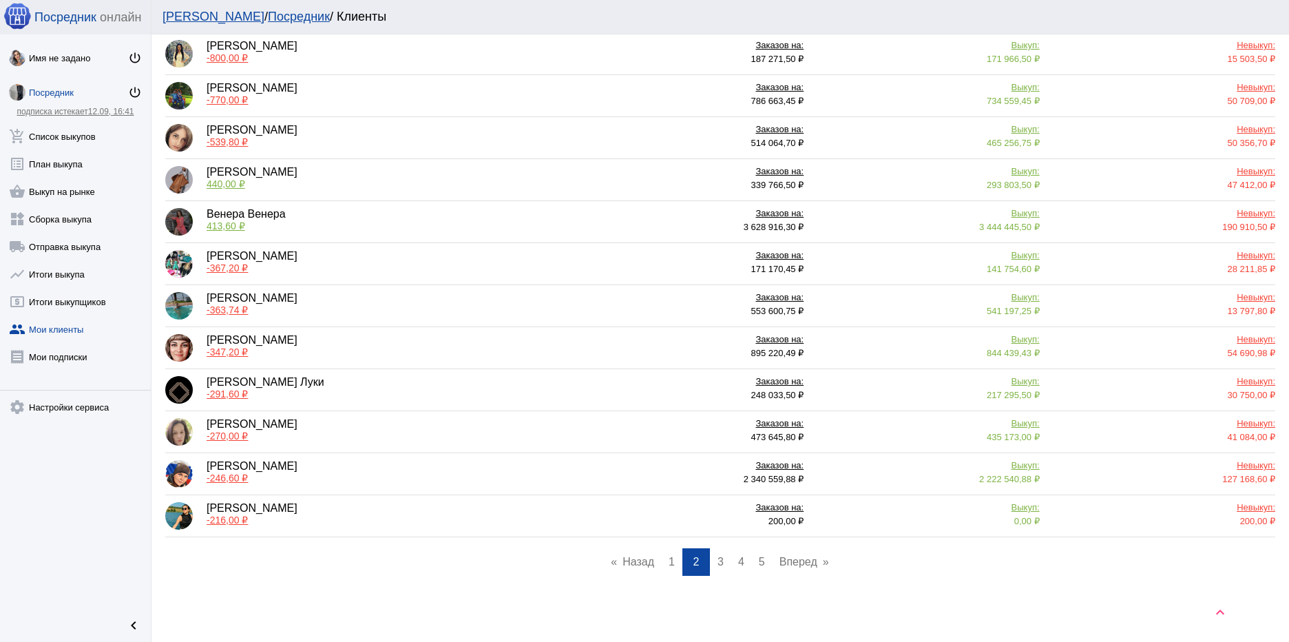
click at [718, 559] on span "3" at bounding box center [721, 562] width 6 height 12
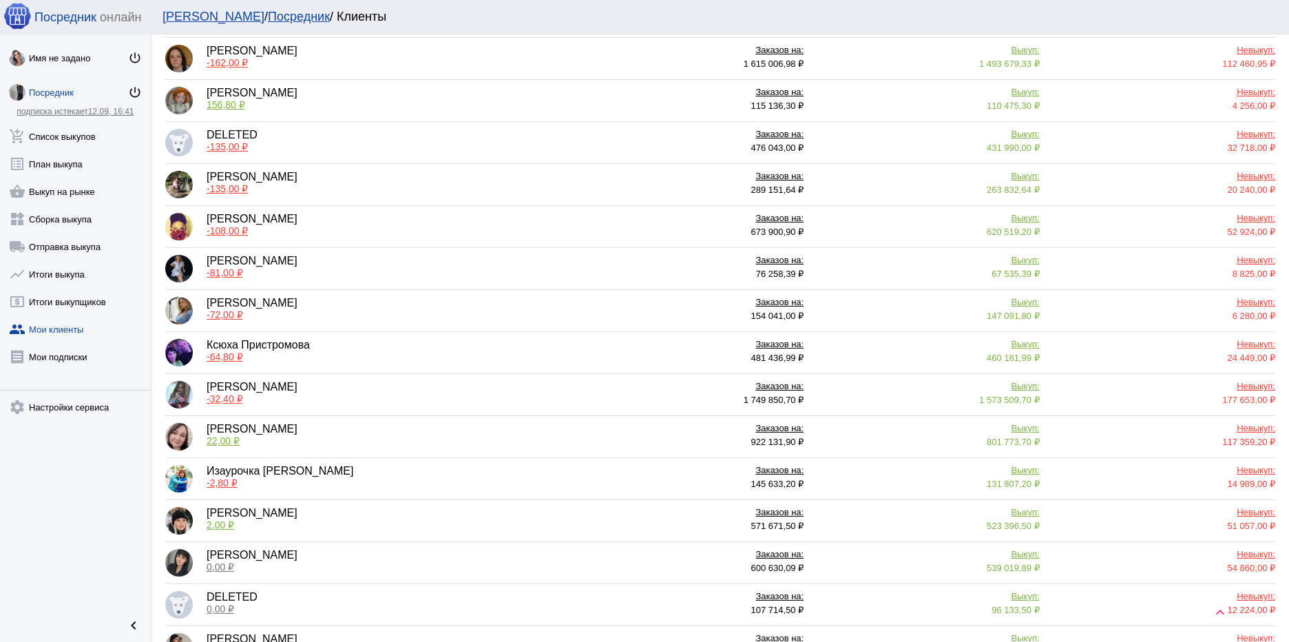
scroll to position [0, 0]
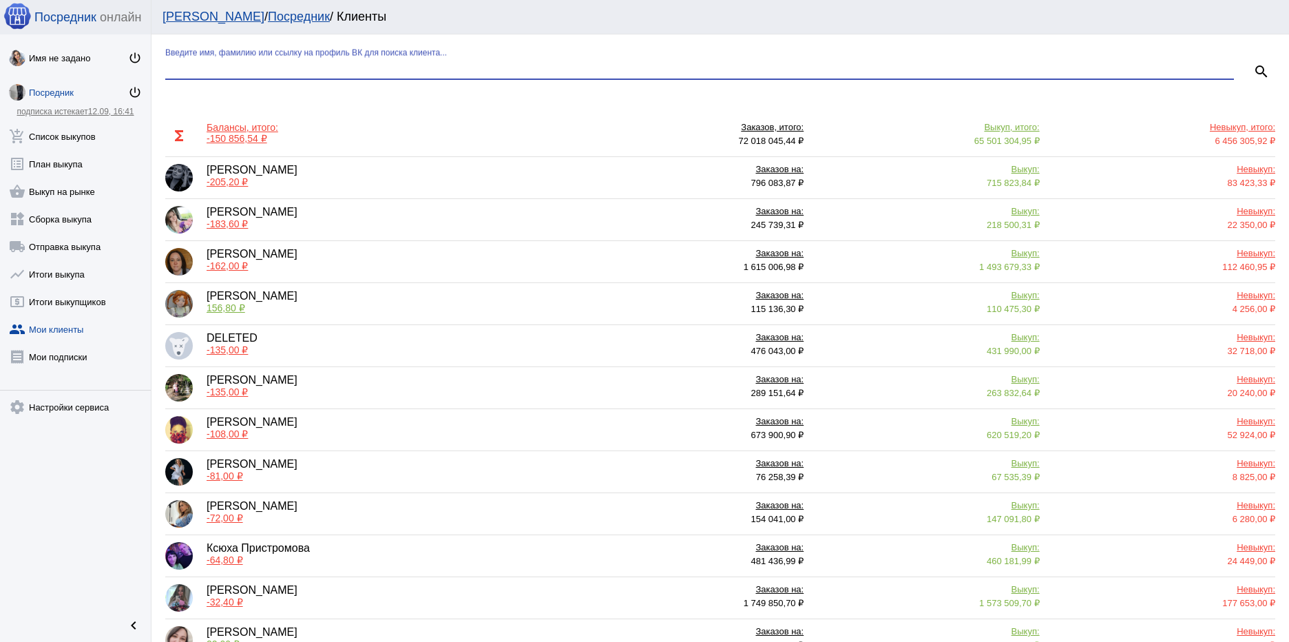
click at [431, 65] on input "Введите имя, фамилию или ссылку на профиль ВК для поиска клиента..." at bounding box center [699, 68] width 1069 height 12
type input "крейс"
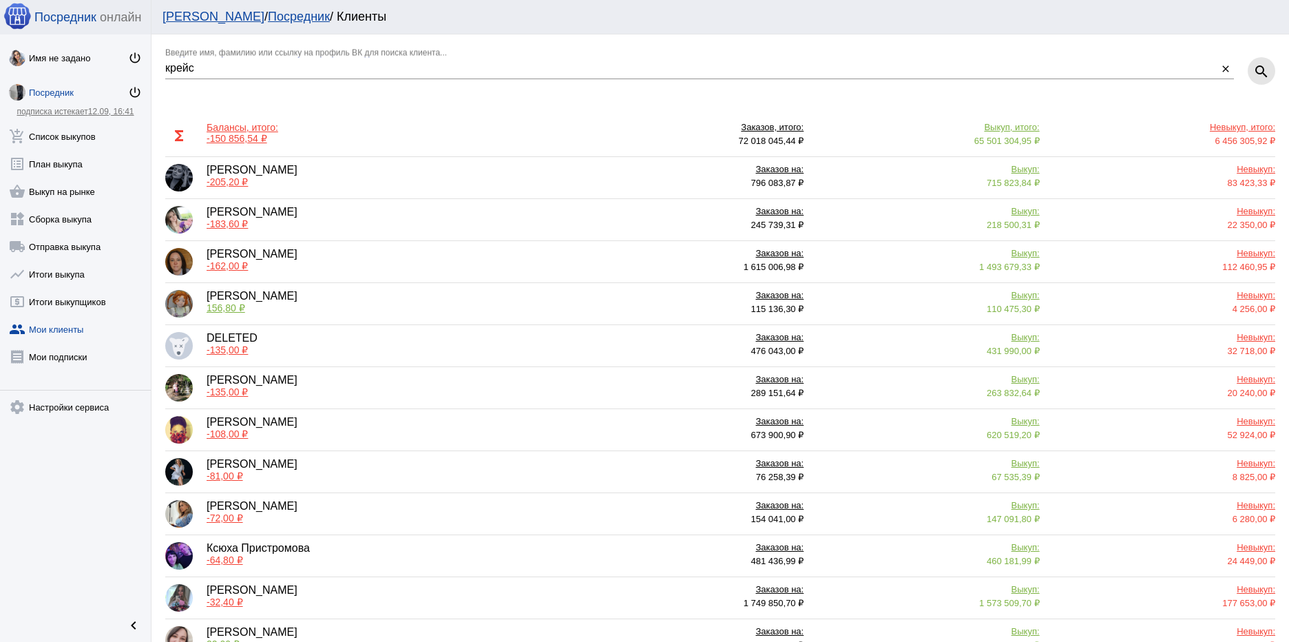
click at [1253, 73] on mat-icon "search" at bounding box center [1261, 71] width 17 height 17
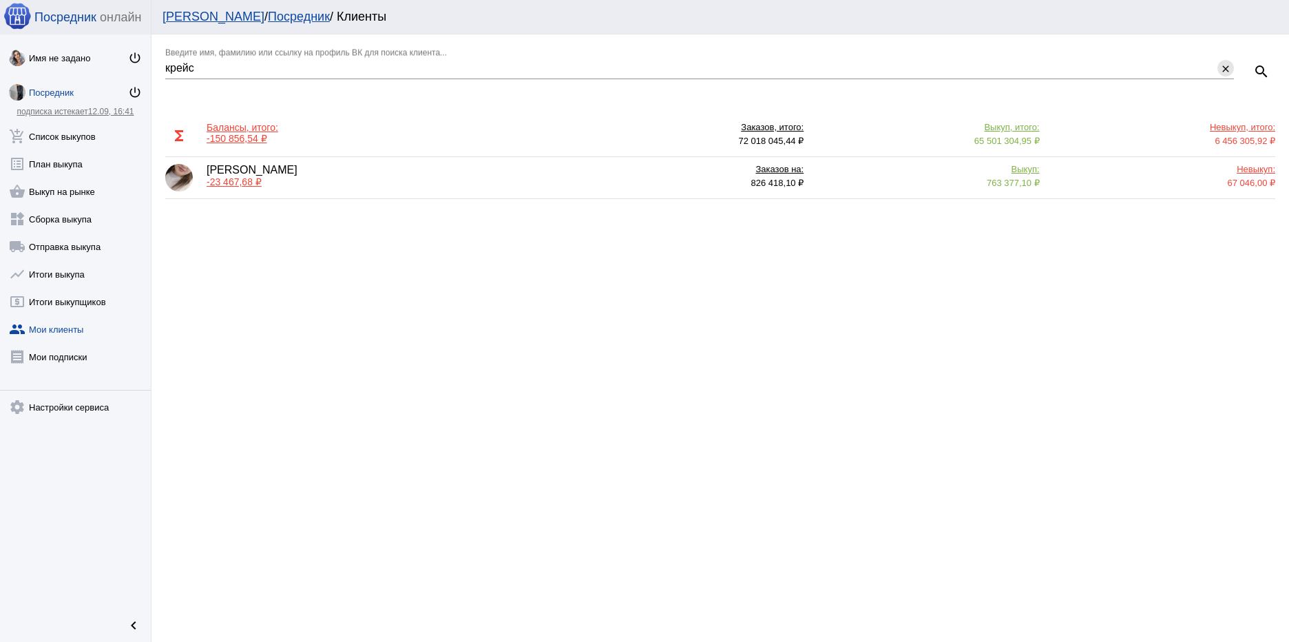
click at [1222, 67] on mat-icon "close" at bounding box center [1225, 69] width 11 height 12
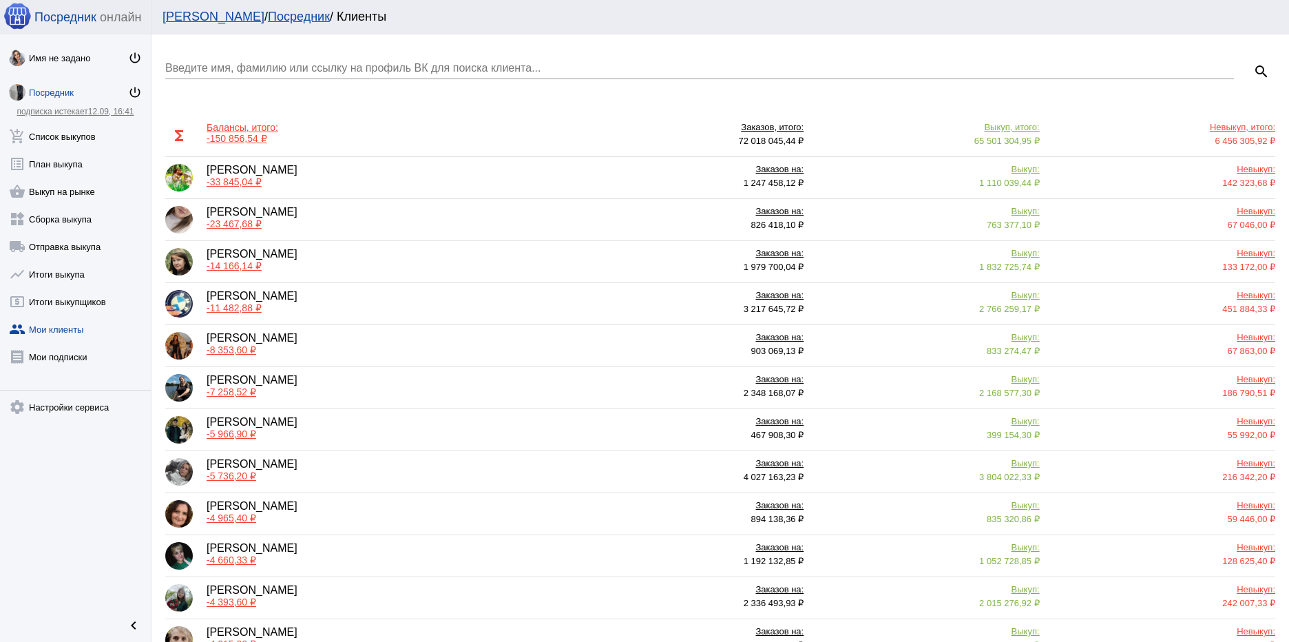
click at [48, 92] on div "Посредник" at bounding box center [78, 92] width 99 height 10
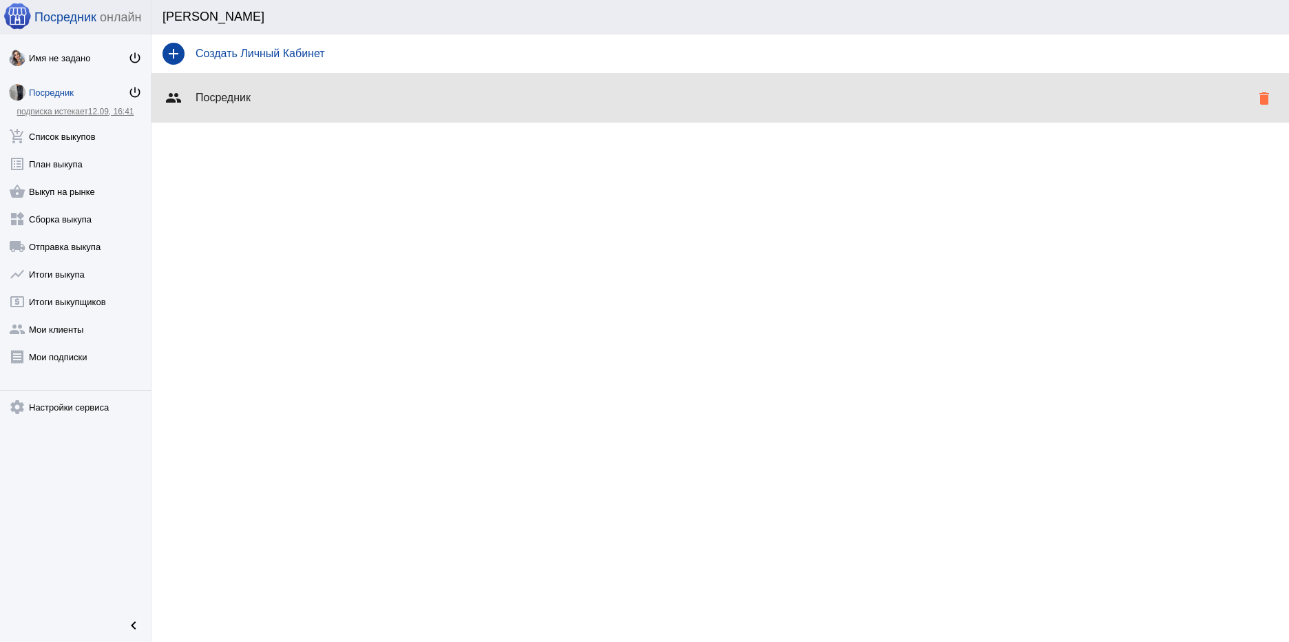
click at [289, 92] on h4 "Посредник" at bounding box center [723, 98] width 1055 height 12
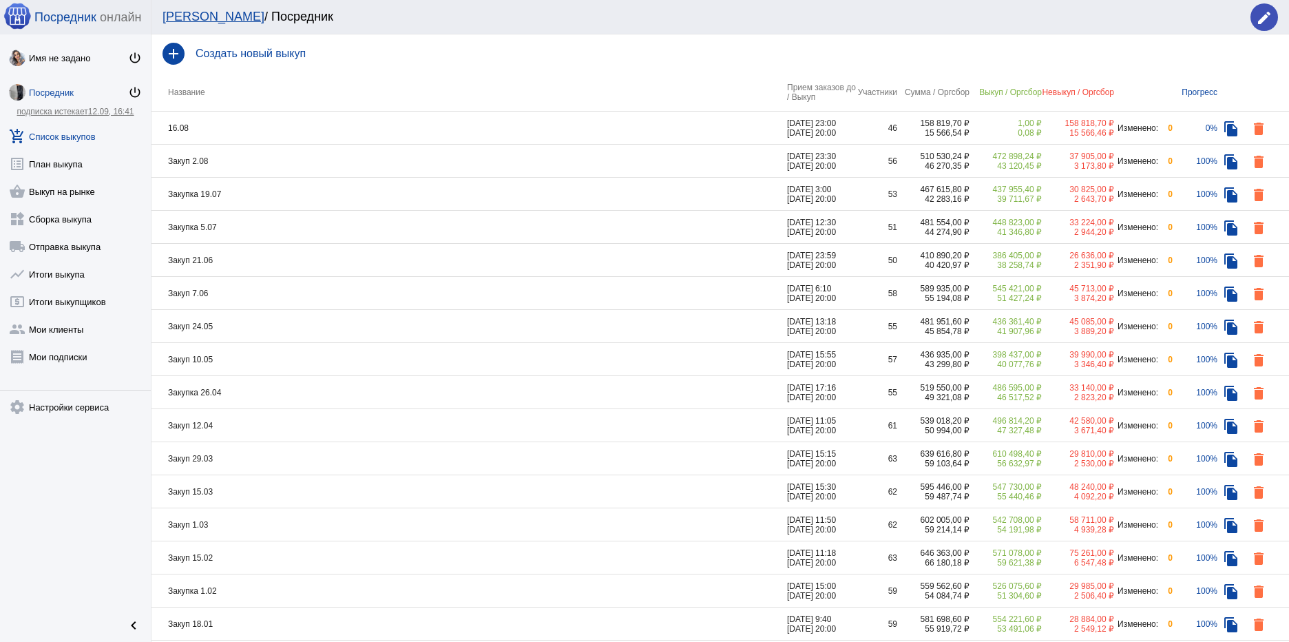
click at [582, 123] on td "16.08" at bounding box center [469, 128] width 636 height 33
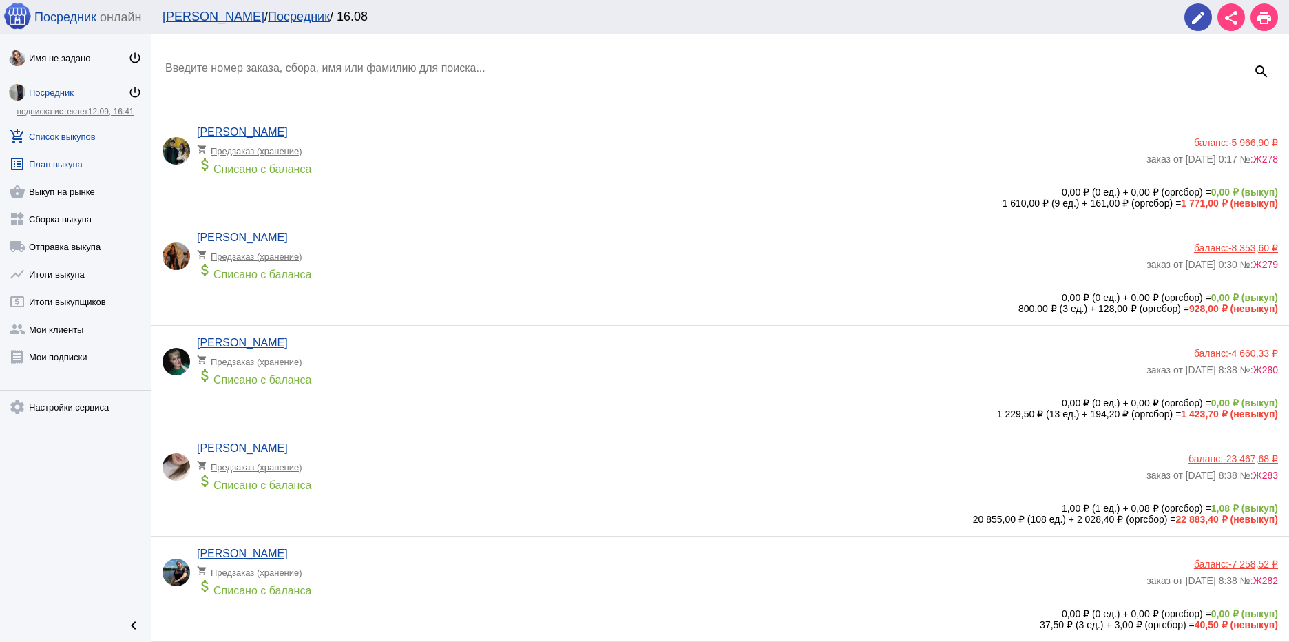
click at [62, 160] on link "list_alt План выкупа" at bounding box center [75, 161] width 151 height 28
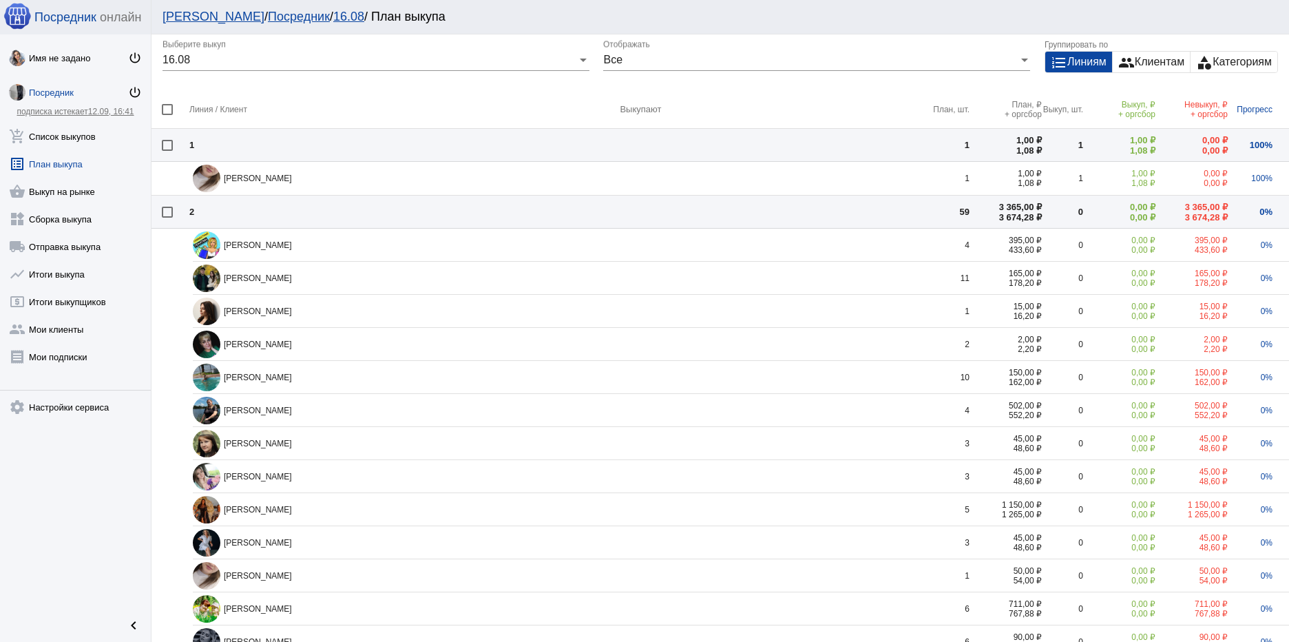
click at [671, 61] on div "Все" at bounding box center [810, 60] width 415 height 12
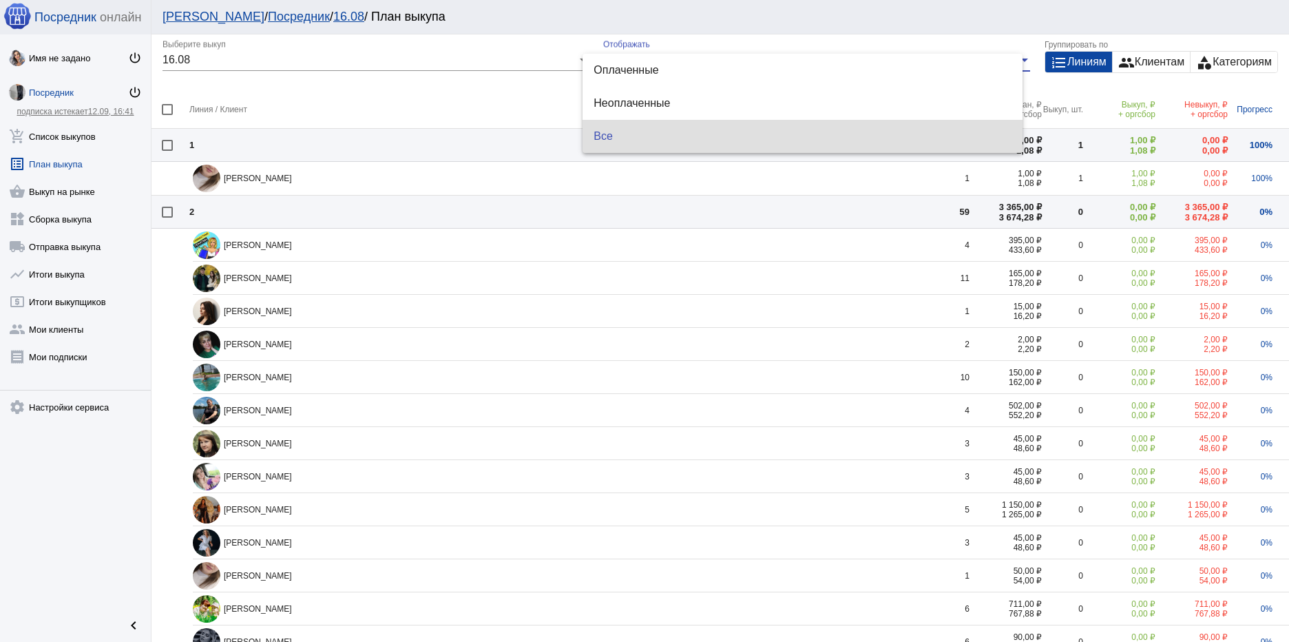
click at [454, 100] on div at bounding box center [644, 321] width 1289 height 642
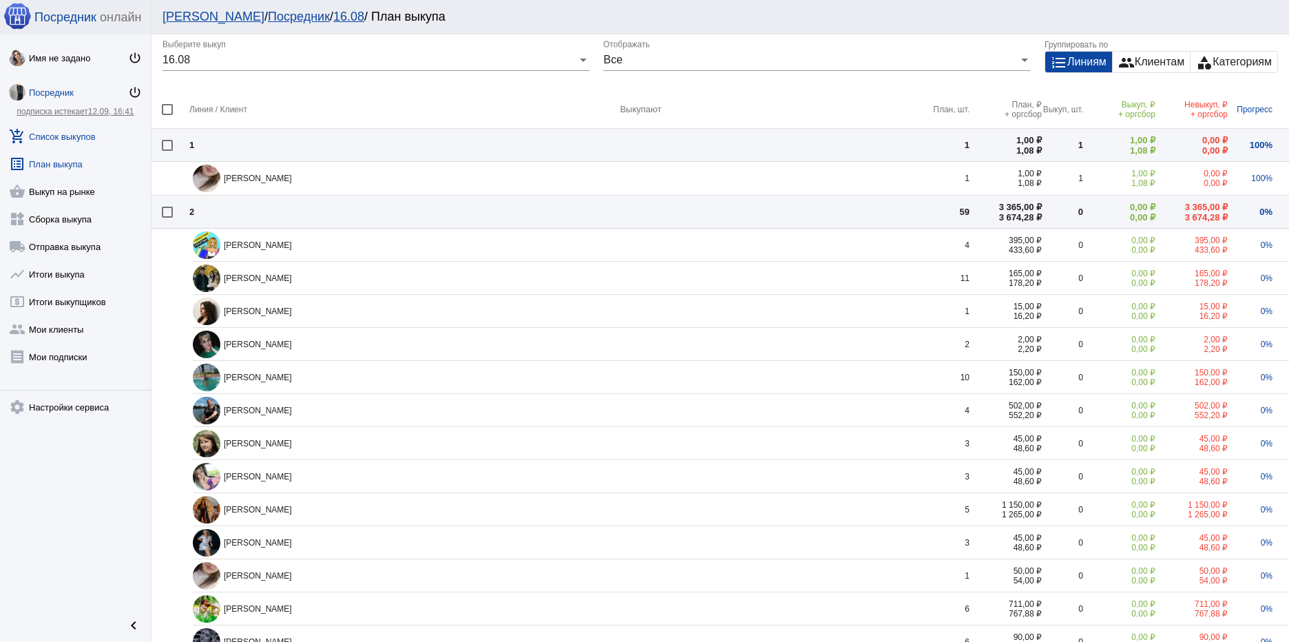
click at [74, 140] on link "add_shopping_cart Список выкупов" at bounding box center [75, 134] width 151 height 28
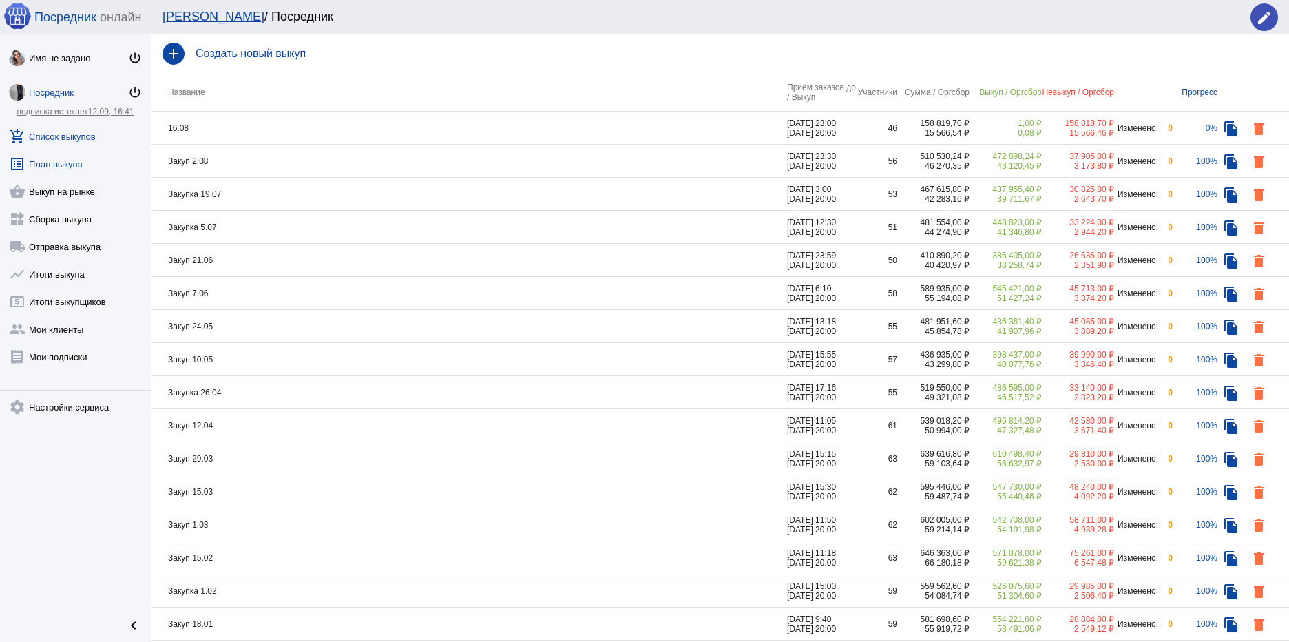
click at [74, 161] on link "list_alt План выкупа" at bounding box center [75, 161] width 151 height 28
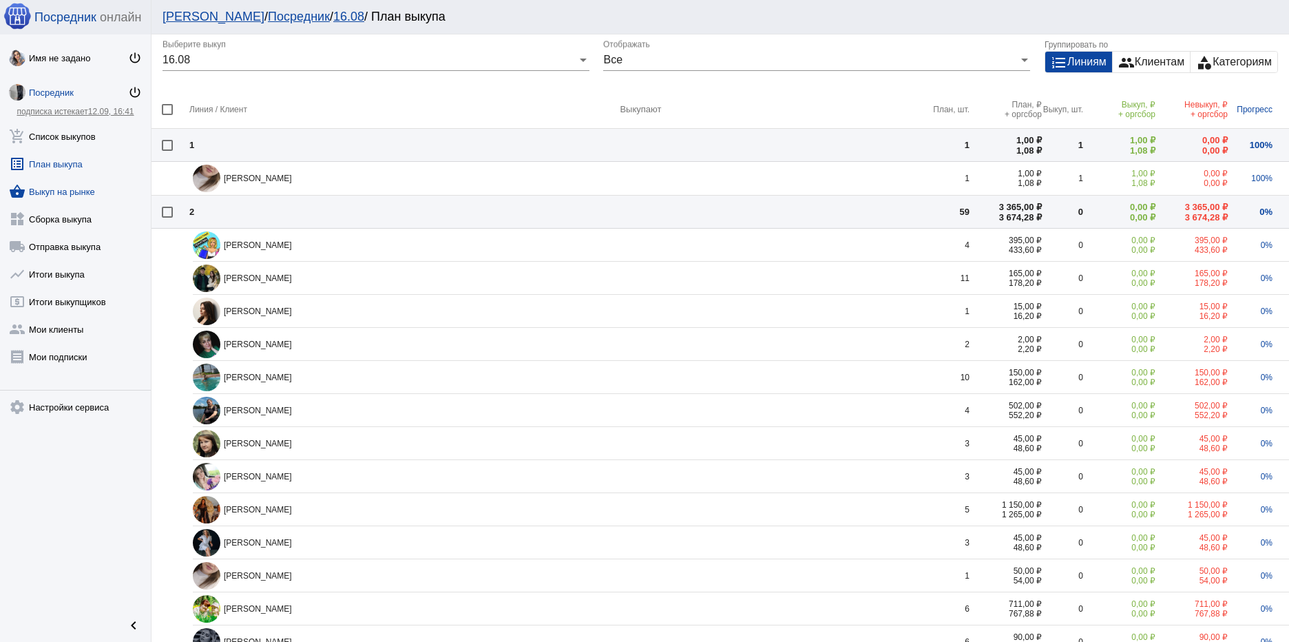
click at [52, 187] on link "shopping_basket Выкуп на рынке" at bounding box center [75, 189] width 151 height 28
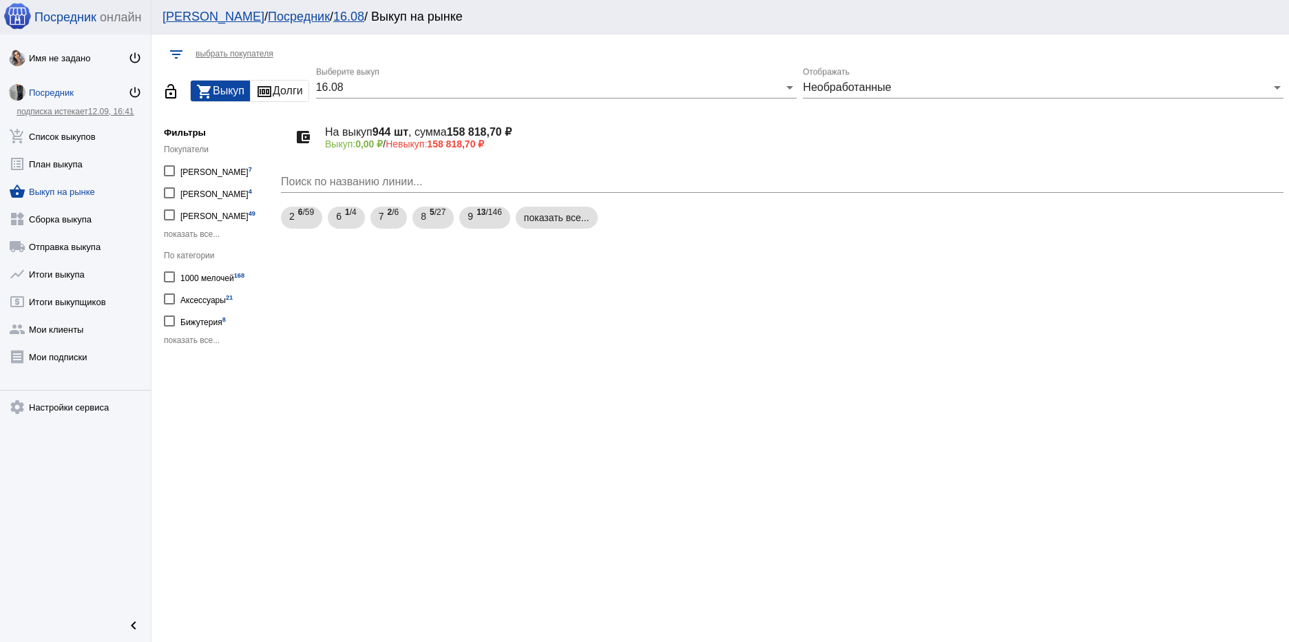
click at [204, 231] on span "показать все..." at bounding box center [192, 234] width 56 height 10
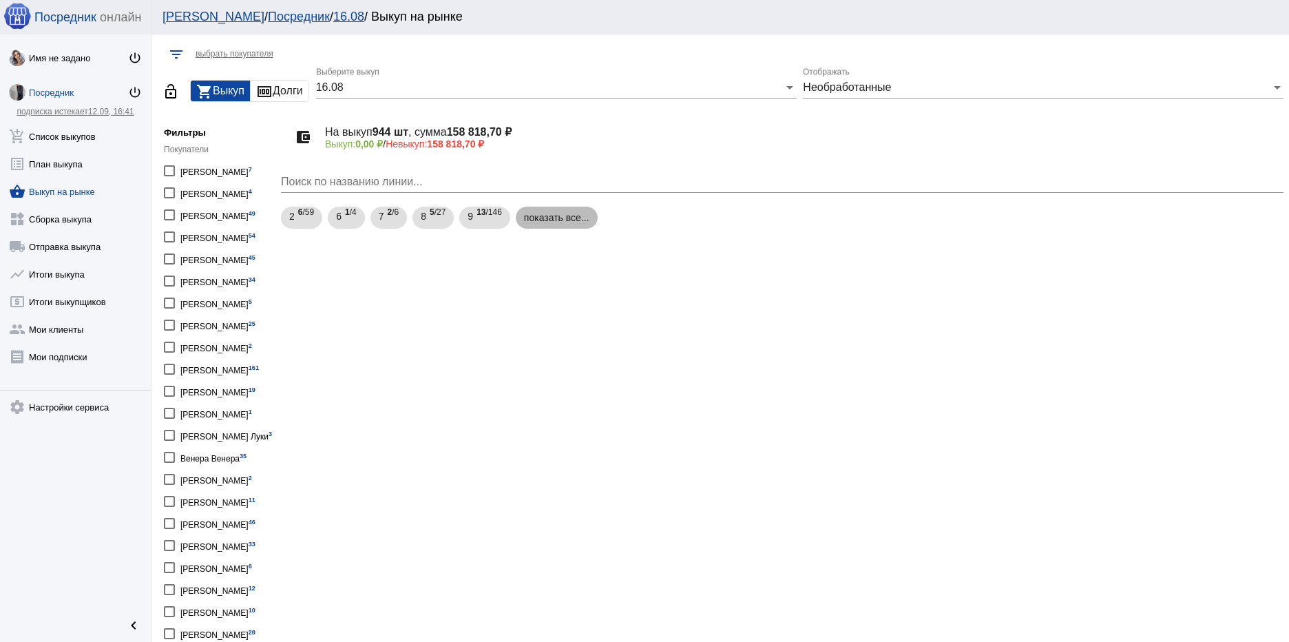
click at [569, 221] on mat-chip "показать все..." at bounding box center [557, 218] width 82 height 22
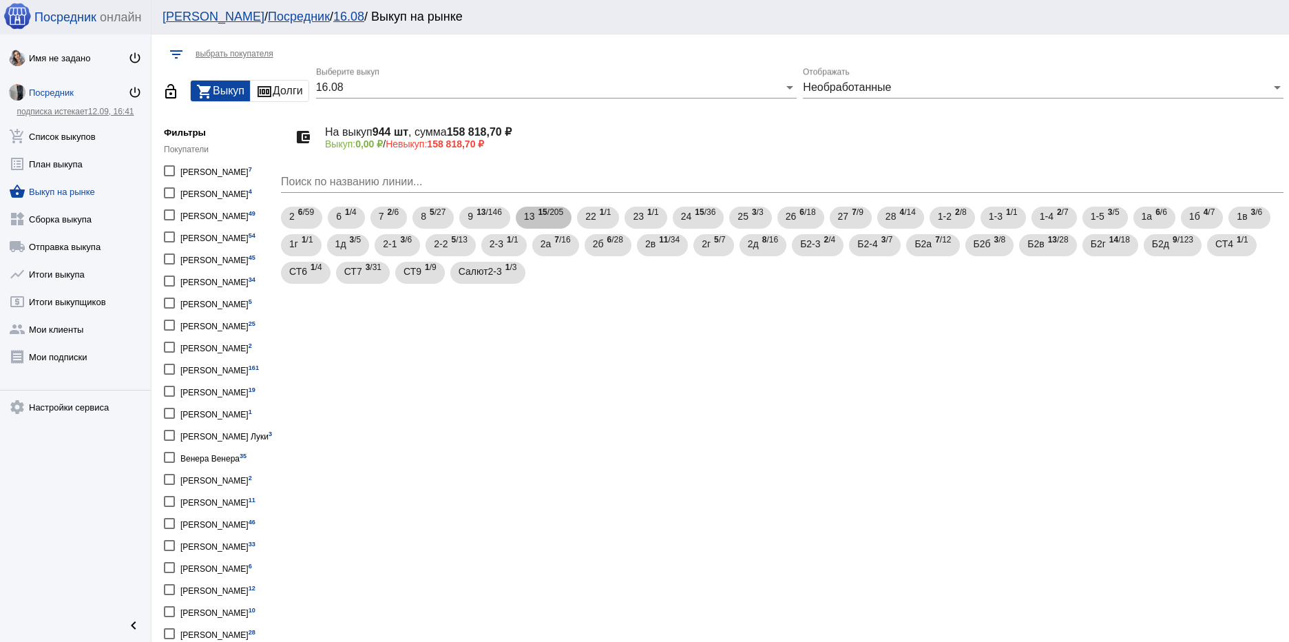
click at [554, 225] on span "15 /205" at bounding box center [550, 218] width 25 height 28
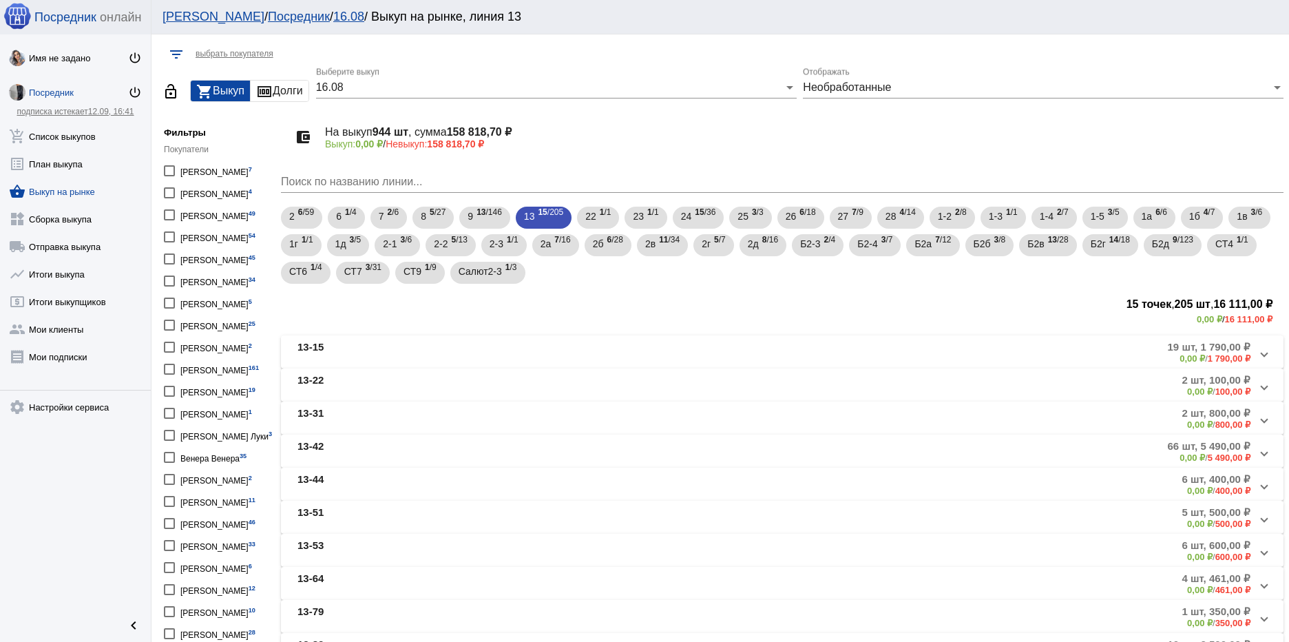
click at [401, 448] on mat-panel-title "13-42" at bounding box center [449, 451] width 304 height 23
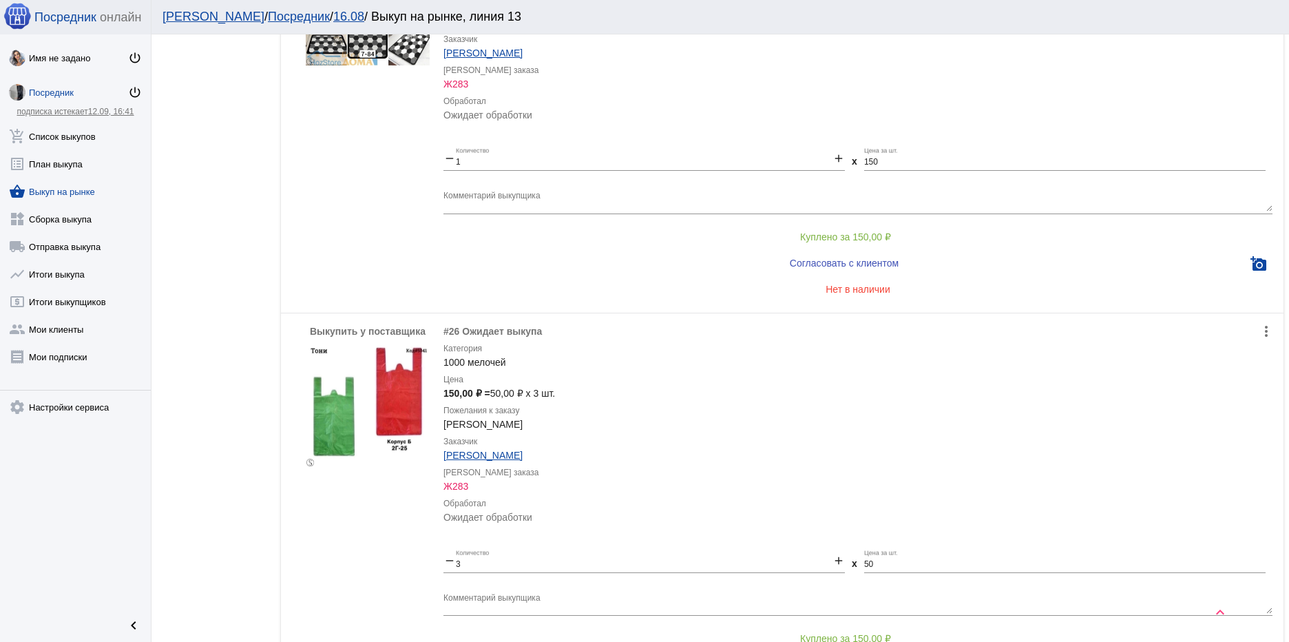
scroll to position [2203, 0]
